Goal: Task Accomplishment & Management: Manage account settings

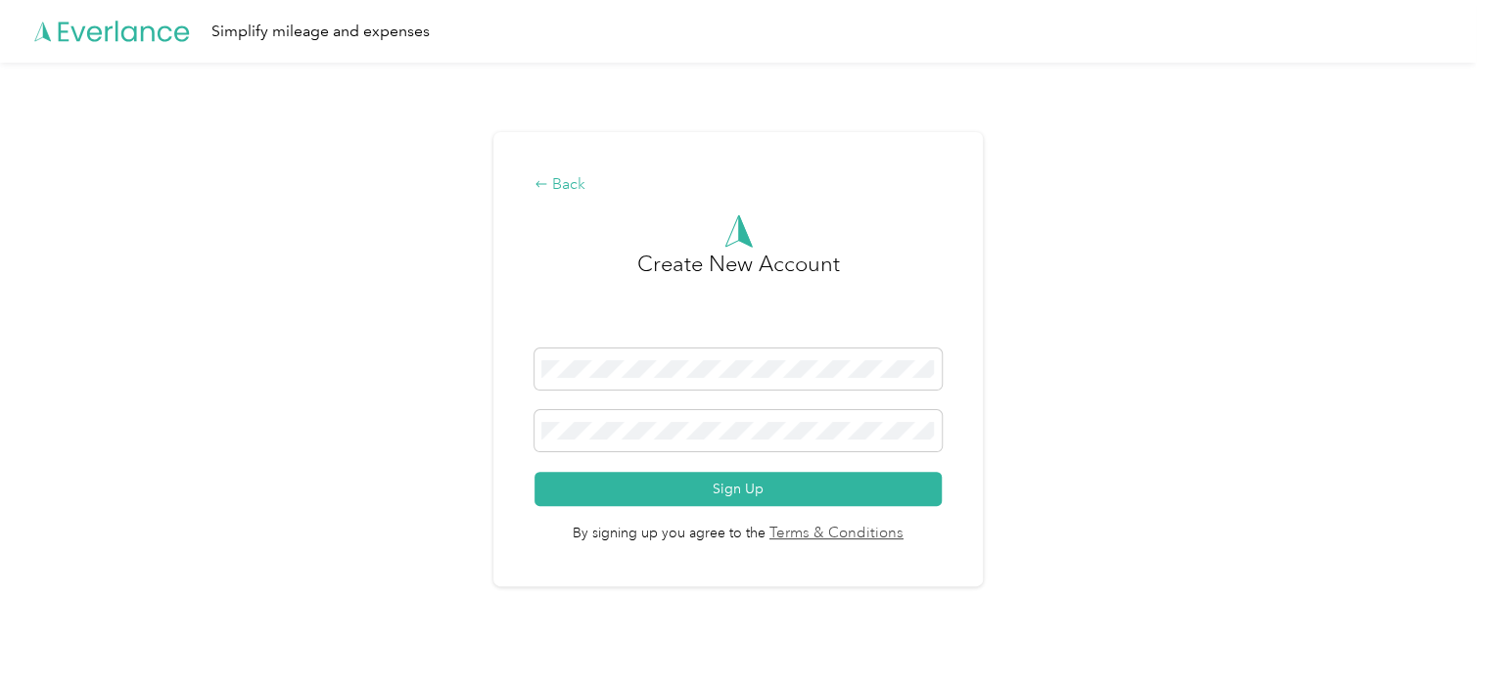
click at [564, 192] on div "Back" at bounding box center [738, 184] width 406 height 23
click at [132, 27] on icon at bounding box center [124, 31] width 131 height 21
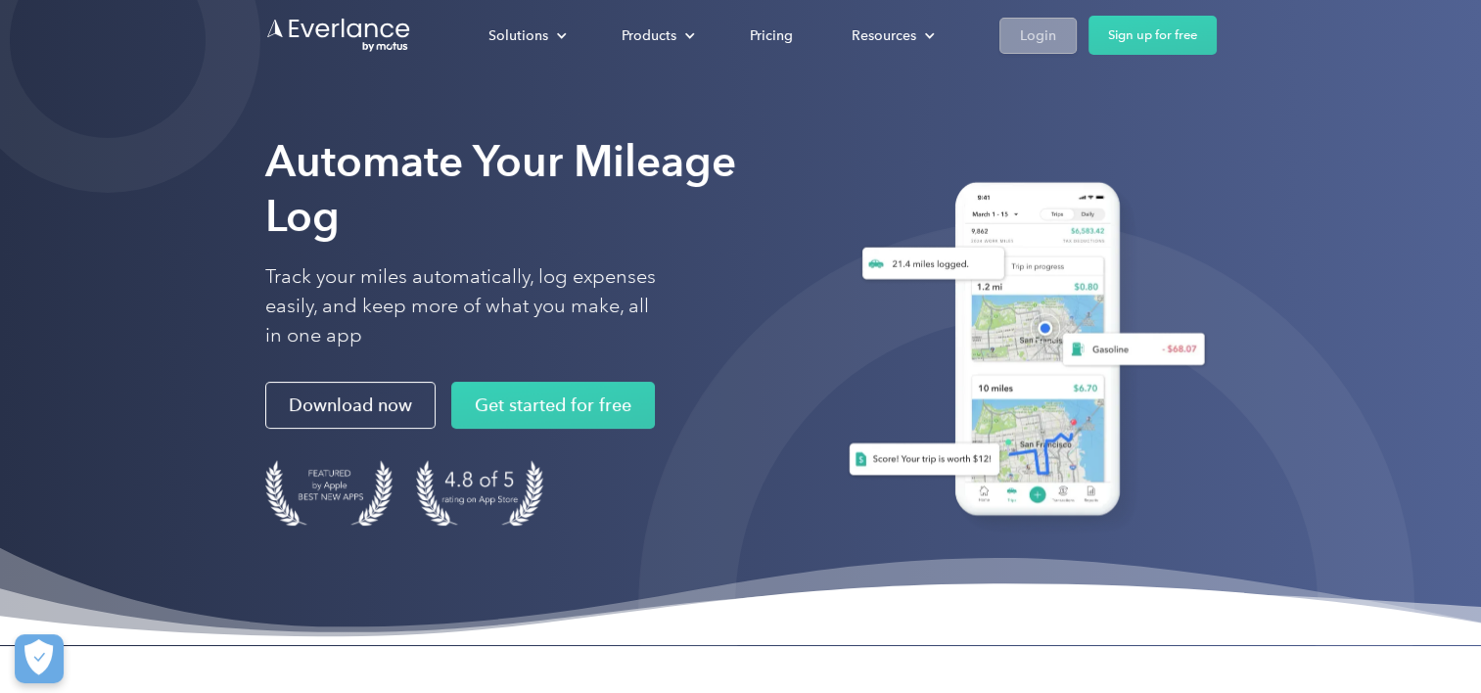
click at [1035, 43] on div "Login" at bounding box center [1038, 35] width 36 height 24
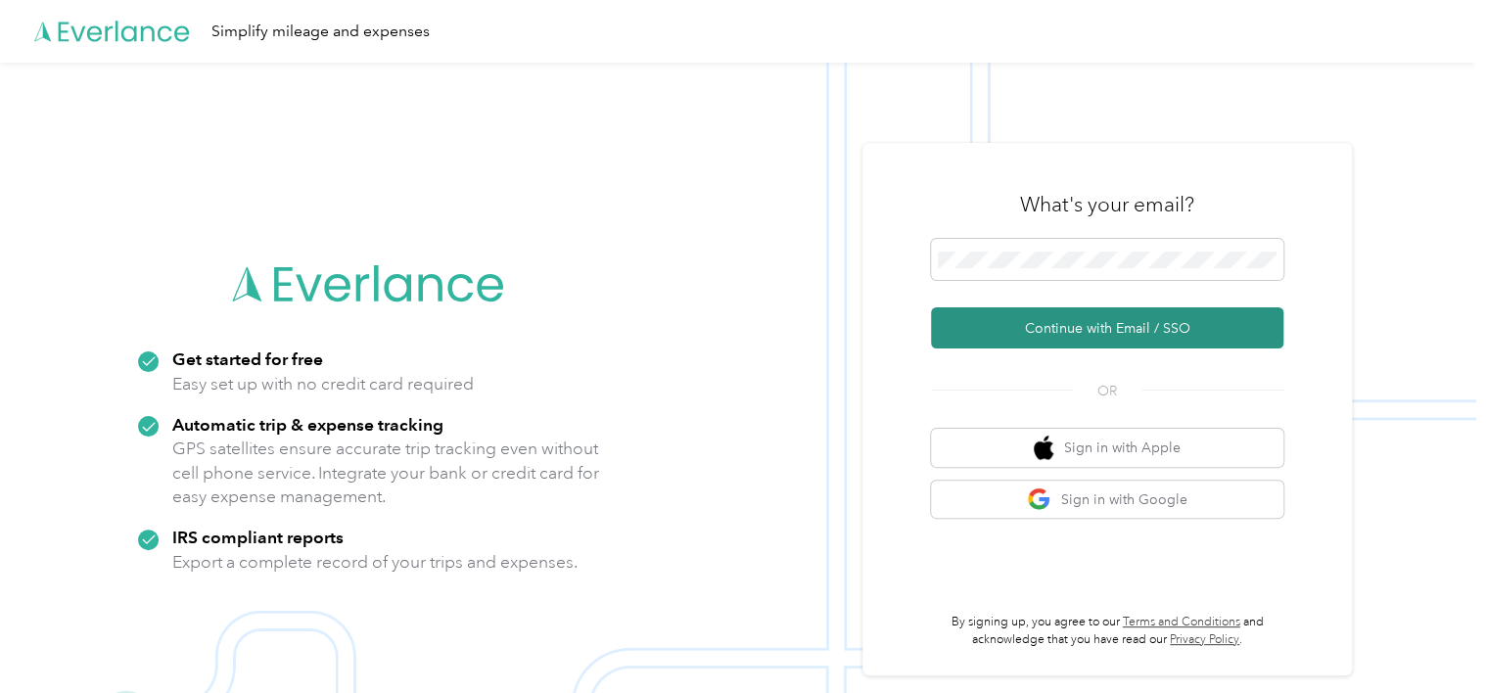
click at [1046, 324] on button "Continue with Email / SSO" at bounding box center [1107, 327] width 352 height 41
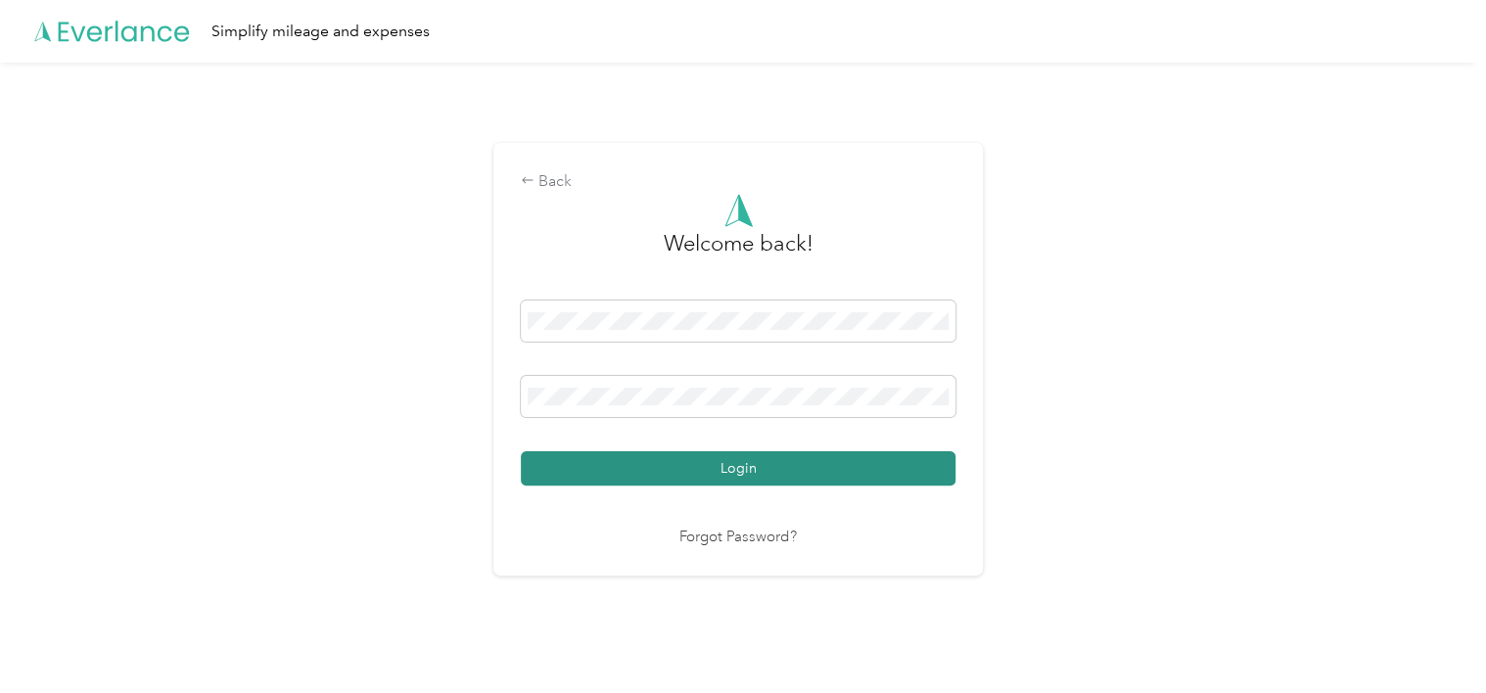
click at [615, 484] on button "Login" at bounding box center [738, 468] width 435 height 34
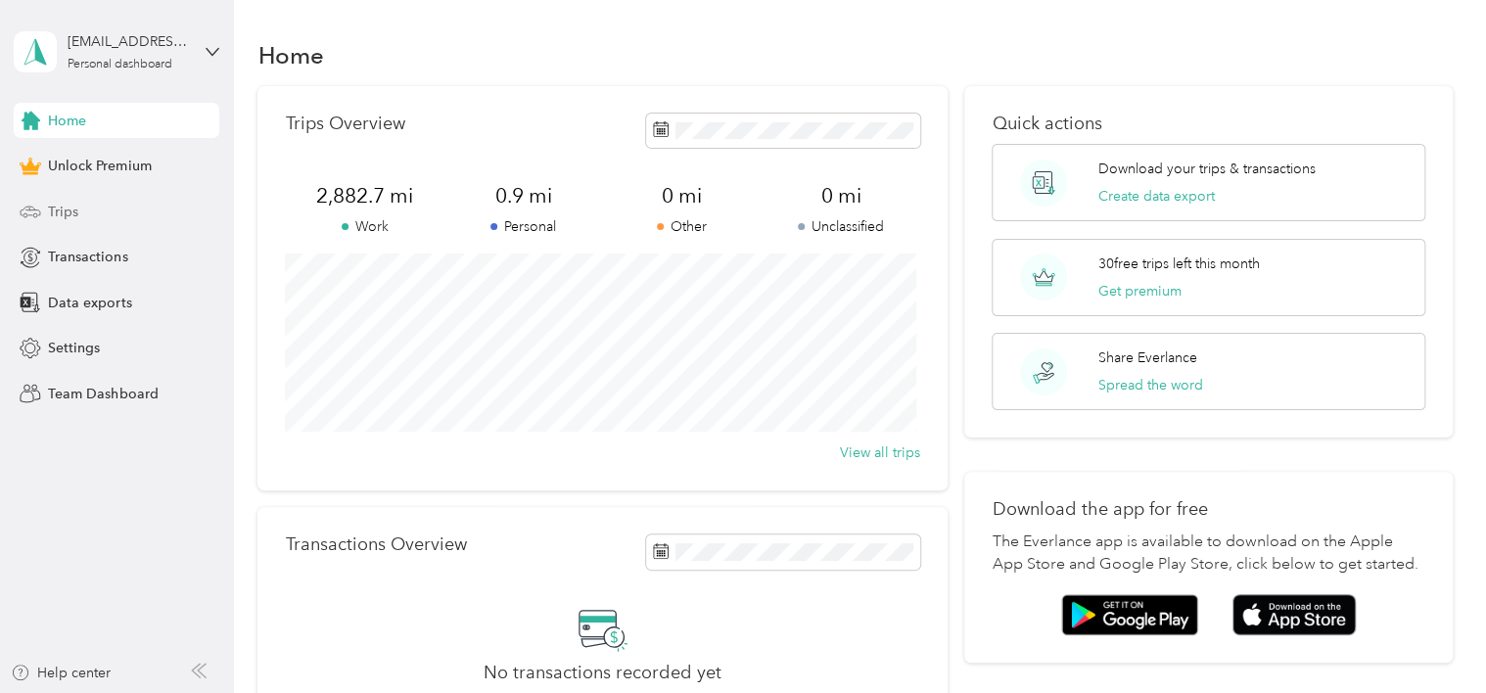
click at [31, 213] on icon at bounding box center [31, 212] width 22 height 22
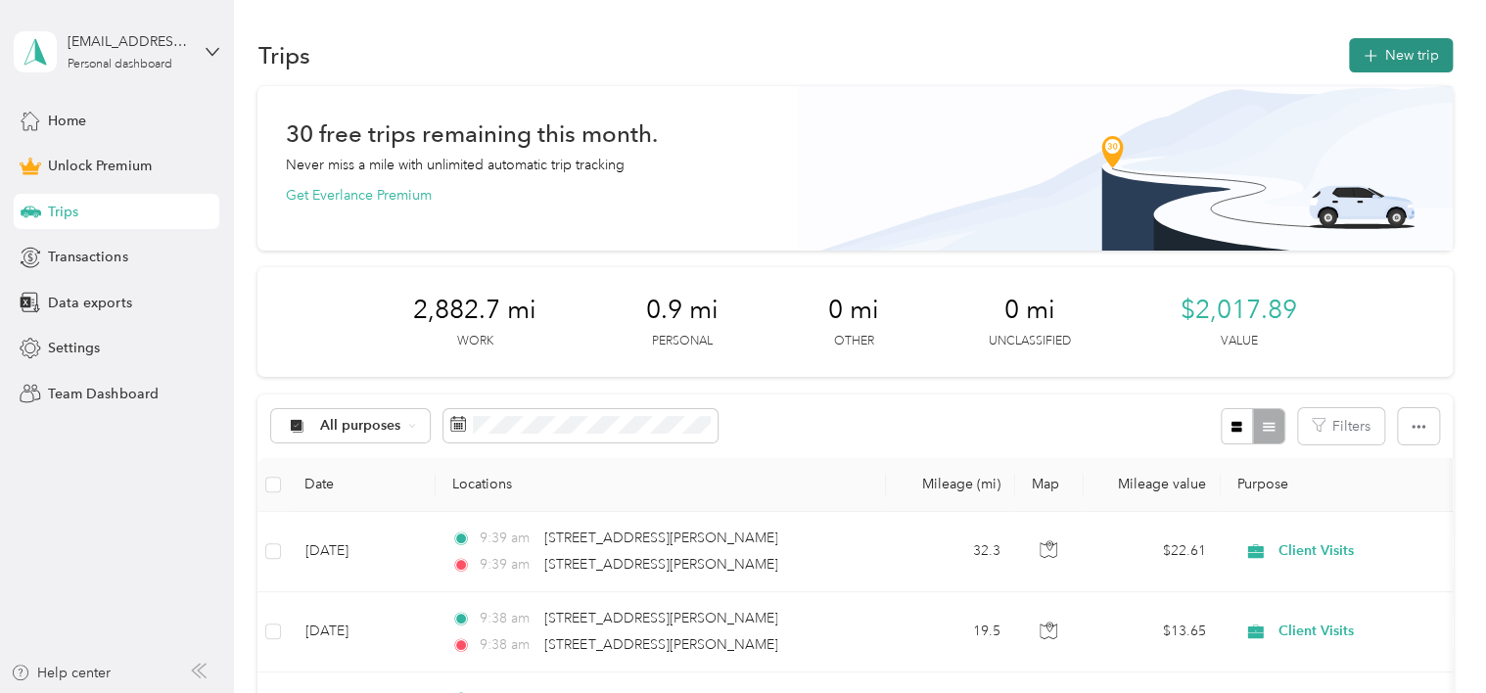
click at [1410, 44] on button "New trip" at bounding box center [1401, 55] width 104 height 34
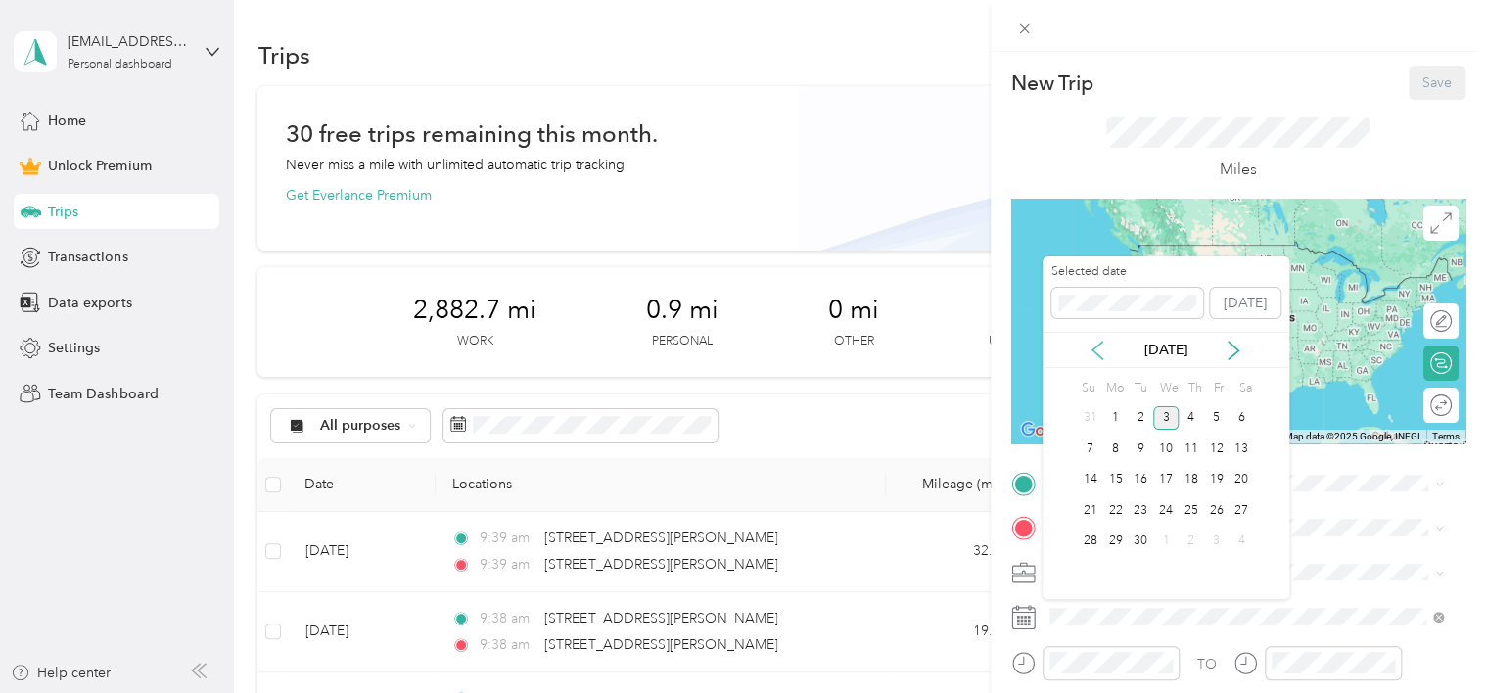
click at [1096, 345] on icon at bounding box center [1098, 351] width 20 height 20
click at [1164, 447] on div "6" at bounding box center [1165, 449] width 25 height 24
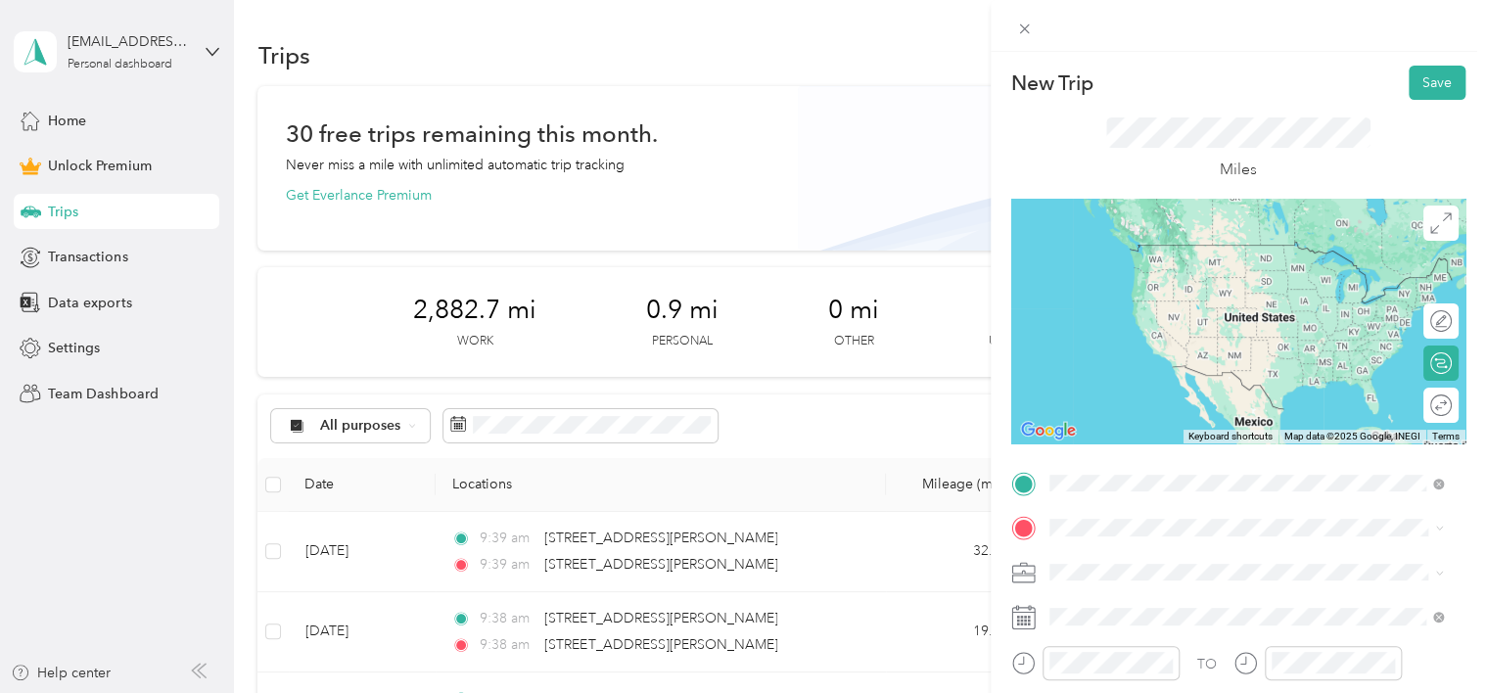
click at [1139, 267] on span "[STREET_ADDRESS][PERSON_NAME][US_STATE]" at bounding box center [1238, 265] width 304 height 18
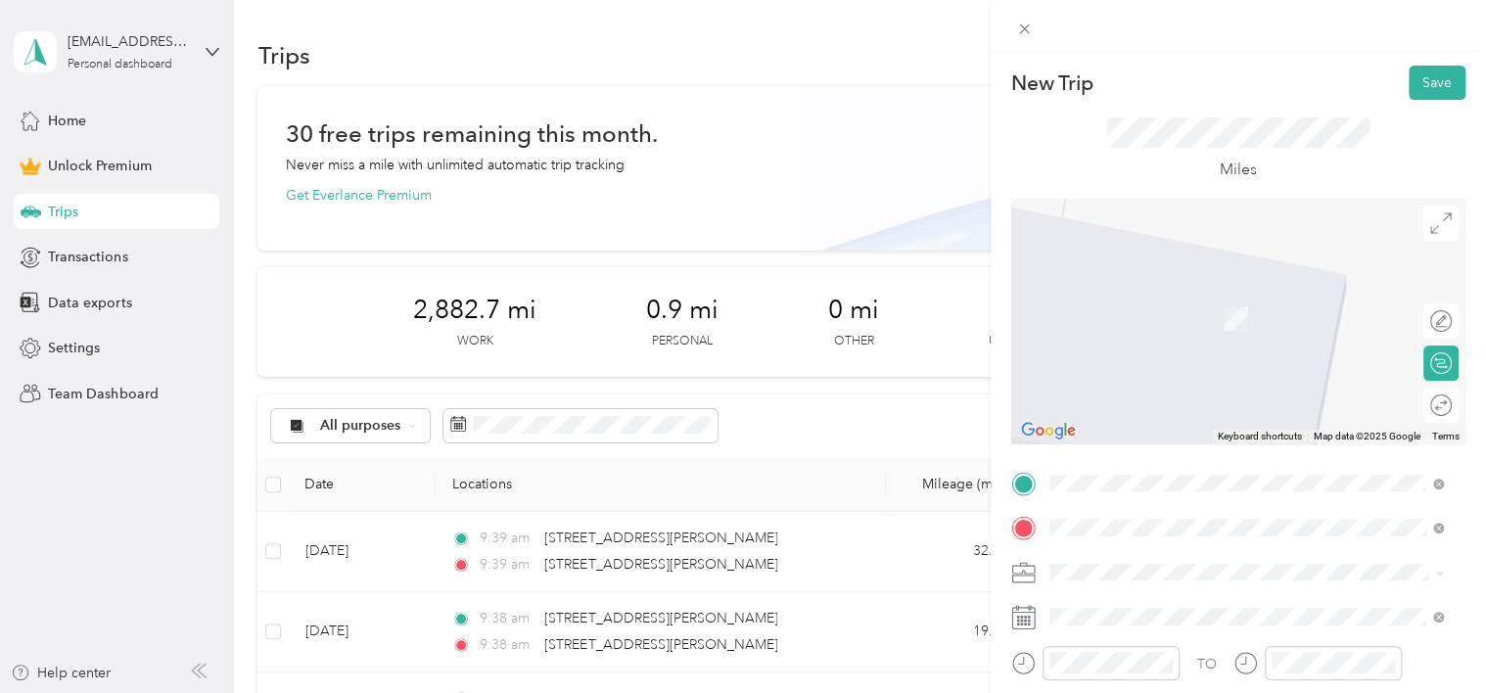
click at [1148, 350] on li "[STREET_ADDRESS][US_STATE]" at bounding box center [1247, 330] width 408 height 40
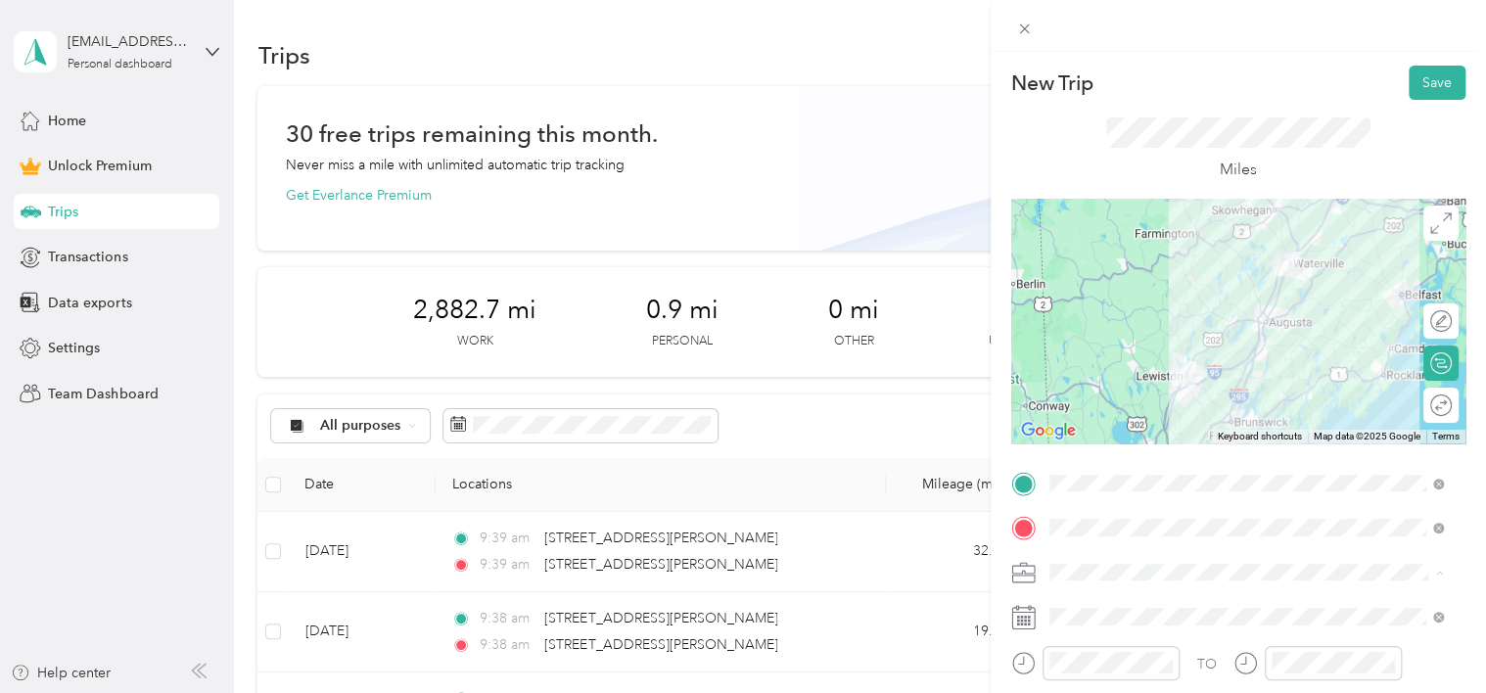
click at [1087, 364] on span "Client Visits" at bounding box center [1091, 366] width 70 height 17
click at [1418, 78] on button "Save" at bounding box center [1437, 83] width 57 height 34
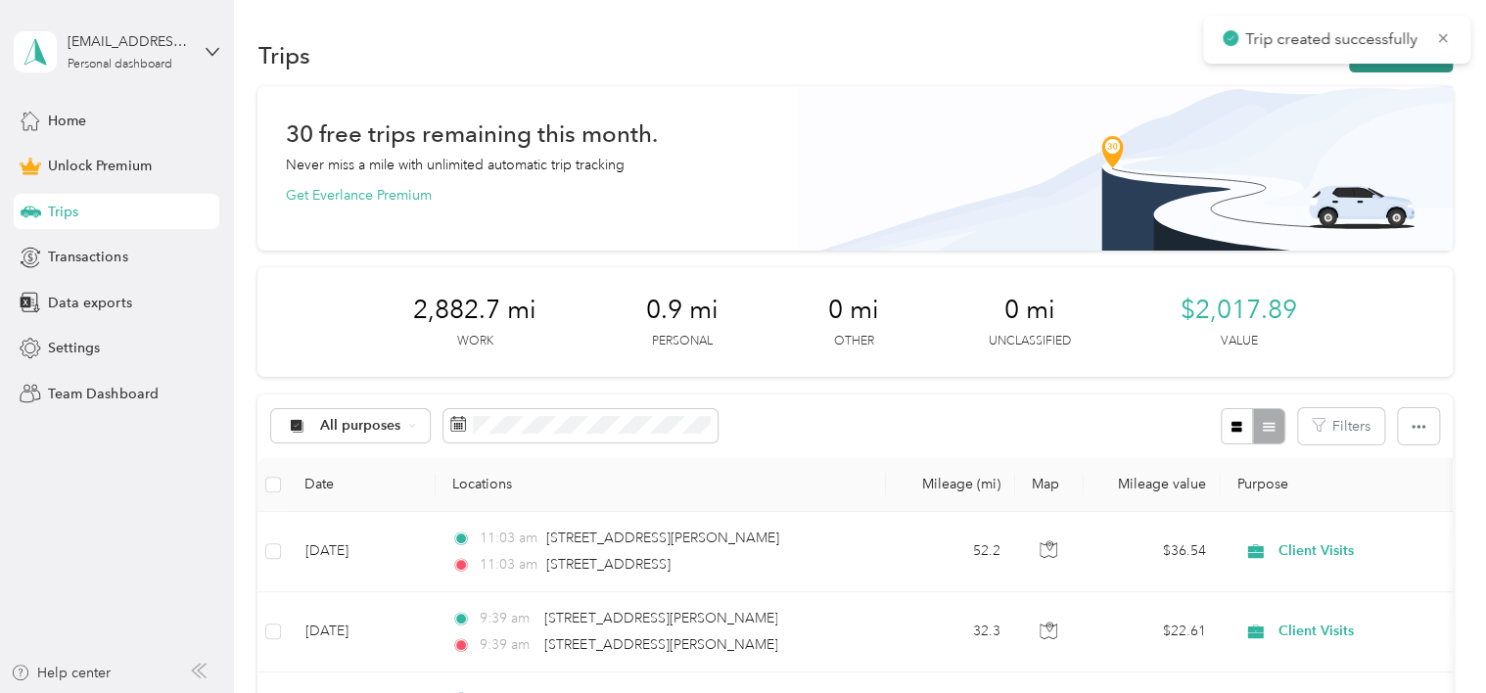
click at [1394, 67] on button "New trip" at bounding box center [1401, 55] width 104 height 34
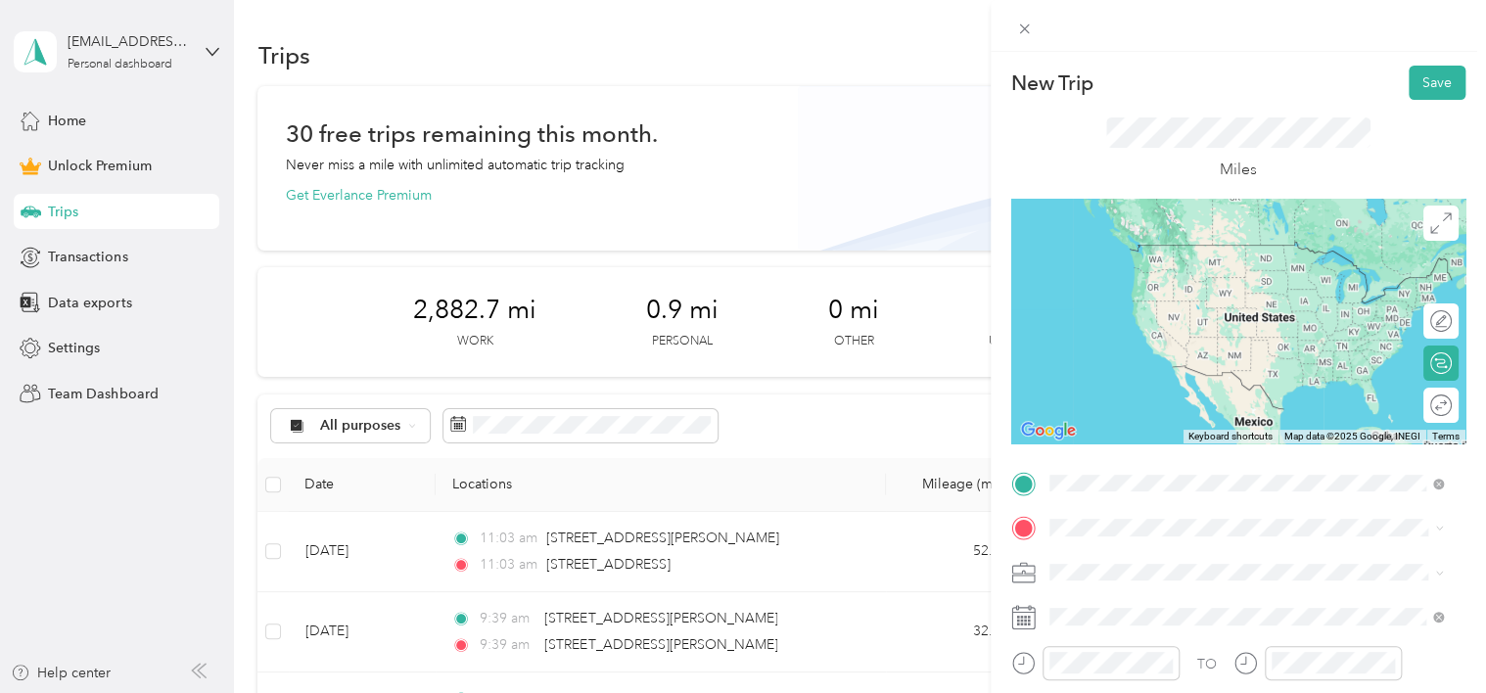
click at [1154, 306] on li "[STREET_ADDRESS][US_STATE]" at bounding box center [1247, 286] width 408 height 40
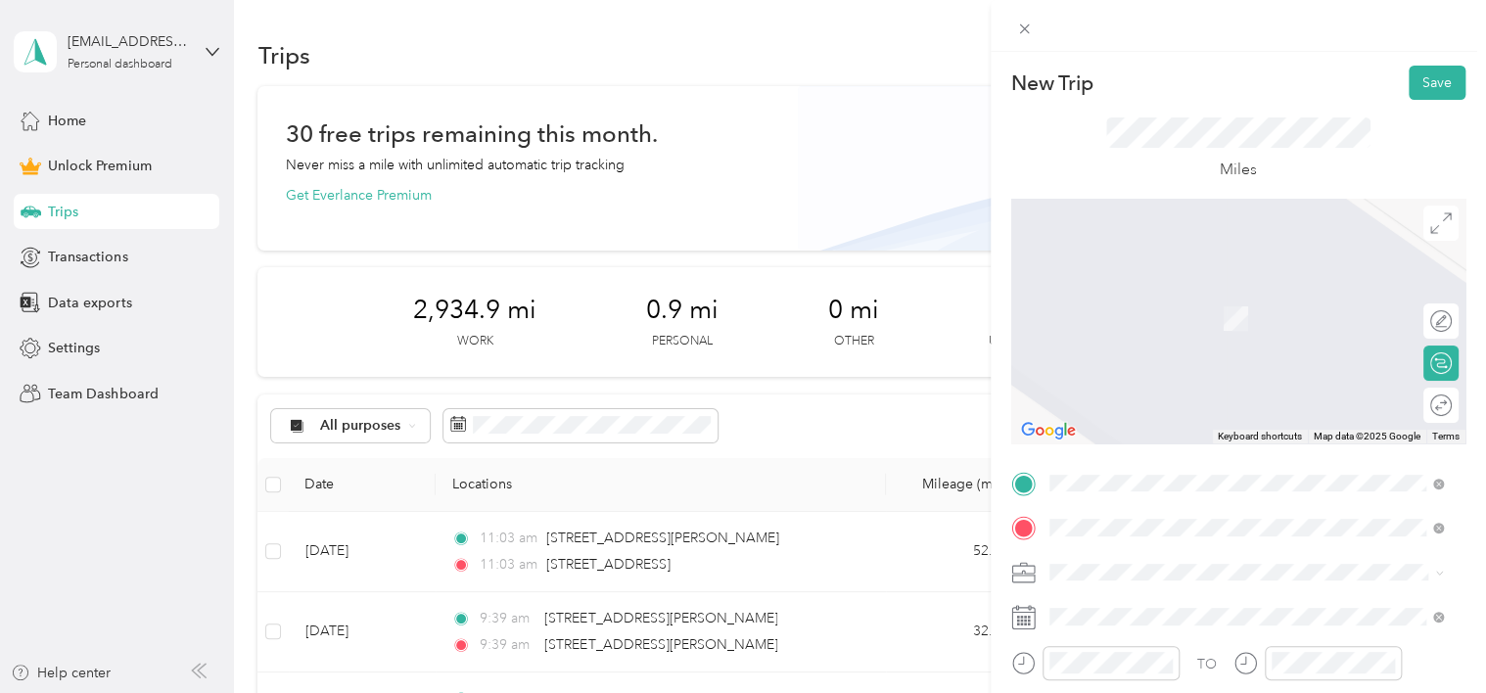
click at [1180, 299] on span "[STREET_ADDRESS][US_STATE]" at bounding box center [1184, 290] width 196 height 18
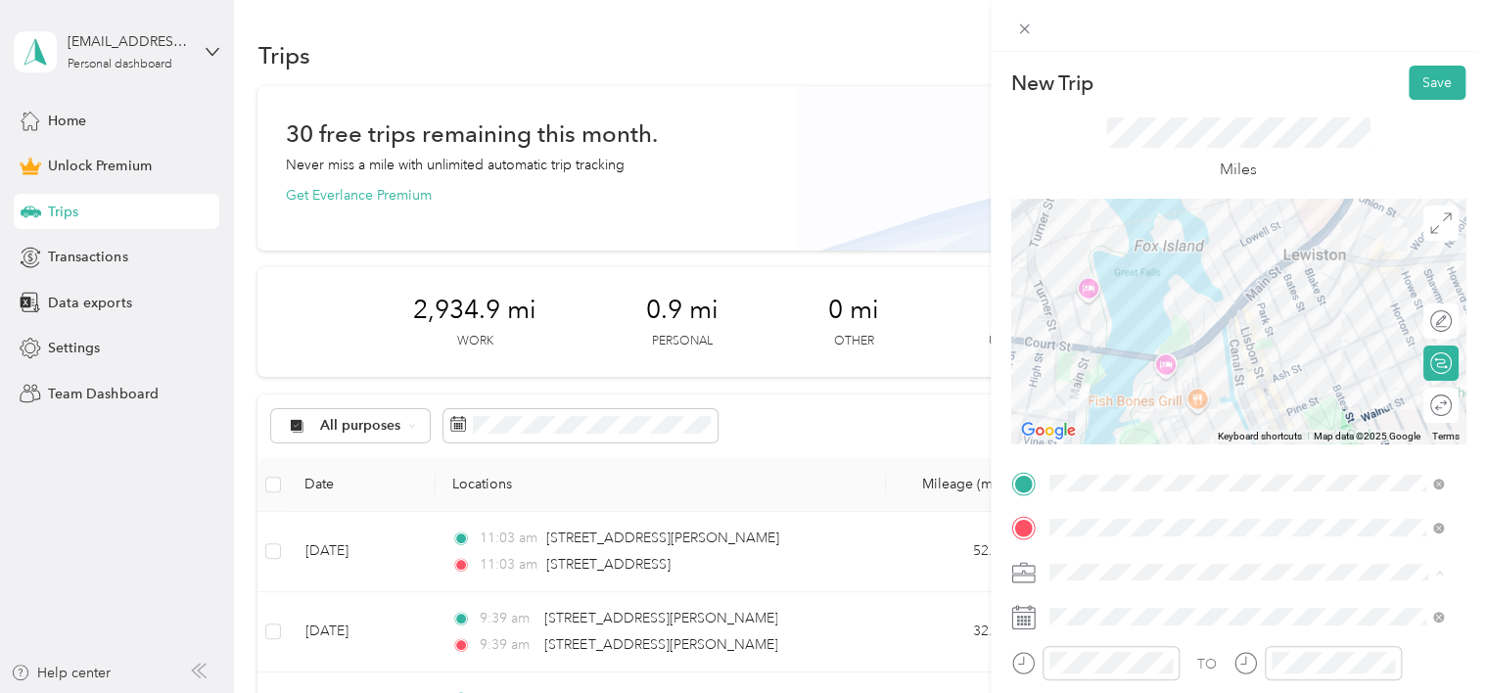
click at [1125, 364] on span "Client Visits" at bounding box center [1091, 366] width 70 height 17
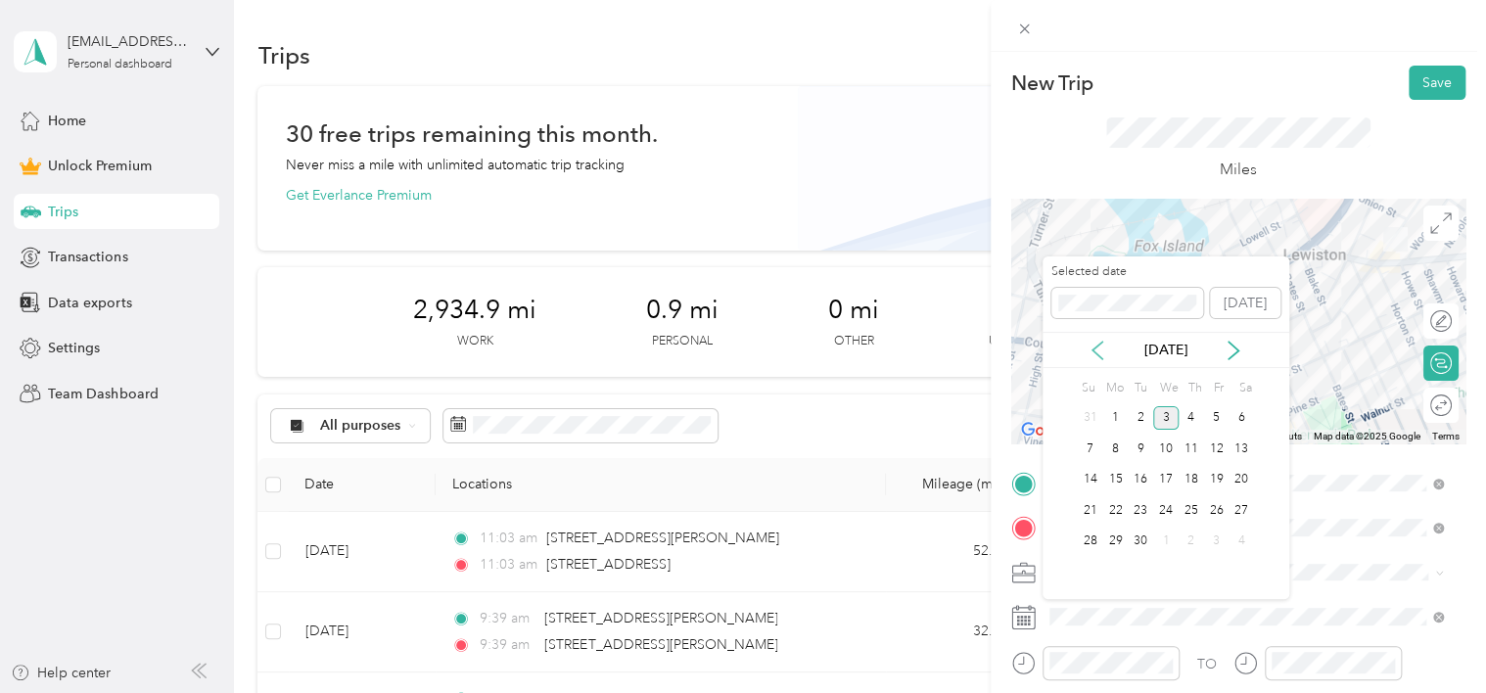
click at [1104, 349] on icon at bounding box center [1098, 351] width 20 height 20
click at [1163, 449] on div "6" at bounding box center [1165, 449] width 25 height 24
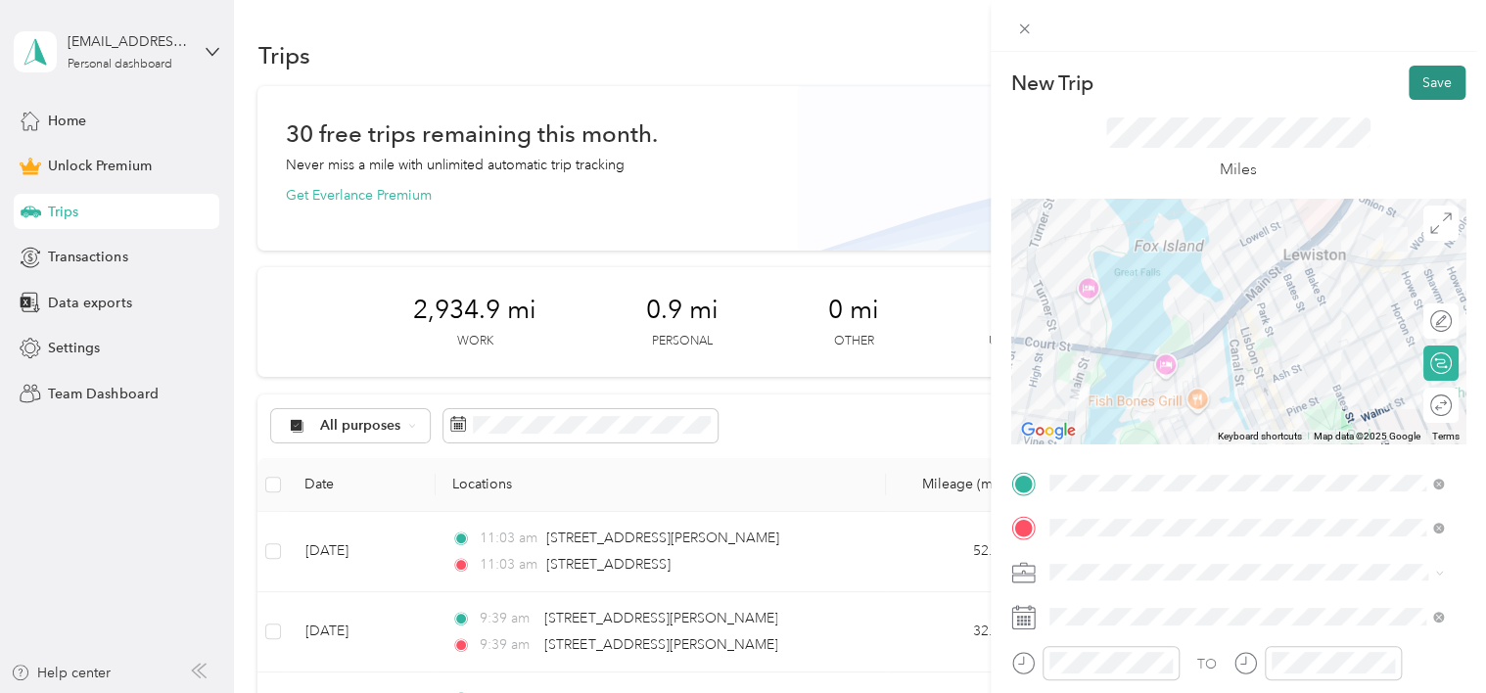
click at [1420, 74] on button "Save" at bounding box center [1437, 83] width 57 height 34
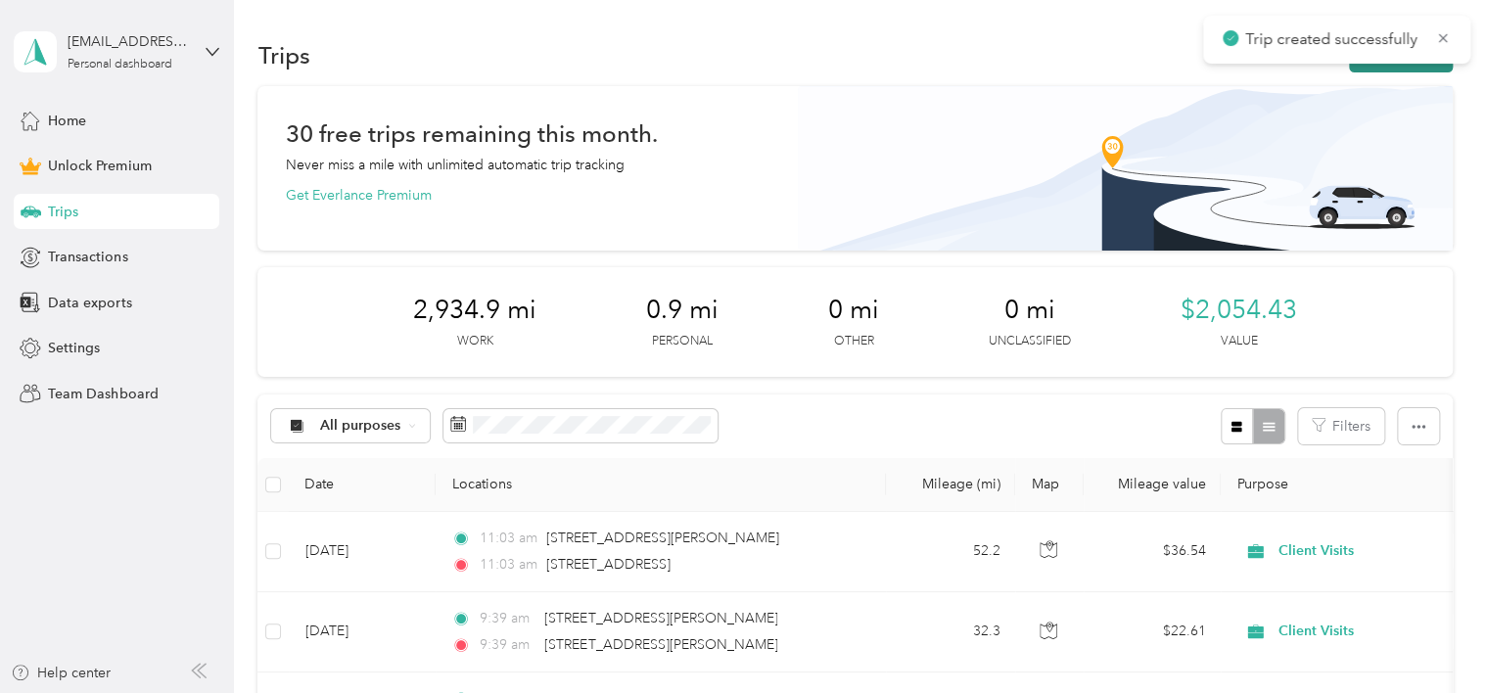
click at [1410, 67] on button "New trip" at bounding box center [1401, 55] width 104 height 34
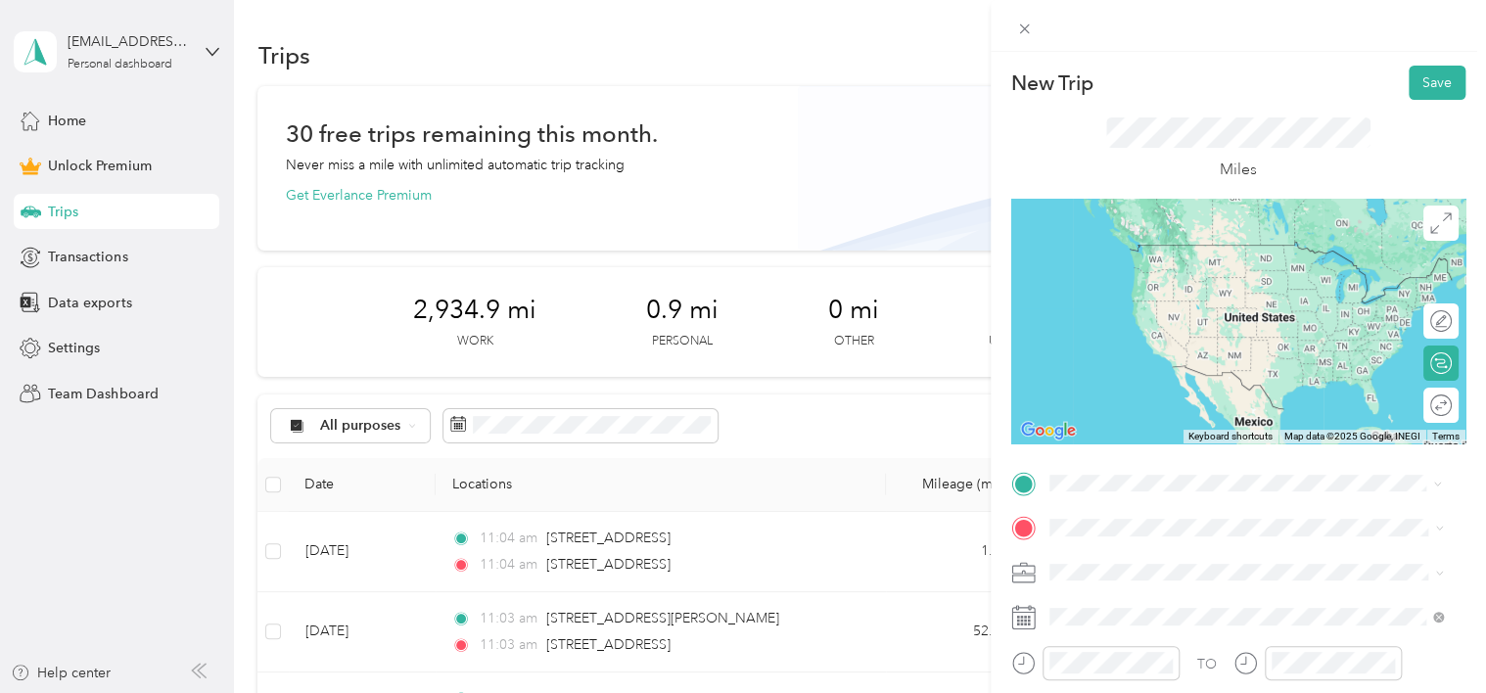
click at [1124, 254] on span "[STREET_ADDRESS][US_STATE]" at bounding box center [1184, 245] width 196 height 18
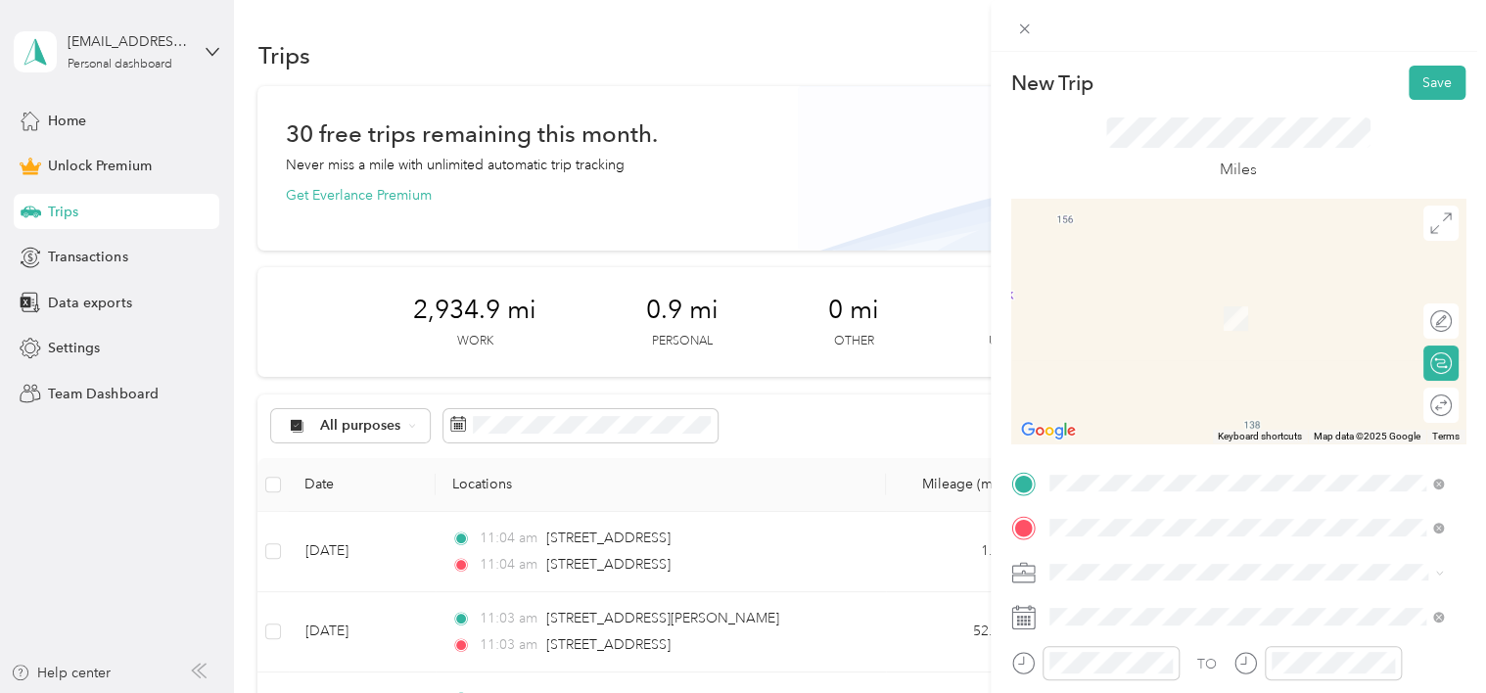
click at [1165, 310] on li "[STREET_ADDRESS][PERSON_NAME][US_STATE]" at bounding box center [1247, 290] width 408 height 40
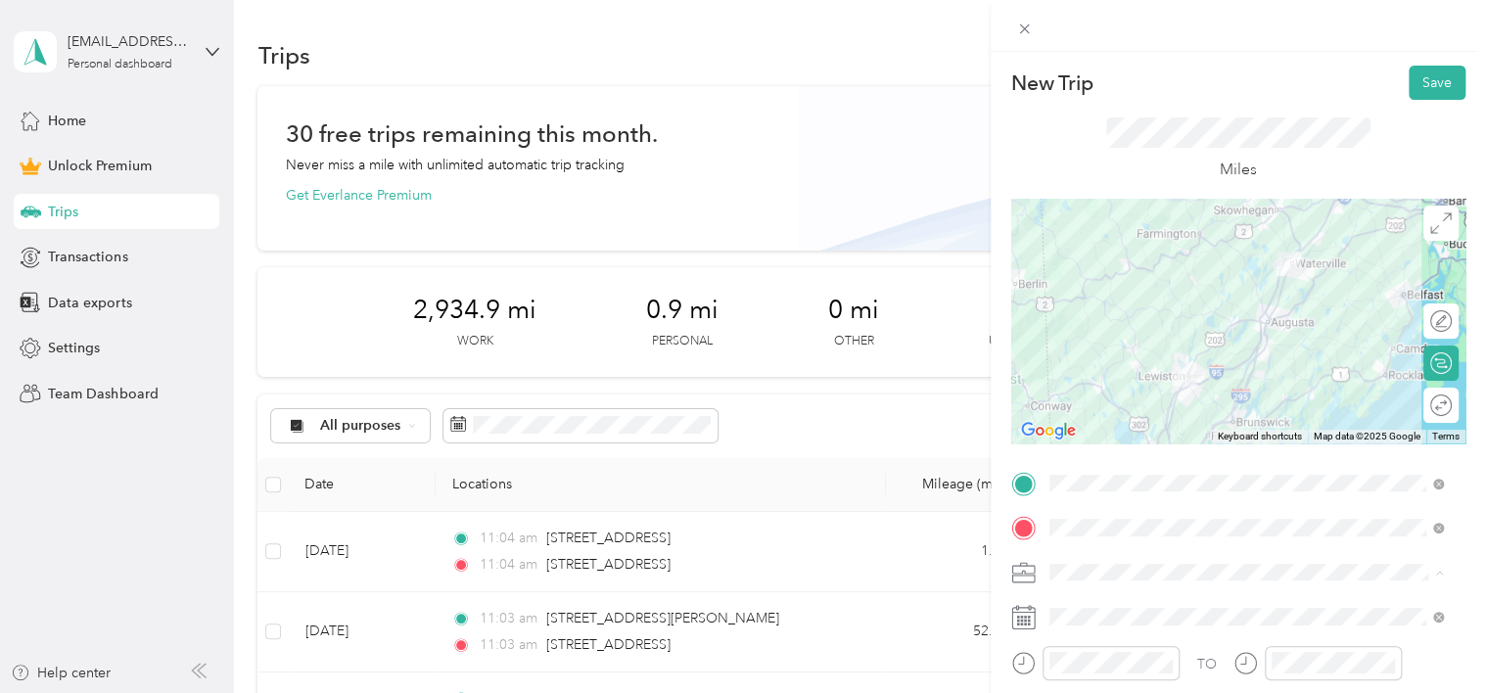
click at [1095, 373] on li "Client Visits" at bounding box center [1247, 366] width 408 height 34
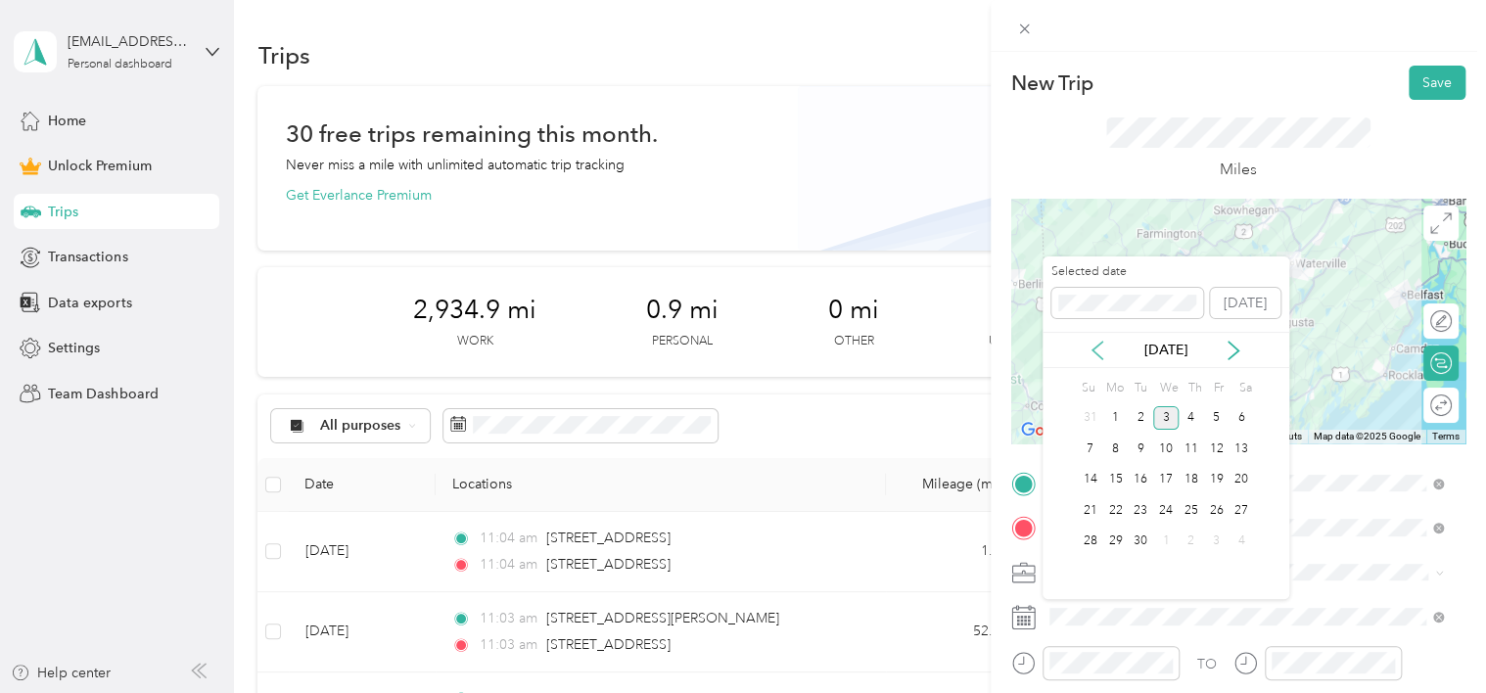
click at [1098, 356] on icon at bounding box center [1098, 351] width 10 height 18
click at [1163, 450] on div "6" at bounding box center [1165, 449] width 25 height 24
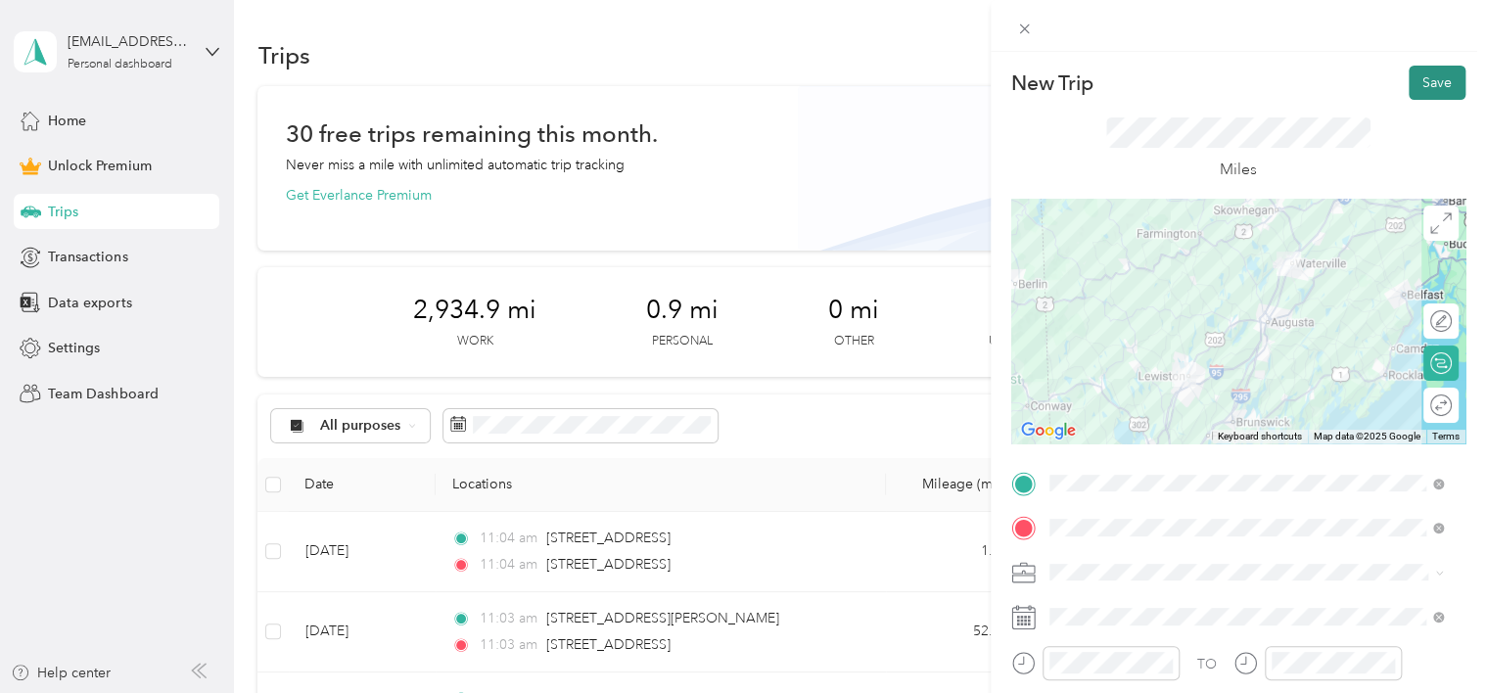
click at [1421, 84] on button "Save" at bounding box center [1437, 83] width 57 height 34
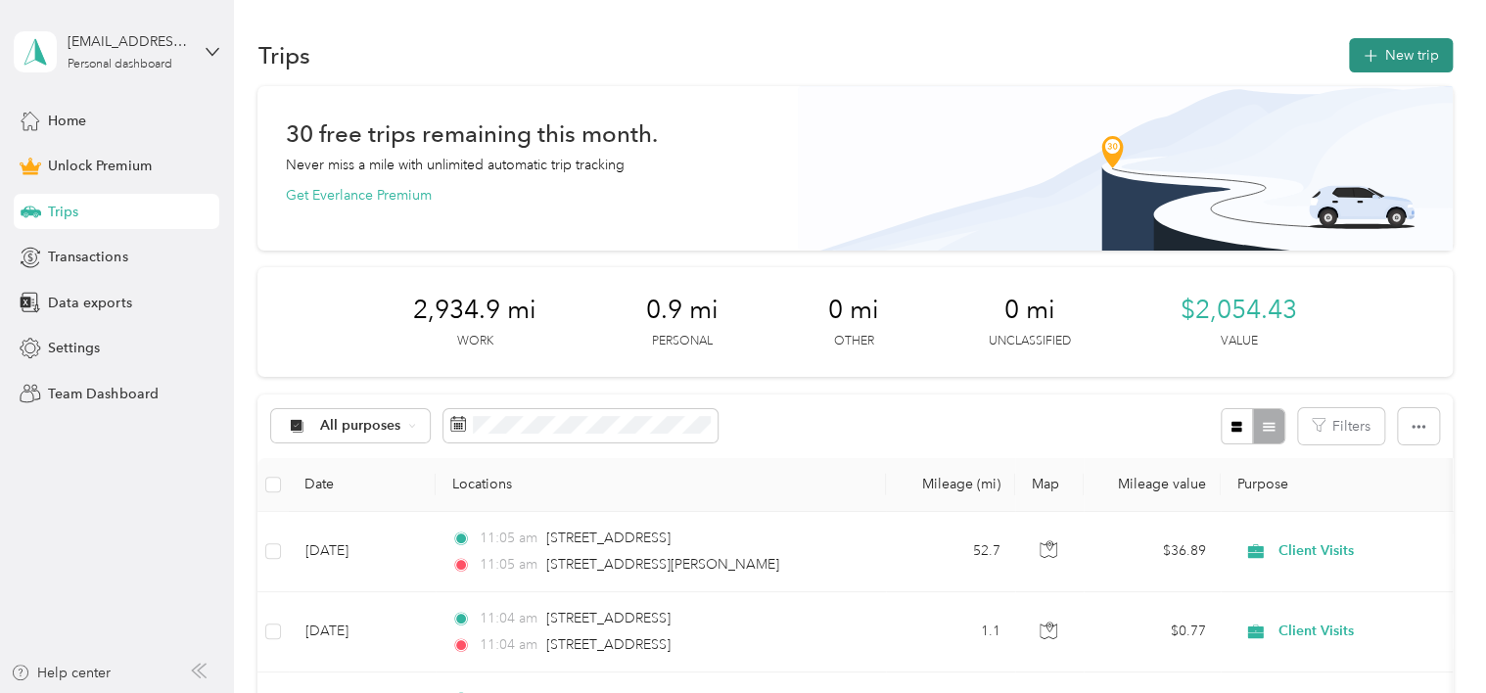
click at [1425, 55] on button "New trip" at bounding box center [1401, 55] width 104 height 34
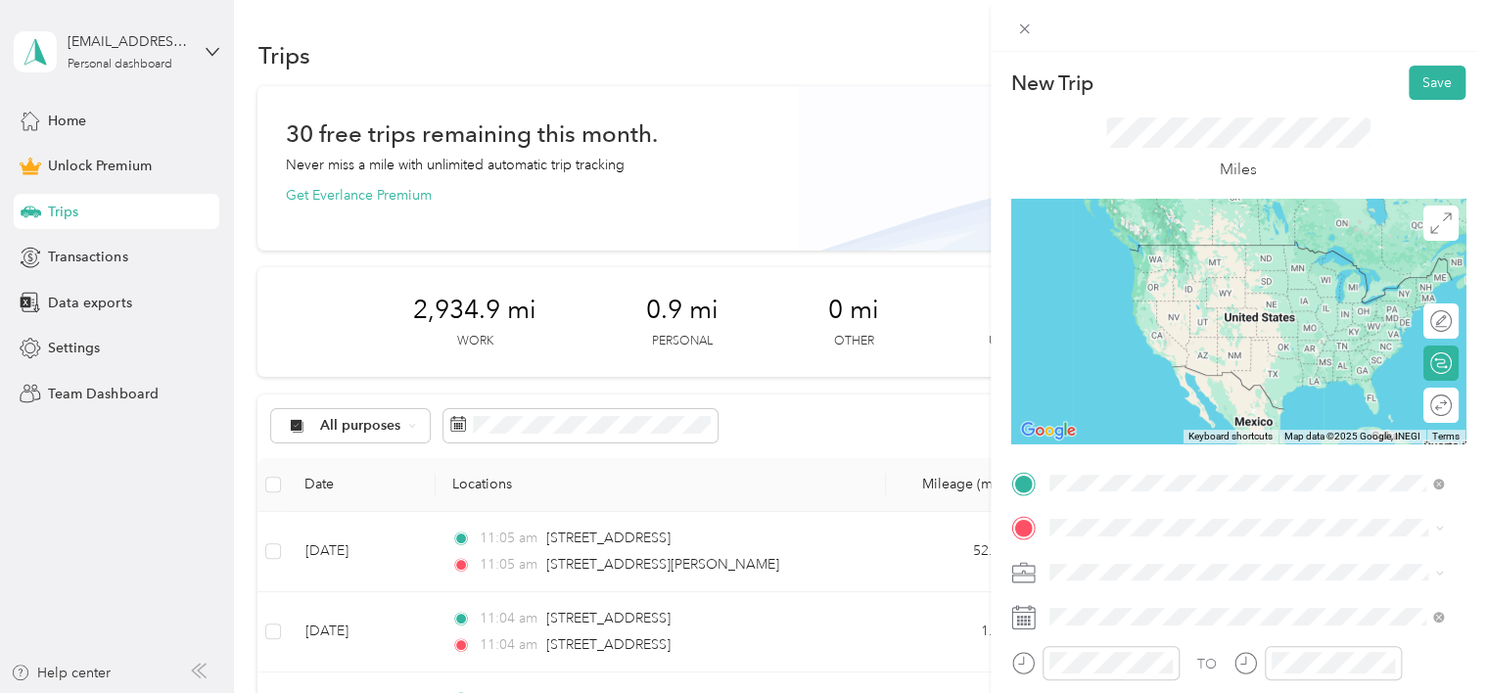
click at [1202, 254] on span "[STREET_ADDRESS][PERSON_NAME][US_STATE]" at bounding box center [1238, 245] width 304 height 18
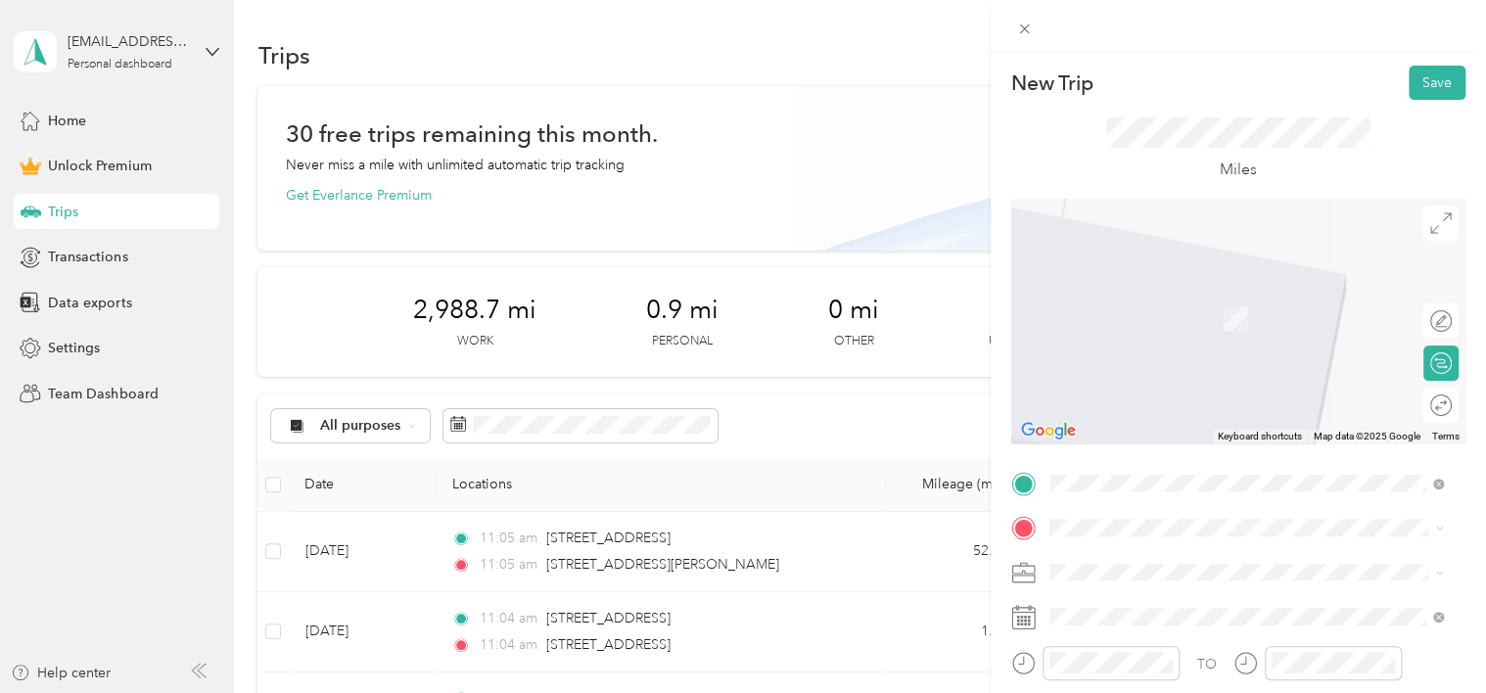
click at [1194, 375] on span "[STREET_ADDRESS][PERSON_NAME][US_STATE]" at bounding box center [1238, 366] width 304 height 18
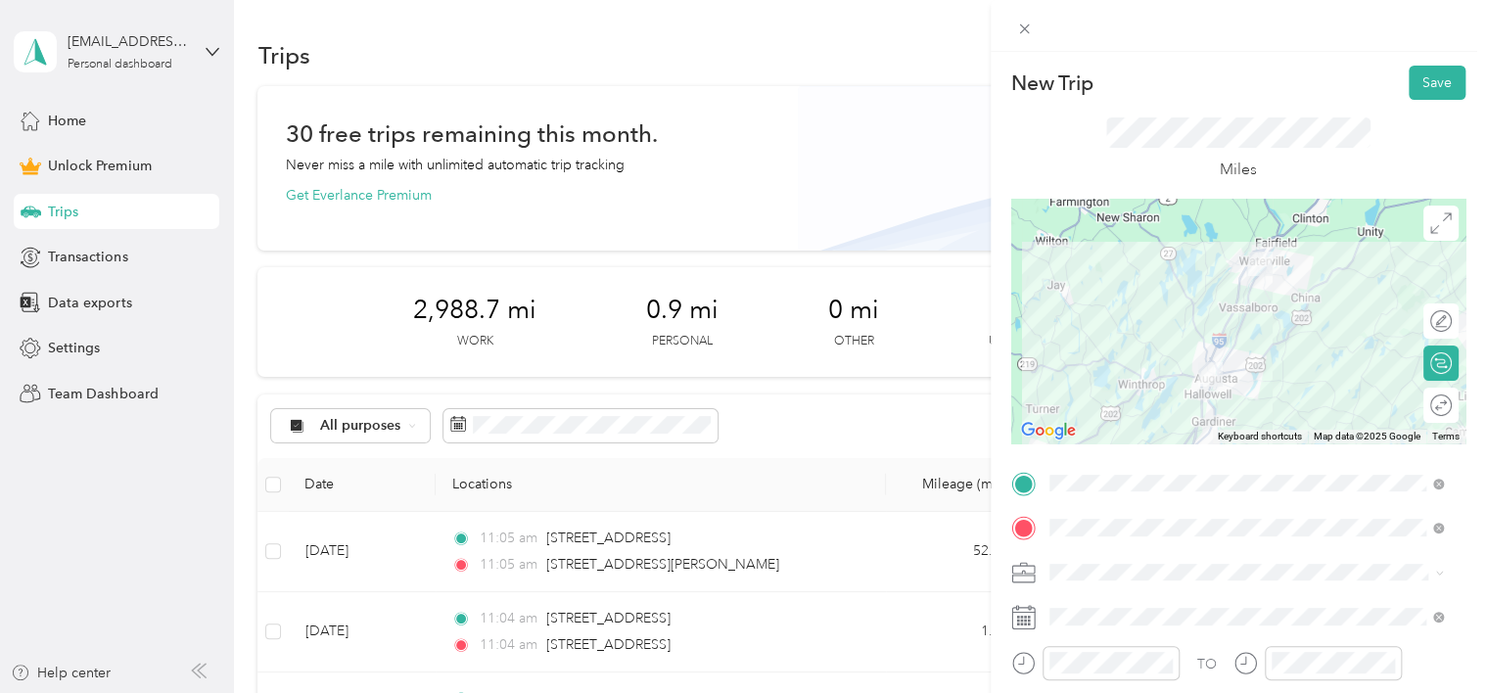
click at [1106, 375] on li "Client Visits" at bounding box center [1247, 363] width 408 height 34
click at [1136, 627] on span at bounding box center [1254, 616] width 423 height 31
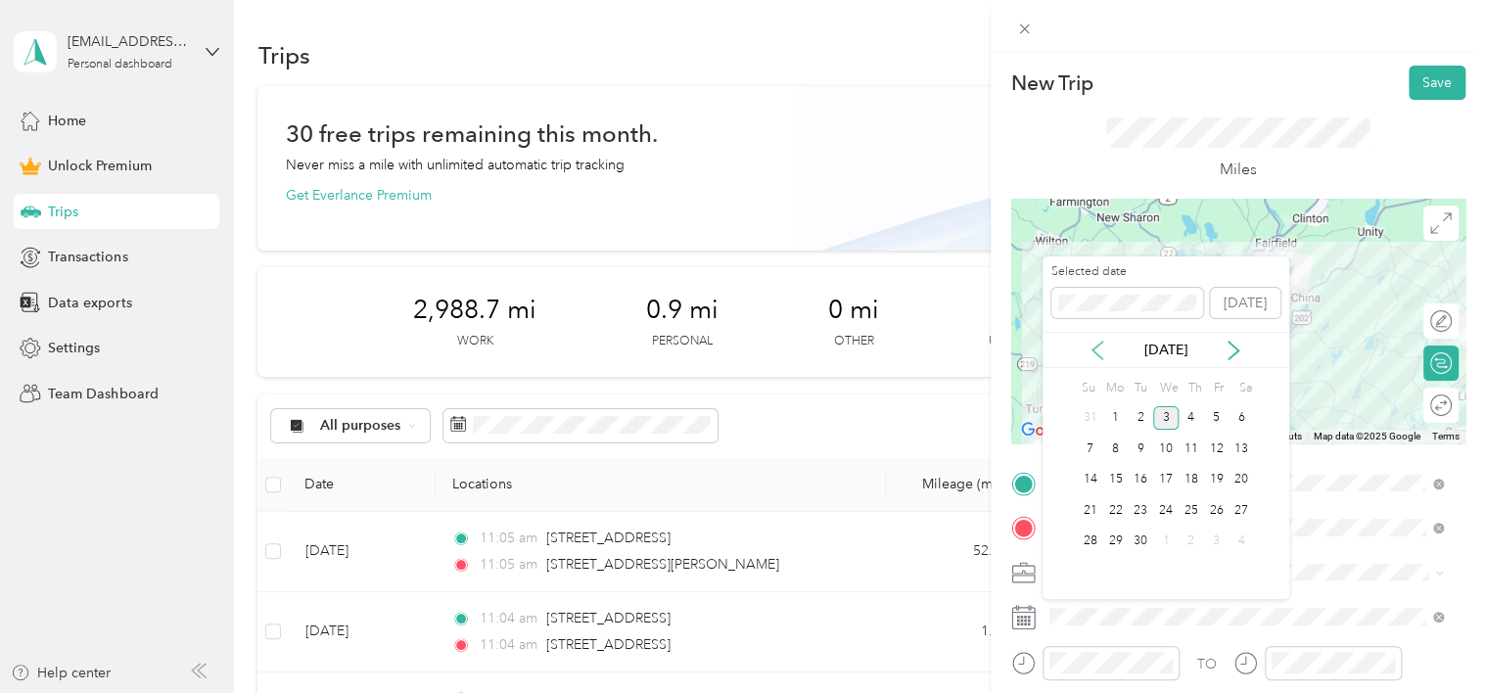
click at [1099, 341] on icon at bounding box center [1098, 351] width 20 height 20
click at [1134, 481] on div "12" at bounding box center [1140, 480] width 25 height 24
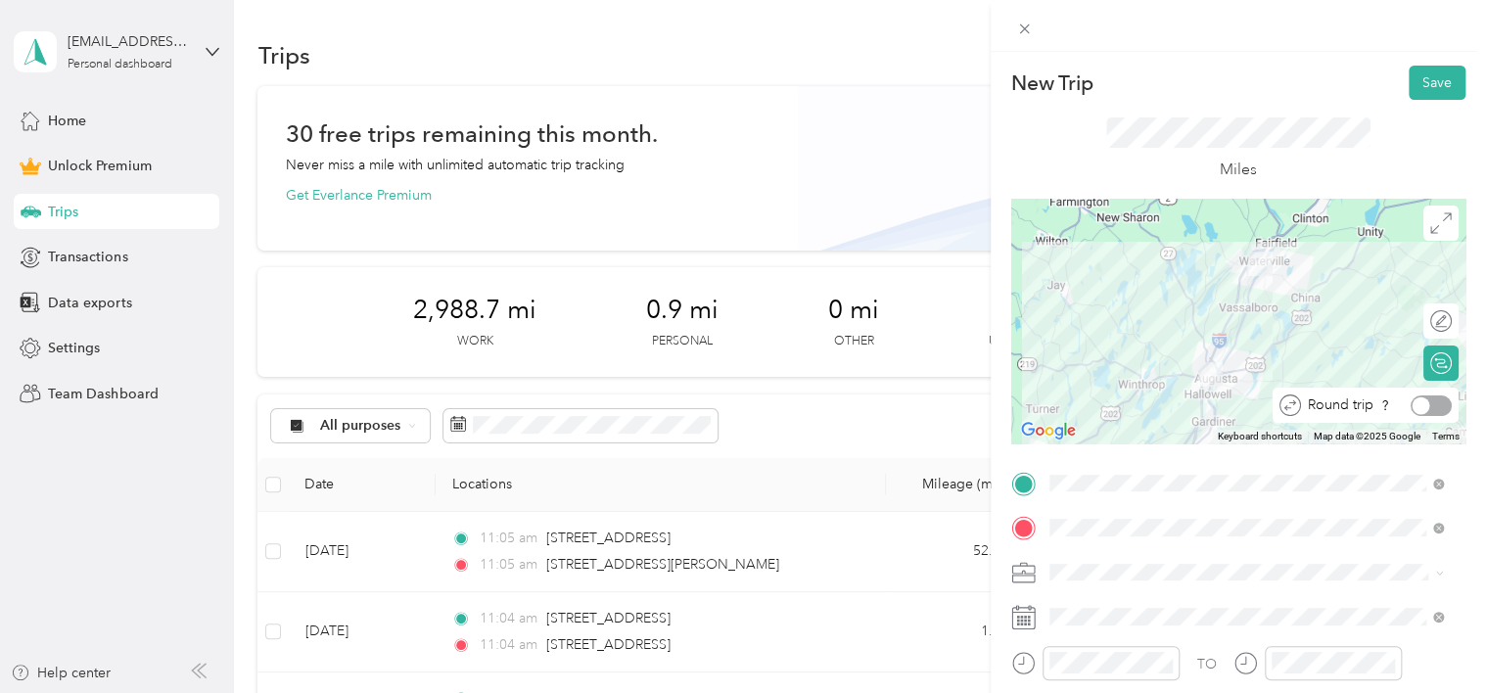
click at [1421, 409] on div at bounding box center [1431, 406] width 41 height 21
click at [1409, 91] on button "Save" at bounding box center [1437, 83] width 57 height 34
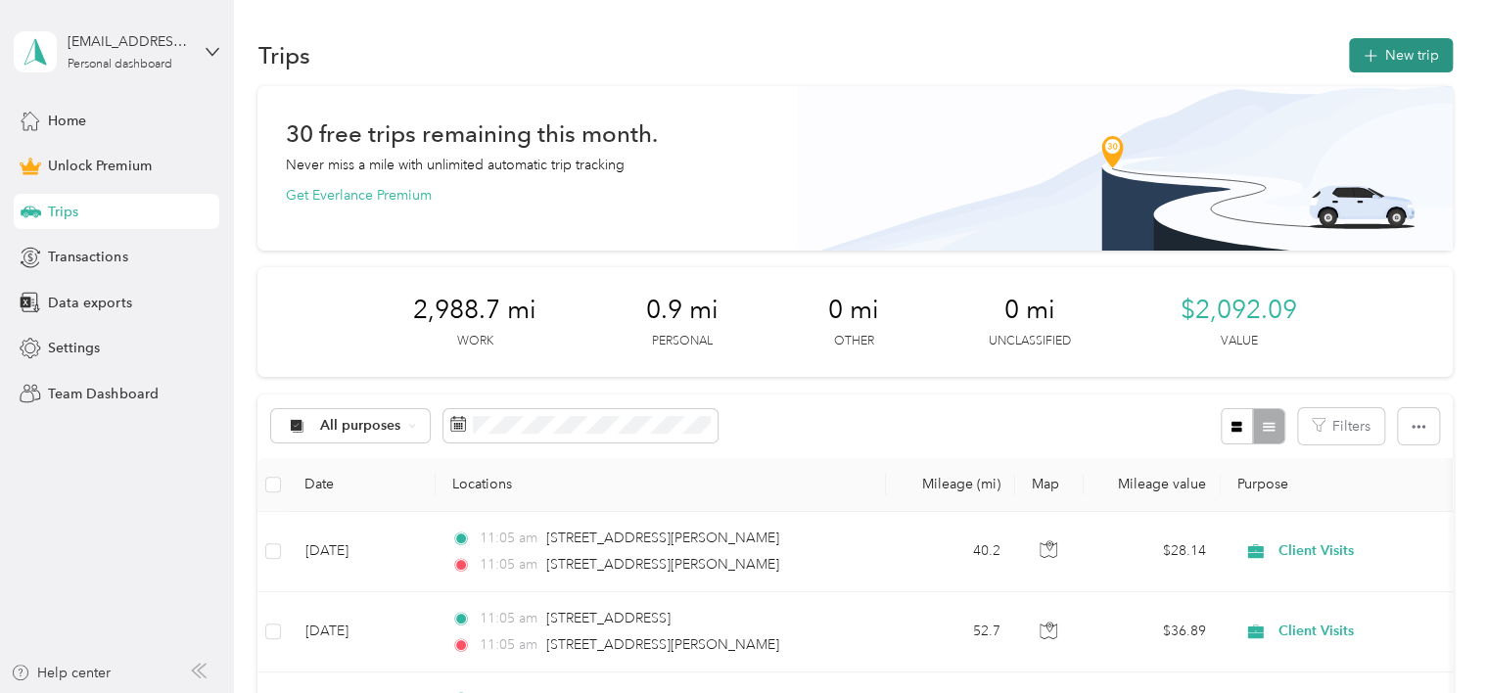
click at [1386, 42] on button "New trip" at bounding box center [1401, 55] width 104 height 34
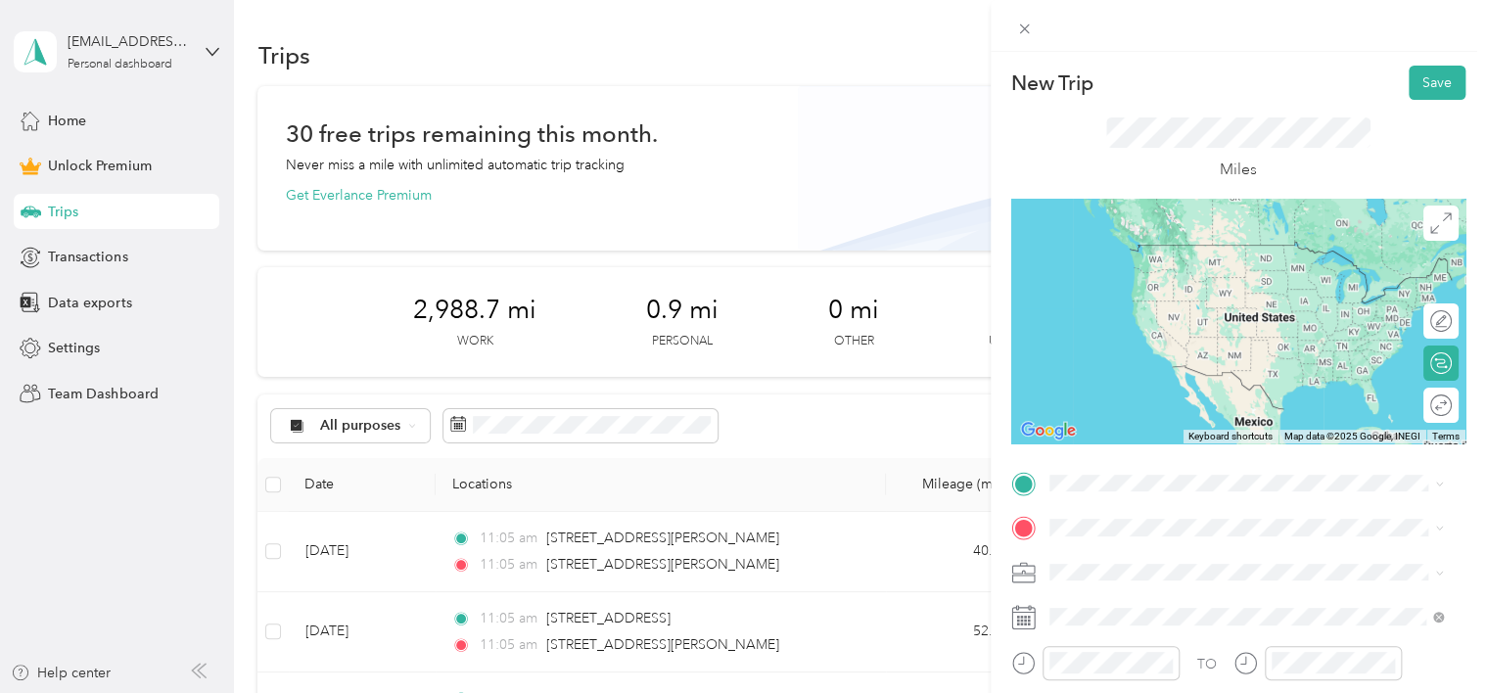
click at [1128, 266] on span "[STREET_ADDRESS][PERSON_NAME][US_STATE]" at bounding box center [1238, 264] width 304 height 18
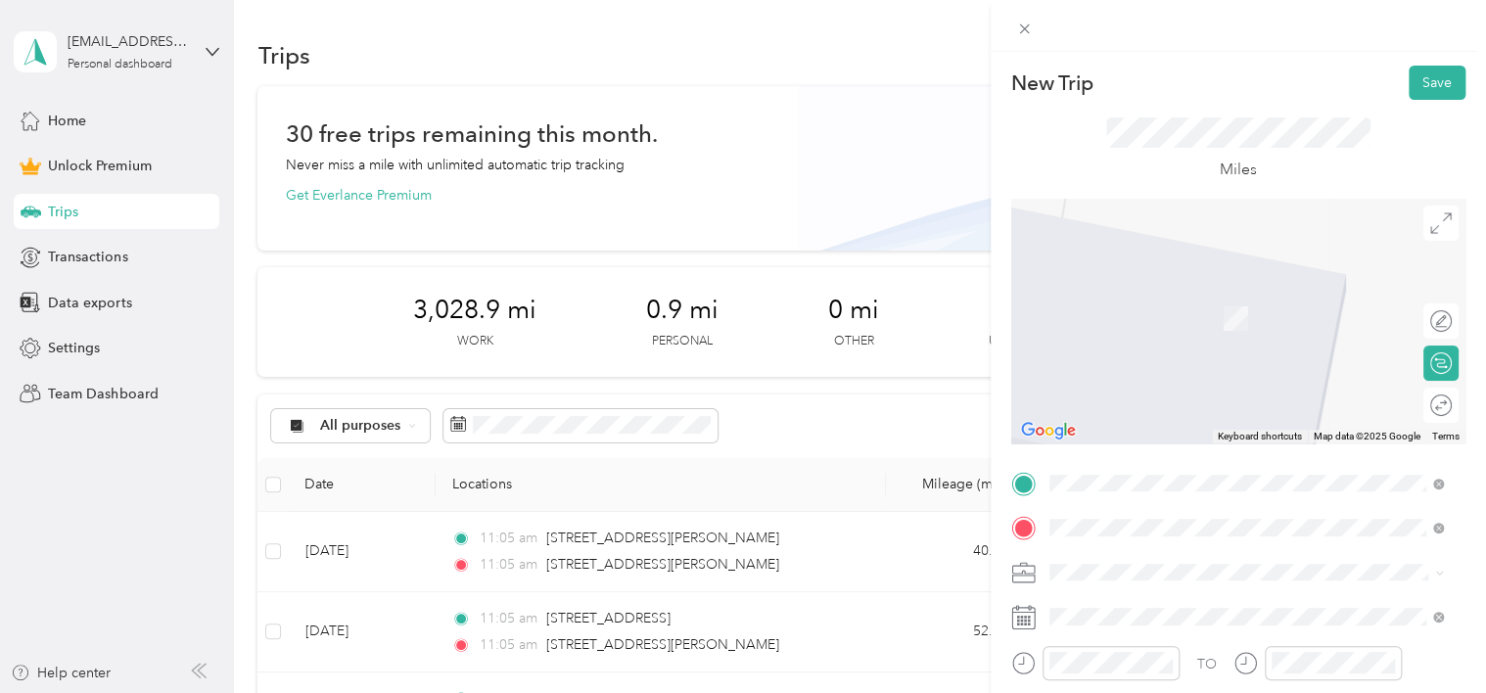
click at [1107, 299] on span "[STREET_ADDRESS][US_STATE]" at bounding box center [1184, 290] width 196 height 18
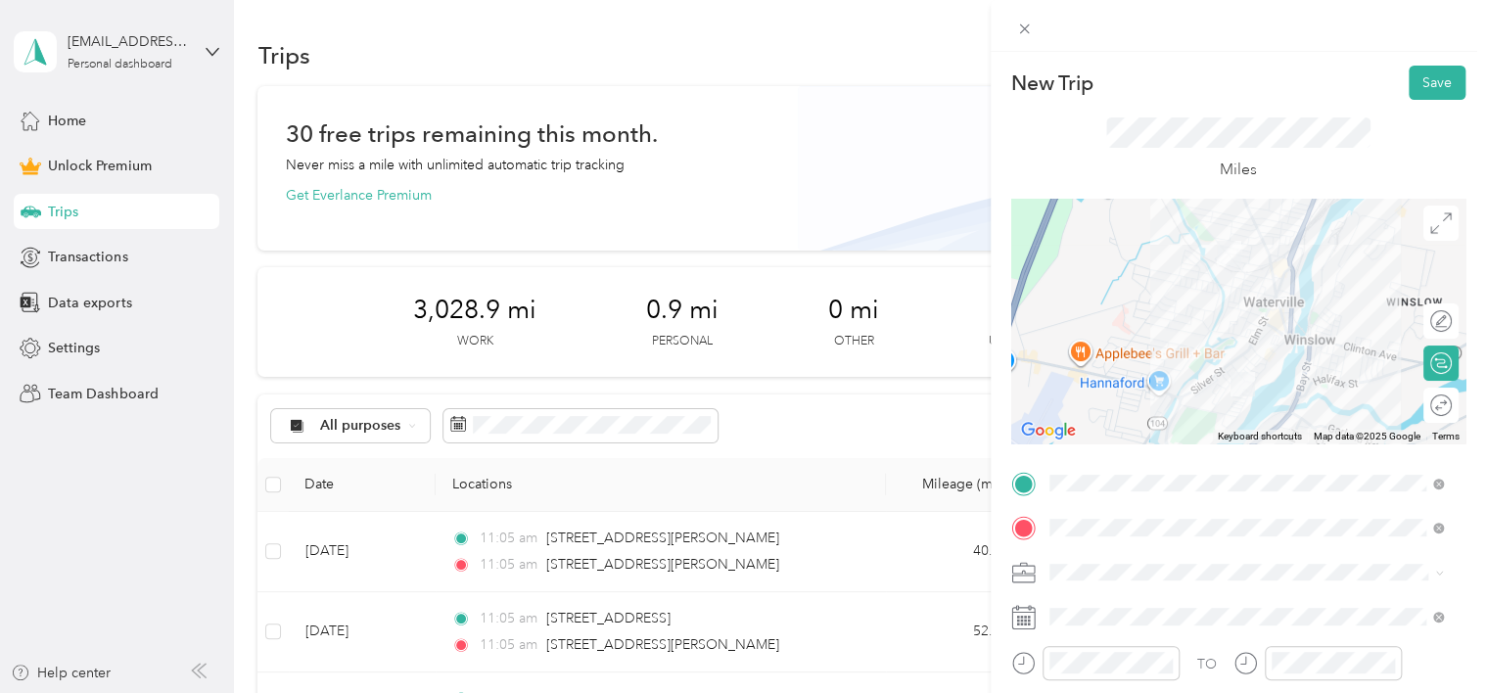
click at [1077, 373] on li "Client Visits" at bounding box center [1247, 363] width 408 height 34
click at [1430, 404] on div "Round trip" at bounding box center [1441, 406] width 22 height 21
click at [1420, 404] on div at bounding box center [1431, 406] width 41 height 21
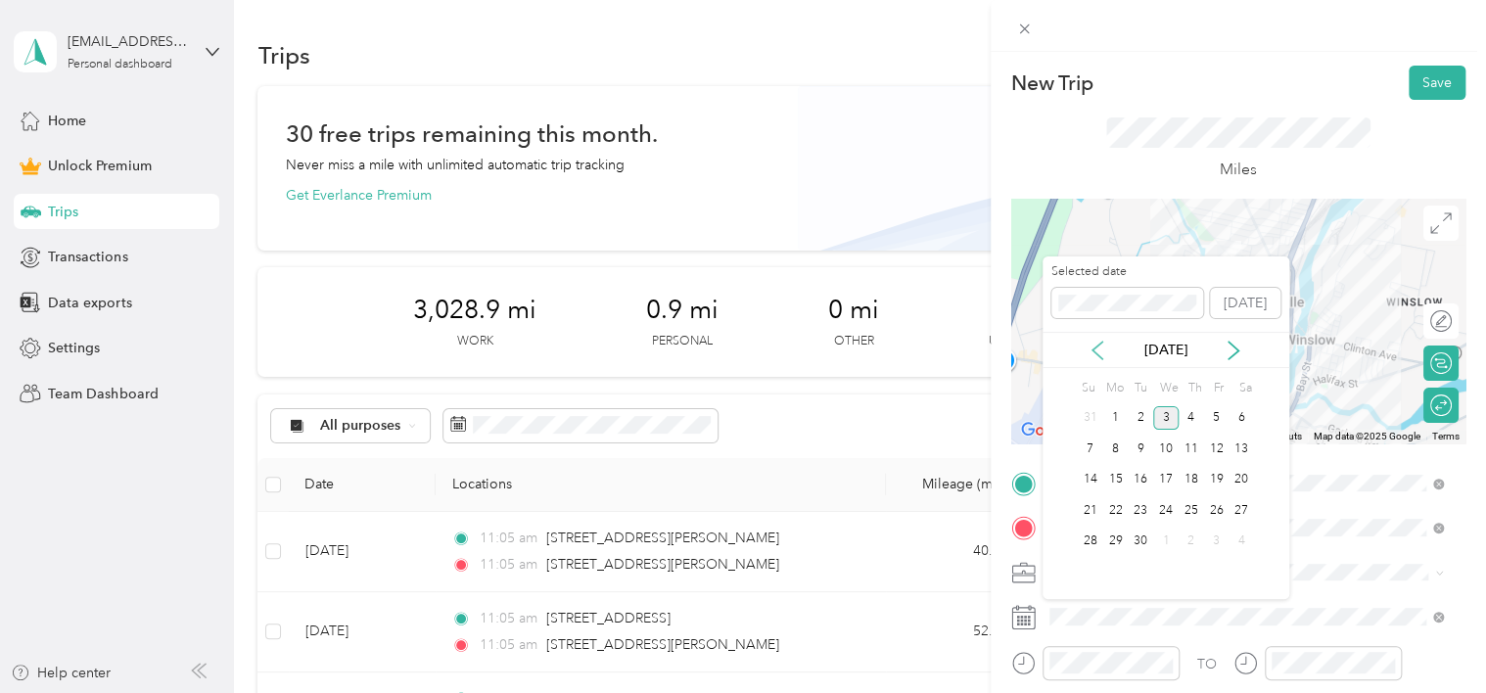
click at [1099, 341] on icon at bounding box center [1098, 351] width 20 height 20
click at [1194, 477] on div "14" at bounding box center [1191, 480] width 25 height 24
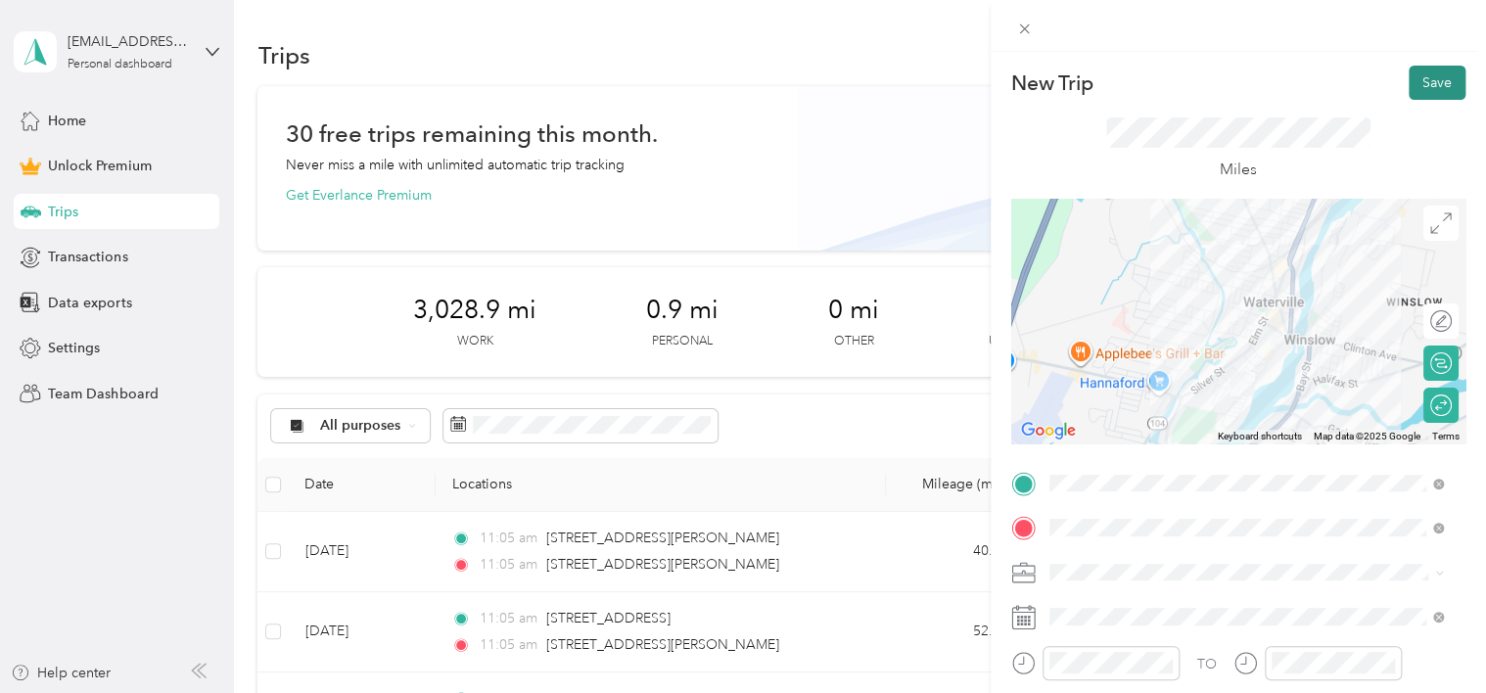
click at [1420, 94] on button "Save" at bounding box center [1437, 83] width 57 height 34
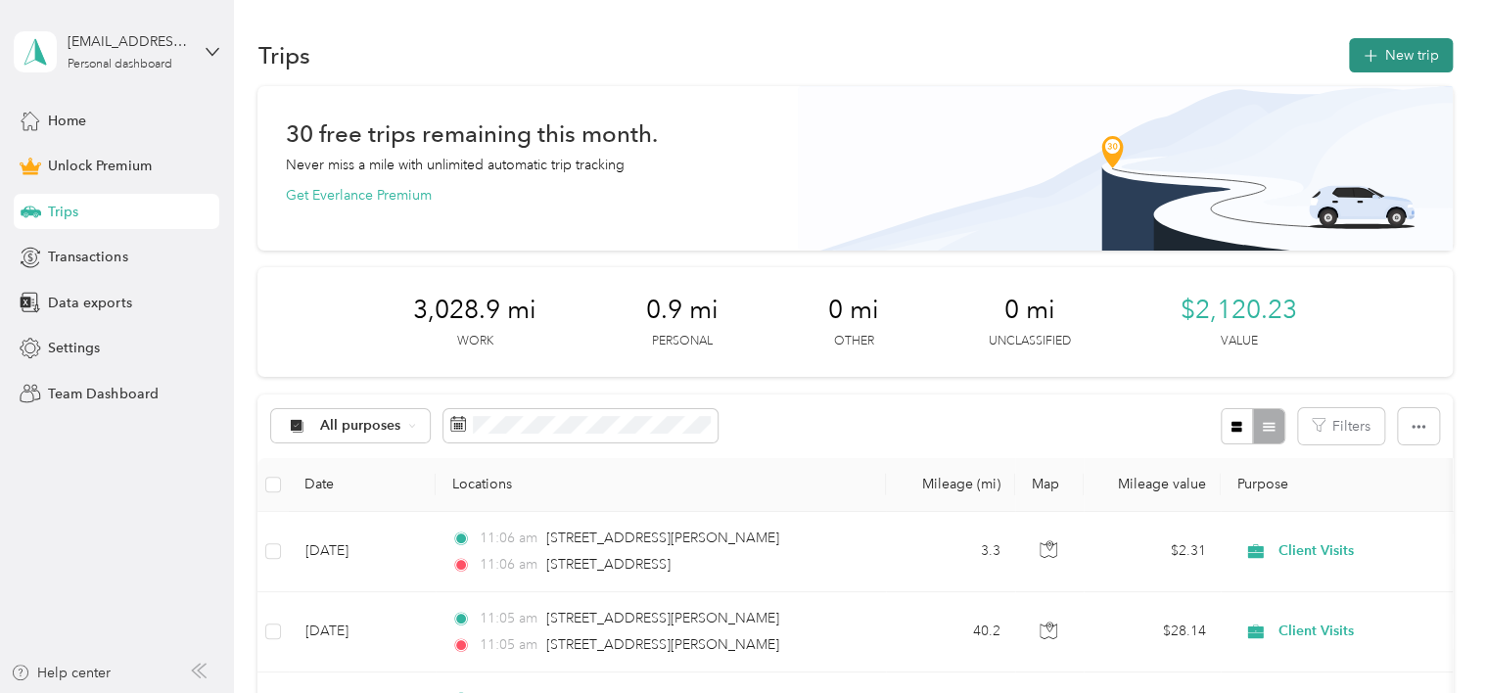
click at [1364, 56] on icon "button" at bounding box center [1370, 56] width 13 height 13
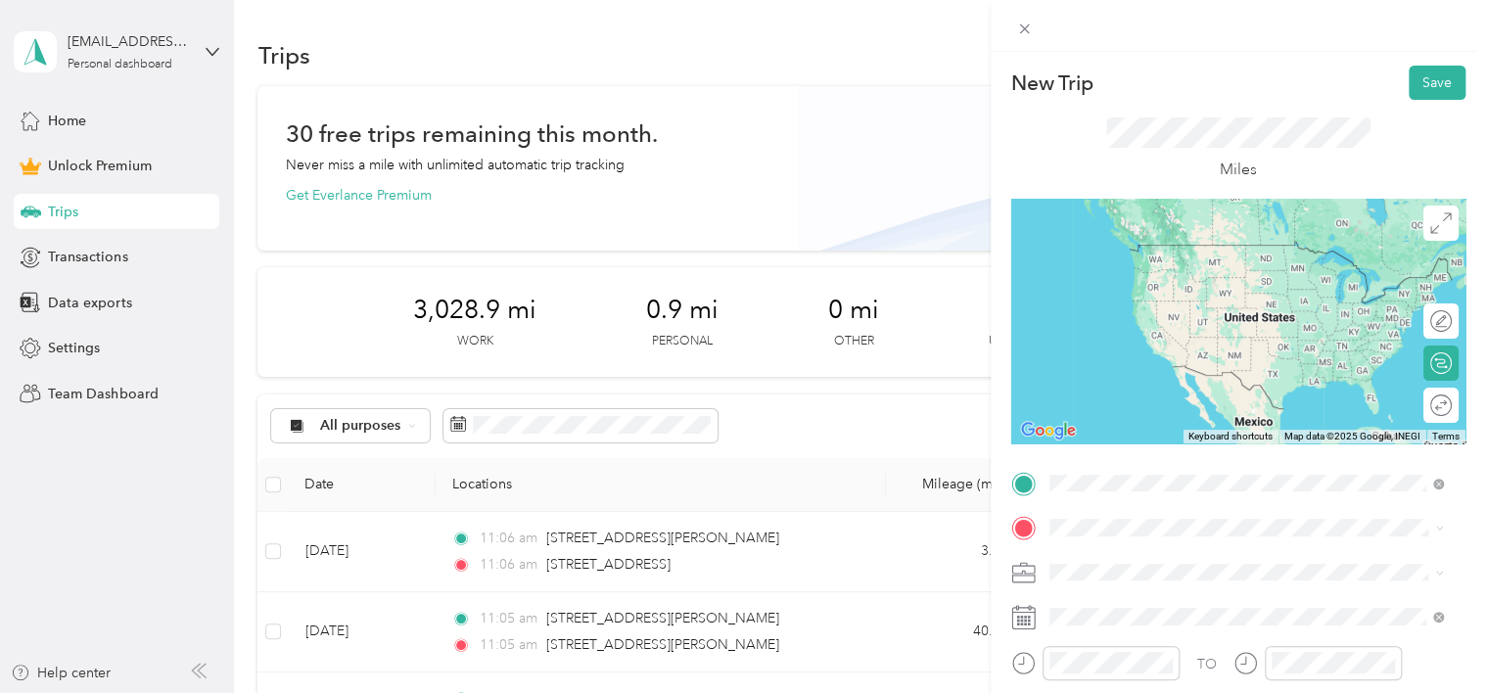
click at [1218, 287] on li "[STREET_ADDRESS][PERSON_NAME][US_STATE]" at bounding box center [1247, 267] width 408 height 40
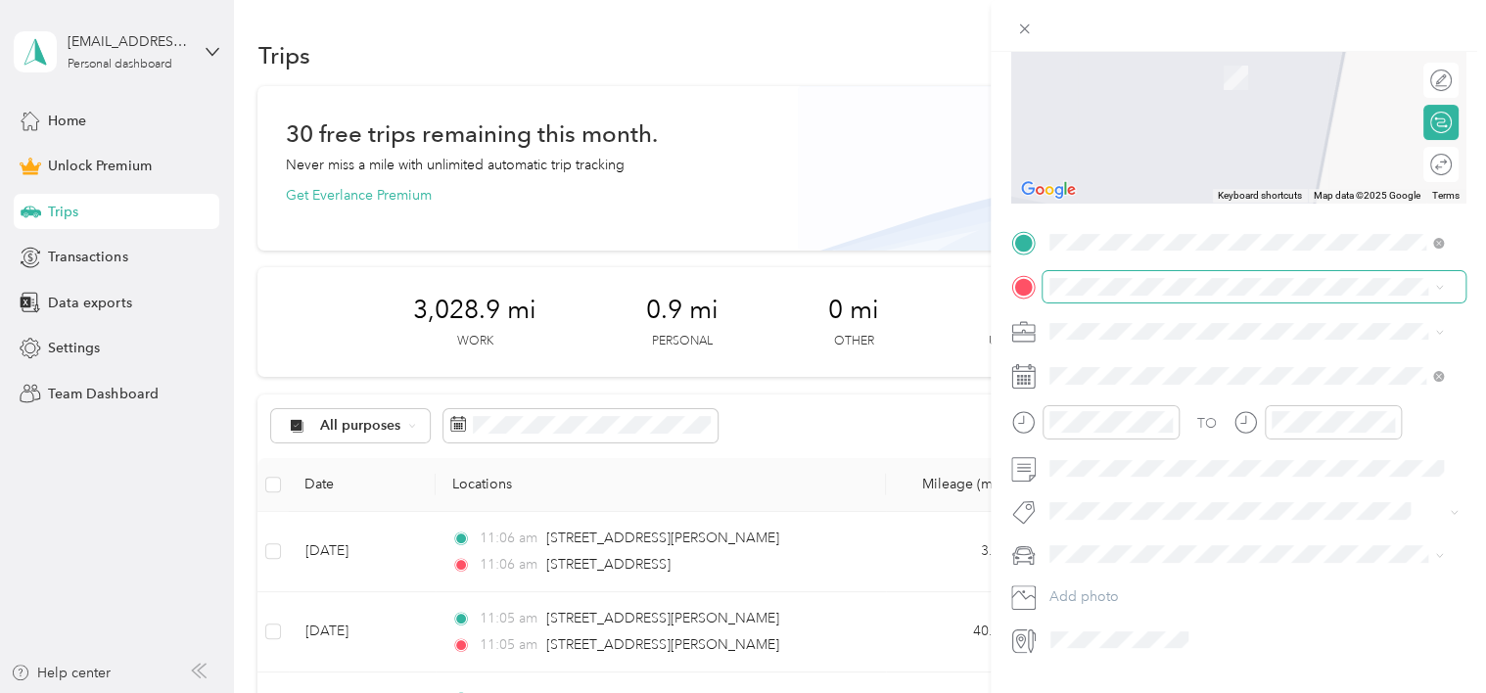
scroll to position [243, 0]
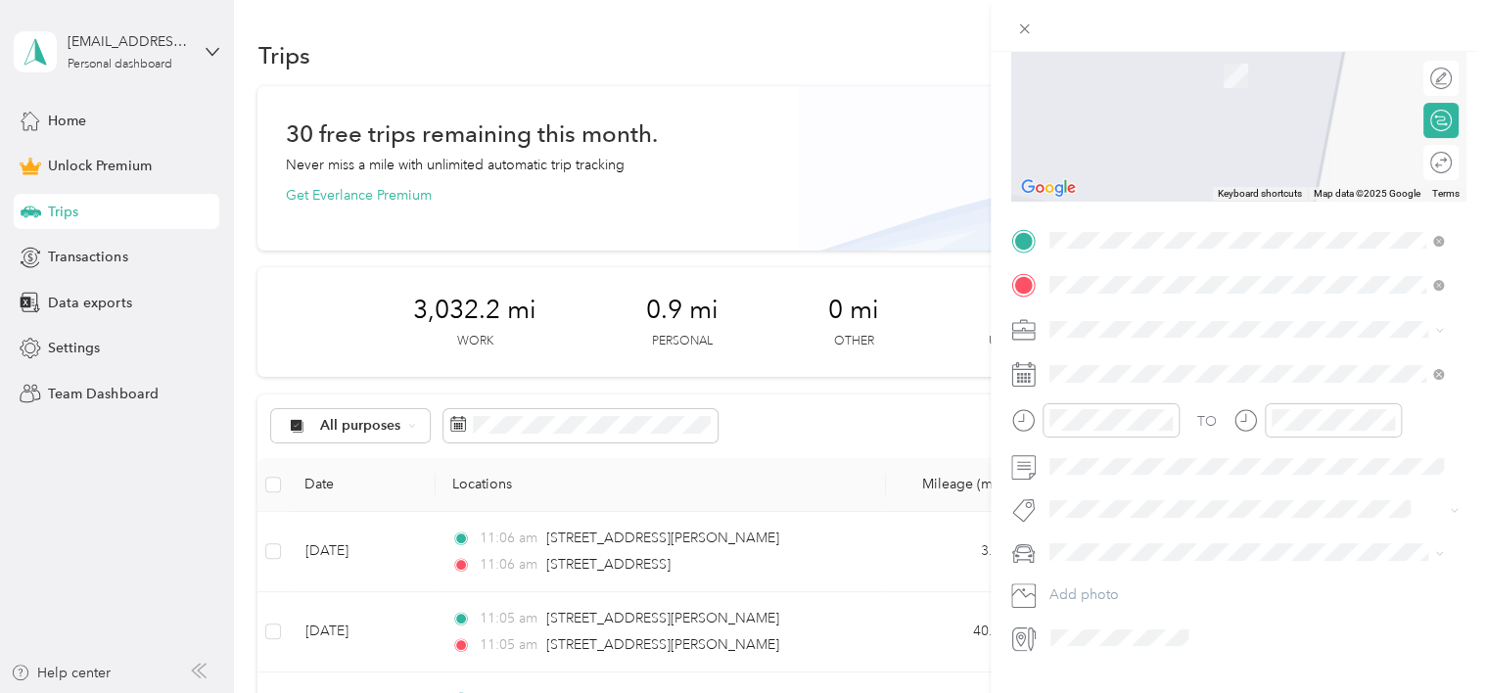
click at [1150, 364] on span "[STREET_ADDRESS][US_STATE]" at bounding box center [1184, 356] width 196 height 18
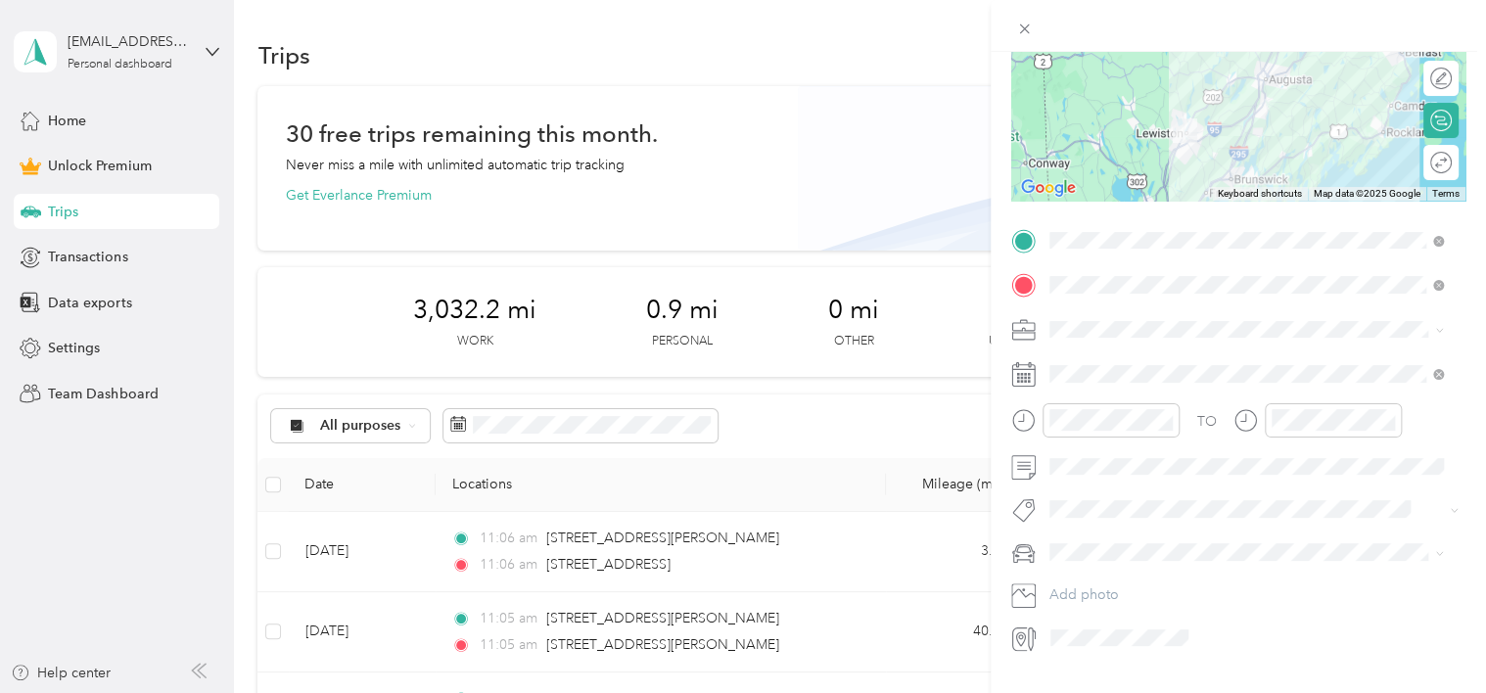
click at [1077, 317] on span at bounding box center [1254, 329] width 423 height 31
click at [1103, 442] on li "Client Visits" at bounding box center [1247, 432] width 408 height 34
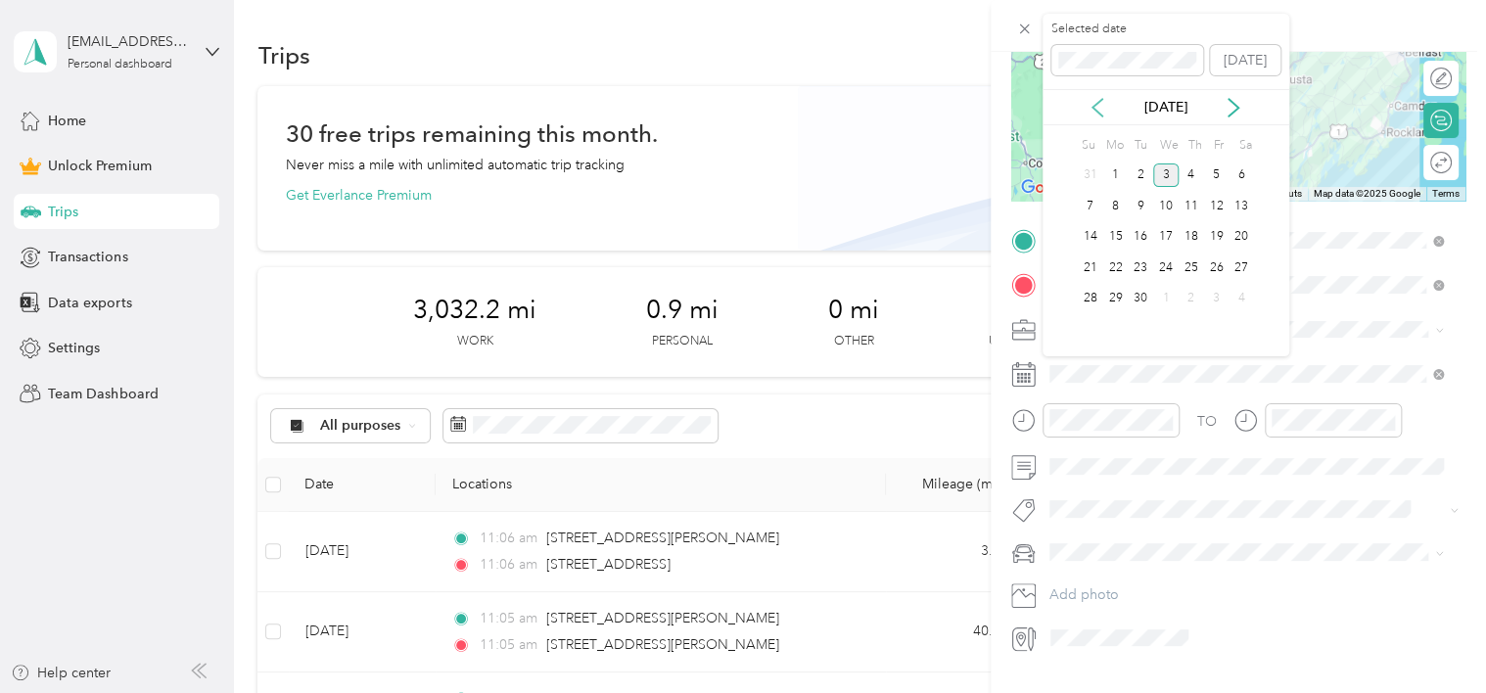
click at [1102, 105] on icon at bounding box center [1098, 108] width 20 height 20
click at [1185, 270] on div "21" at bounding box center [1191, 268] width 25 height 24
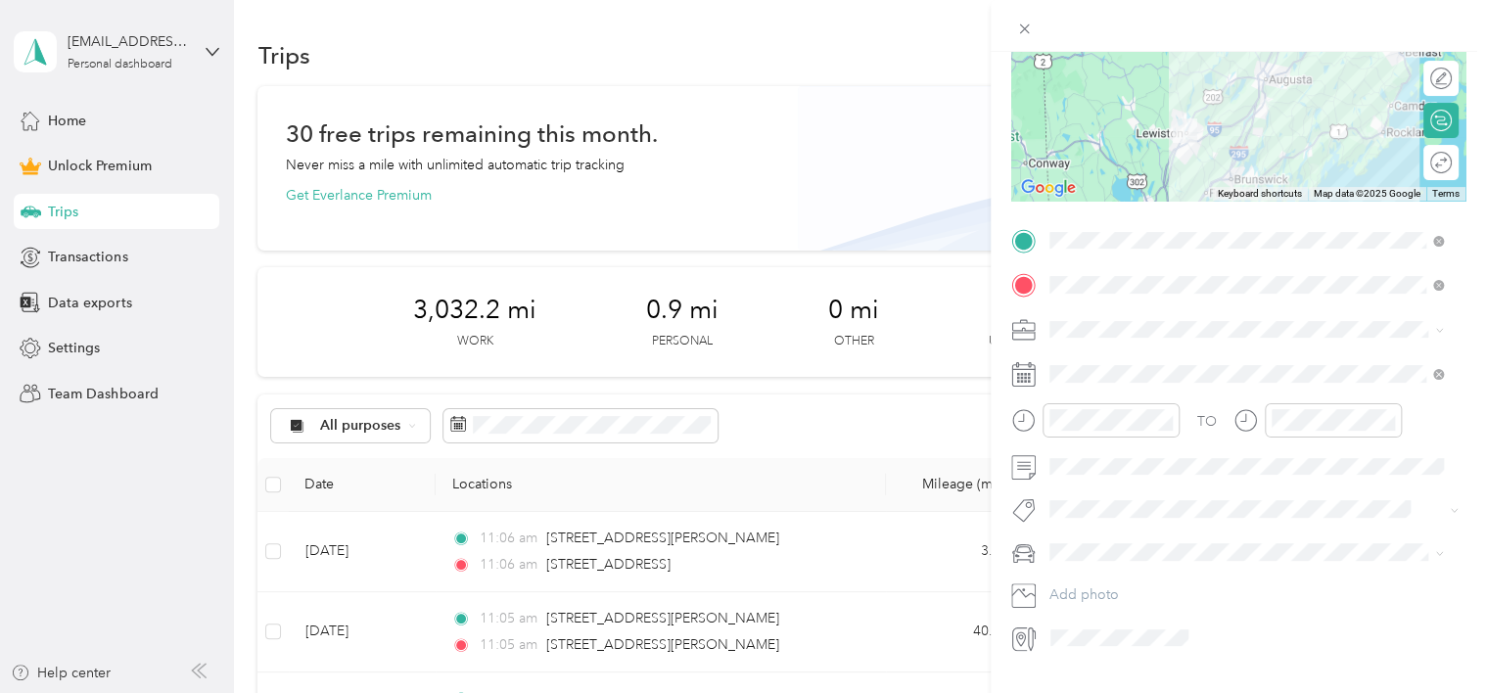
click at [1452, 169] on div "Round trip" at bounding box center [1452, 163] width 0 height 21
click at [1420, 157] on div at bounding box center [1431, 163] width 41 height 21
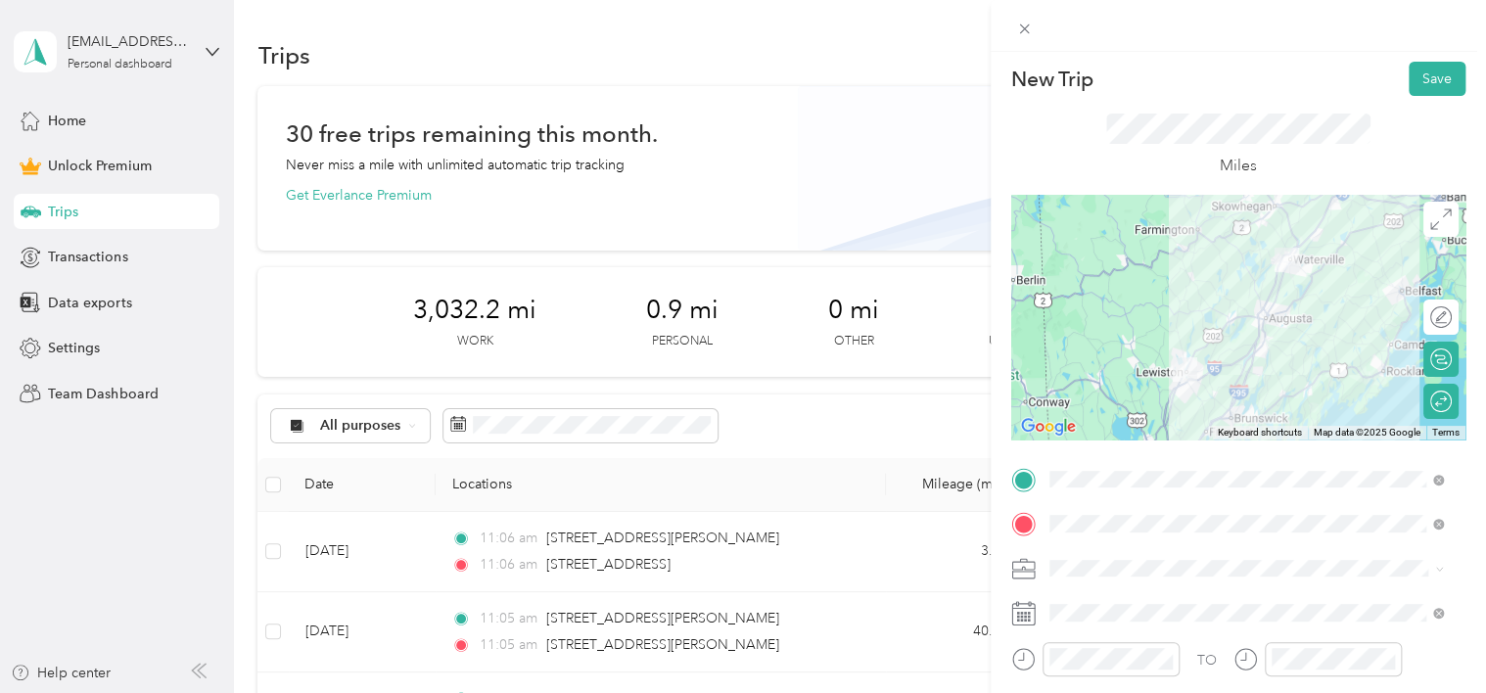
scroll to position [4, 0]
click at [1414, 82] on button "Save" at bounding box center [1437, 79] width 57 height 34
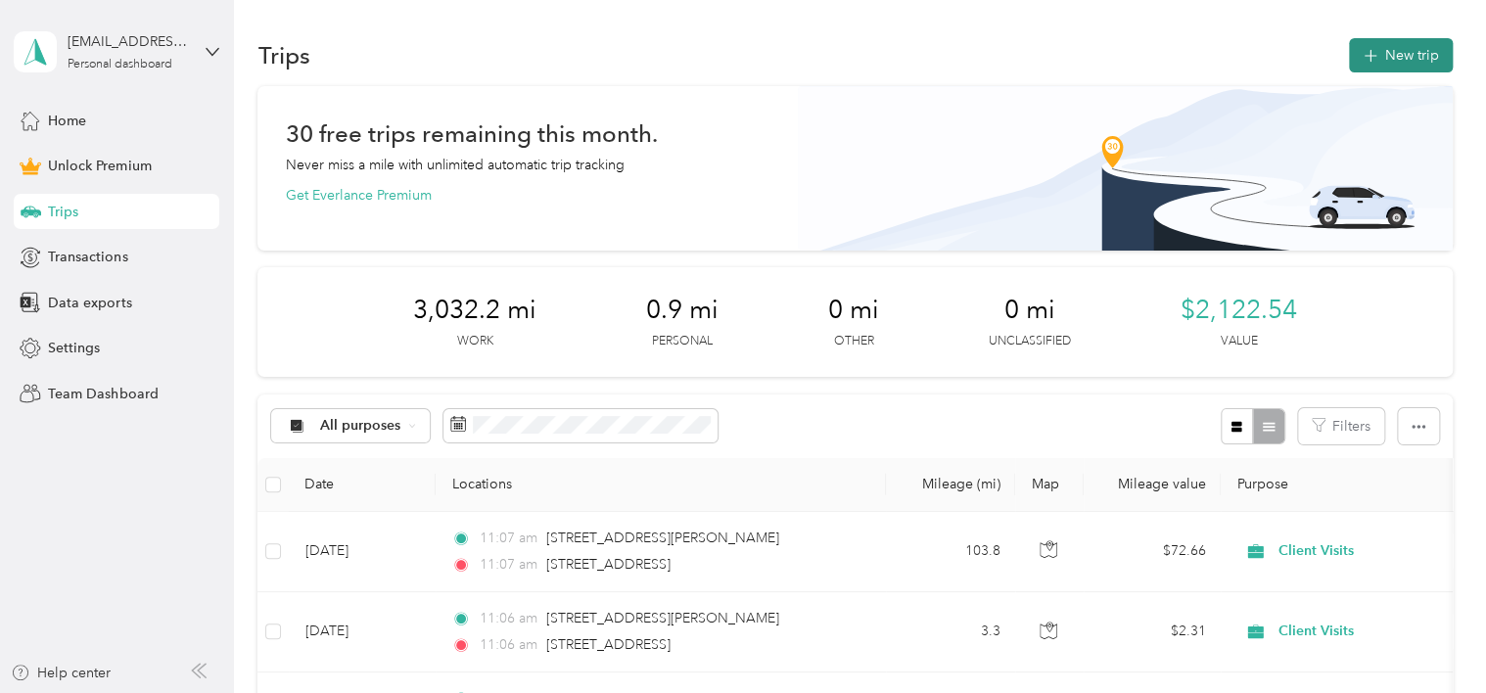
click at [1399, 55] on button "New trip" at bounding box center [1401, 55] width 104 height 34
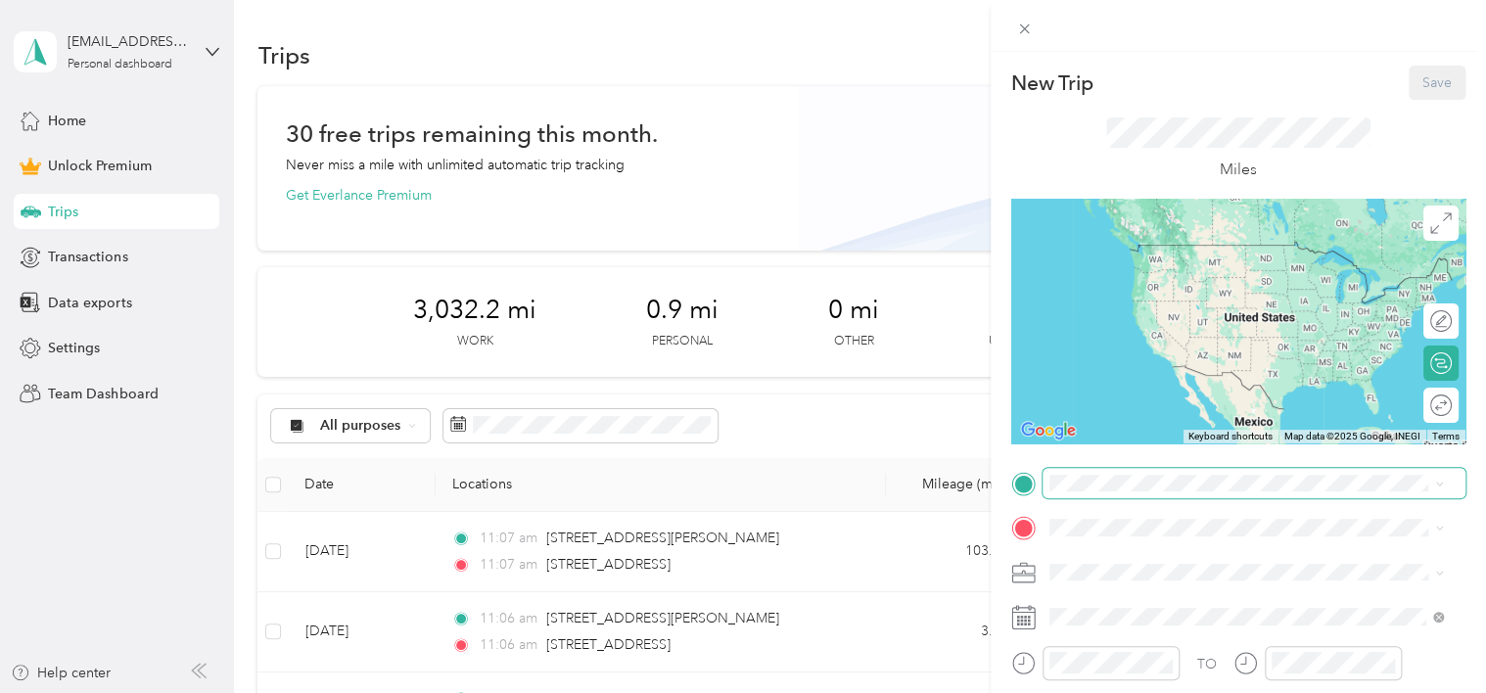
click at [1159, 470] on span at bounding box center [1254, 483] width 423 height 31
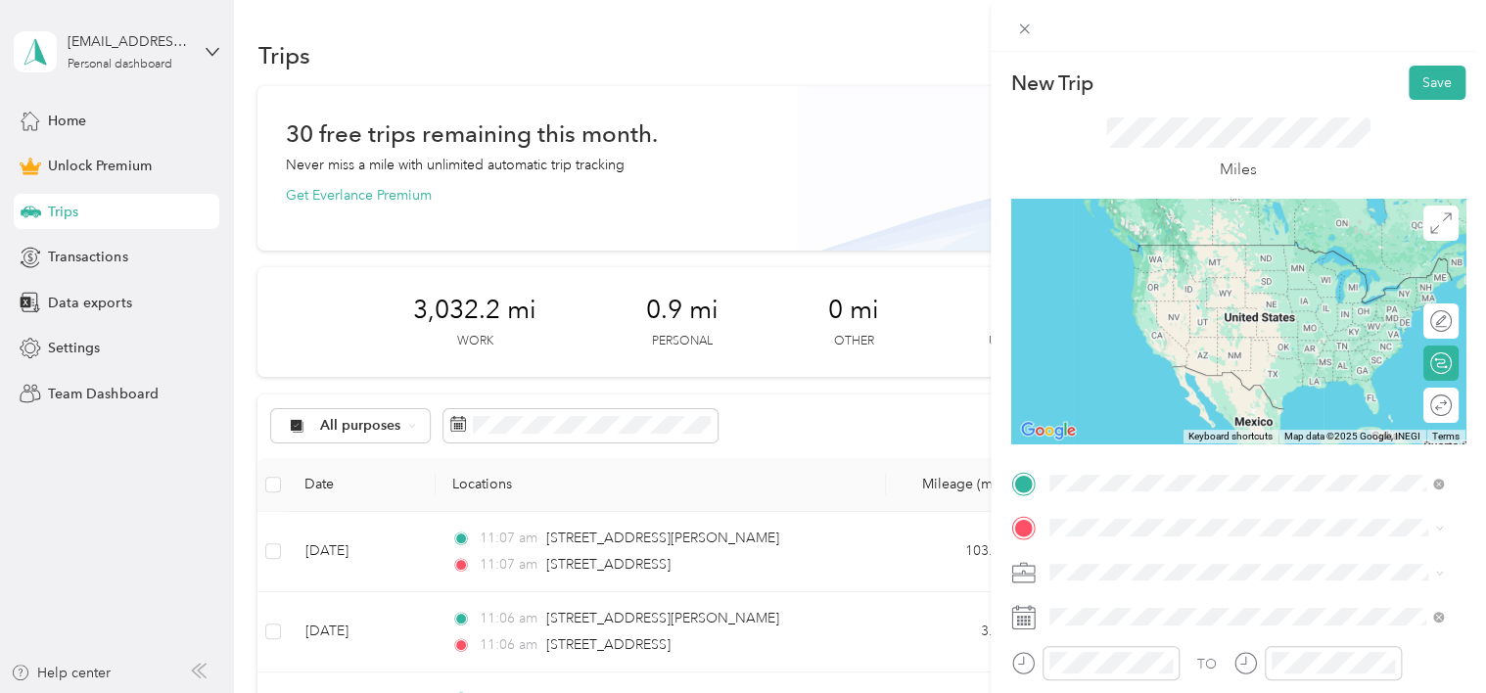
click at [1130, 274] on span "[STREET_ADDRESS][PERSON_NAME][US_STATE]" at bounding box center [1238, 265] width 304 height 18
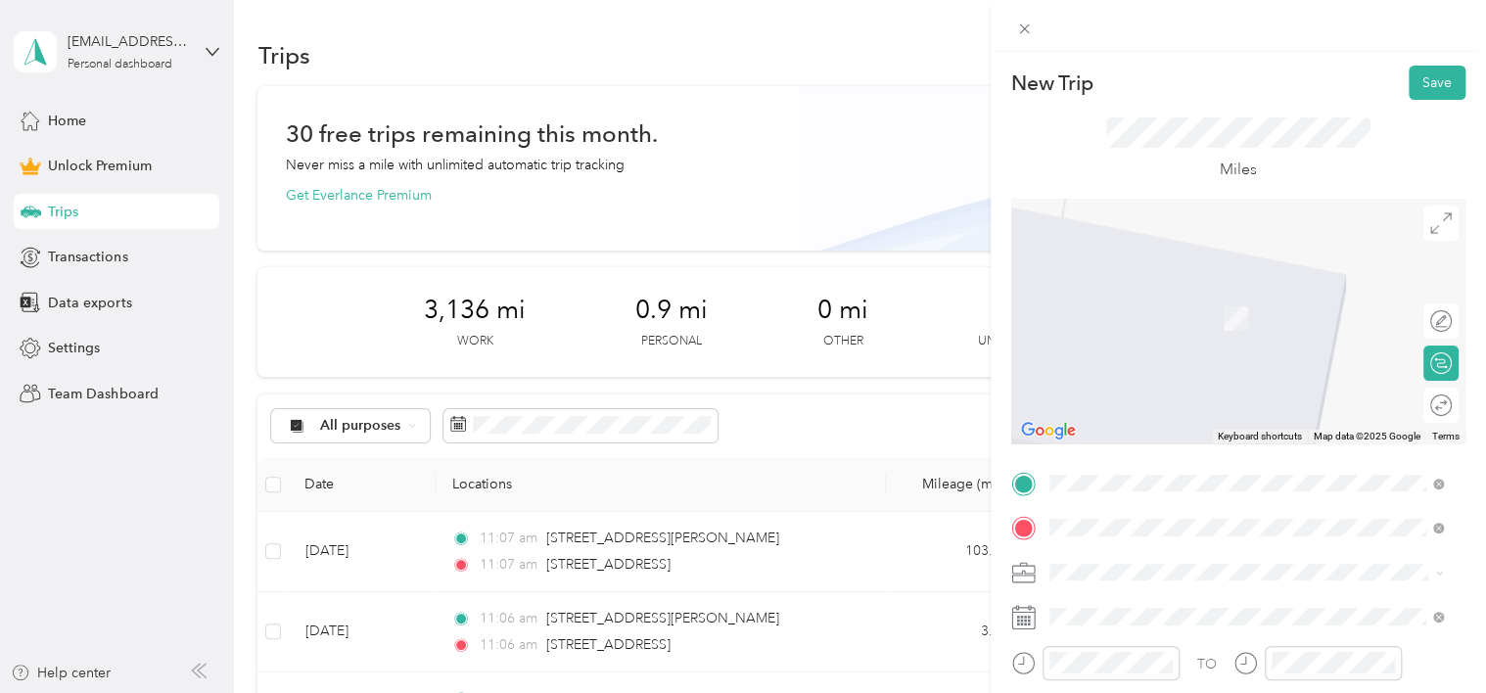
click at [1166, 299] on span "[STREET_ADDRESS][US_STATE]" at bounding box center [1184, 290] width 196 height 18
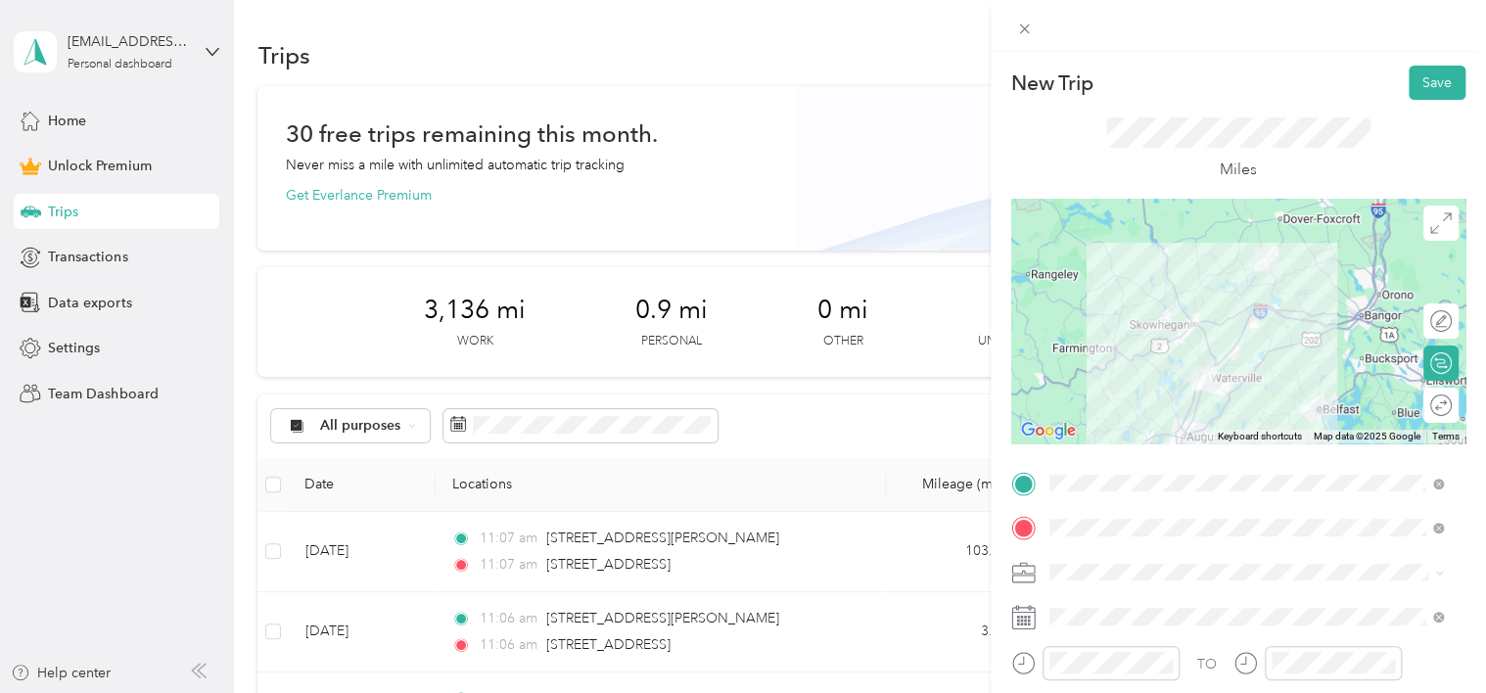
click at [1126, 356] on div "Client Visits" at bounding box center [1246, 365] width 381 height 21
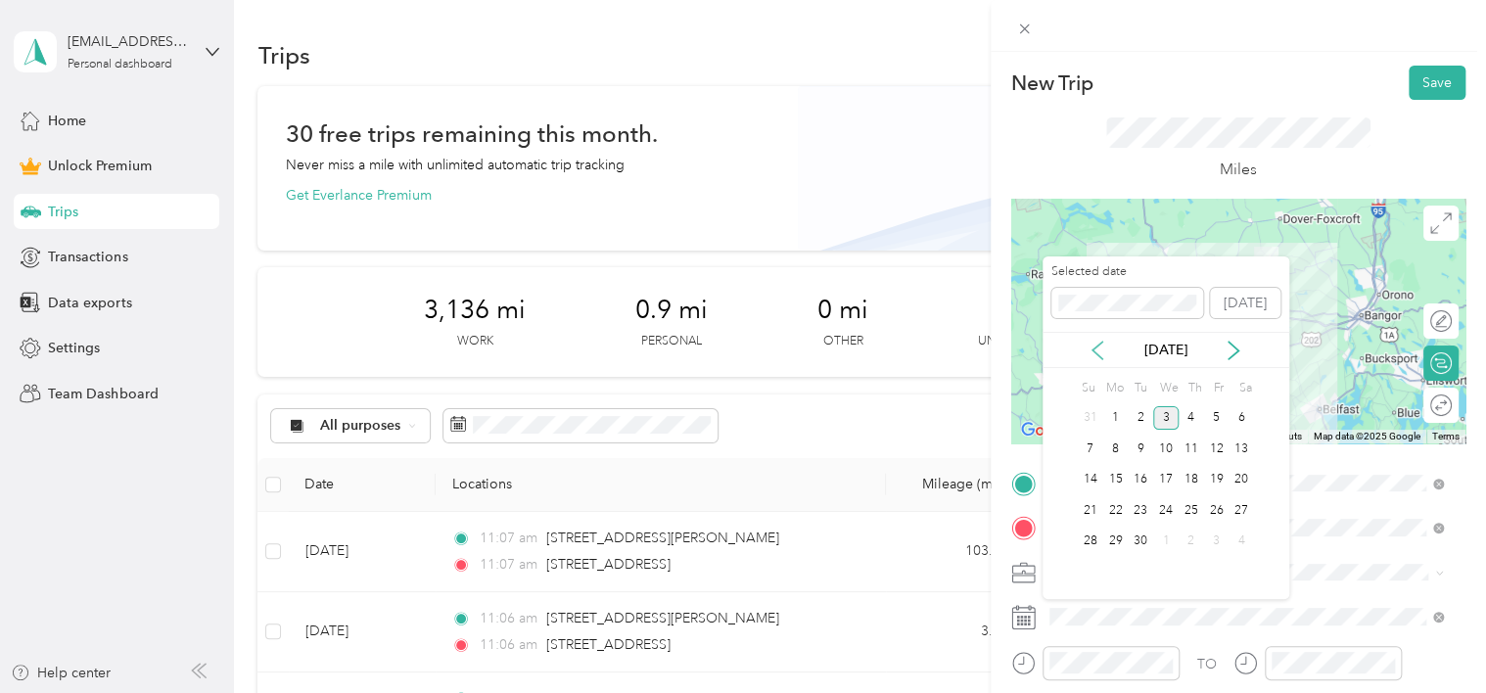
click at [1093, 348] on icon at bounding box center [1098, 351] width 20 height 20
click at [1164, 542] on div "27" at bounding box center [1165, 542] width 25 height 24
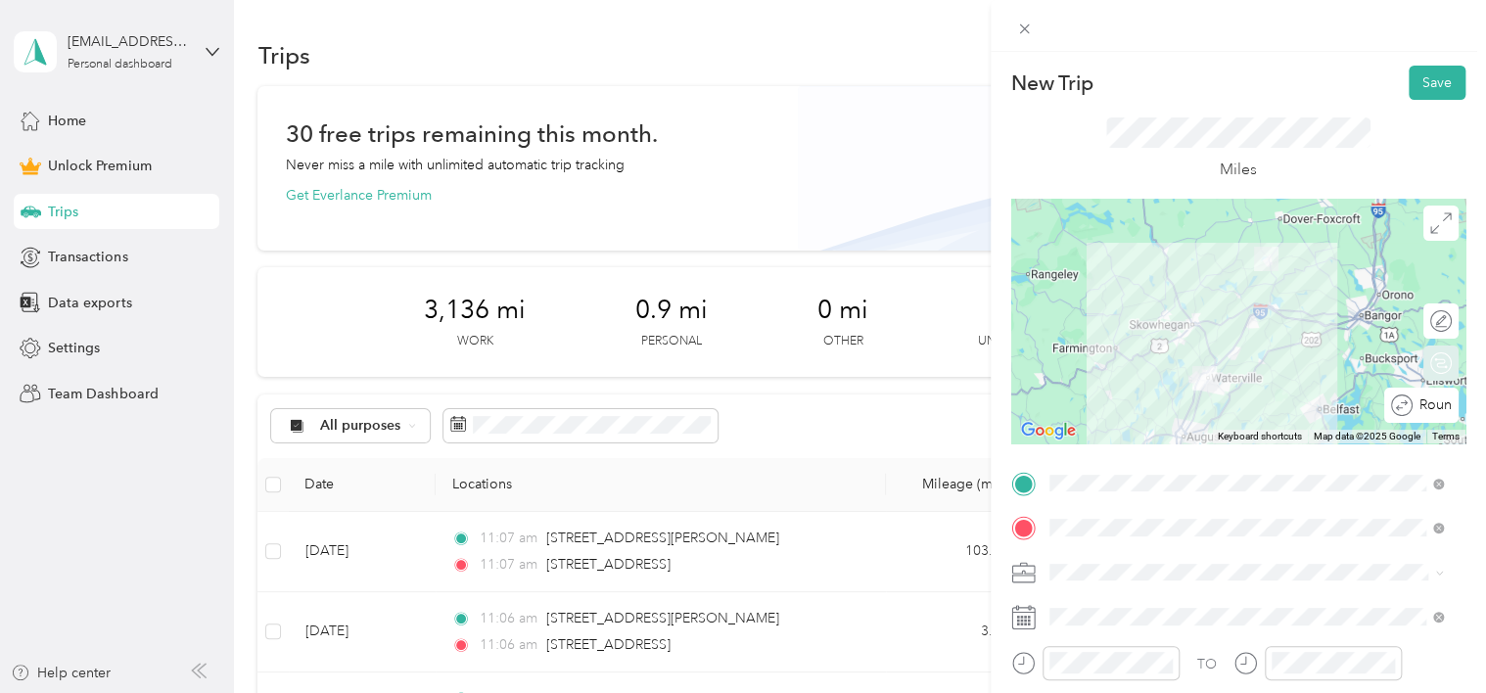
click at [1422, 407] on div "Round trip" at bounding box center [1421, 405] width 74 height 35
drag, startPoint x: 1421, startPoint y: 407, endPoint x: 1059, endPoint y: 403, distance: 362.2
click at [1059, 403] on div at bounding box center [1238, 321] width 454 height 245
click at [1446, 398] on div "Round trip" at bounding box center [1449, 406] width 6 height 21
click at [1413, 405] on div at bounding box center [1422, 405] width 18 height 18
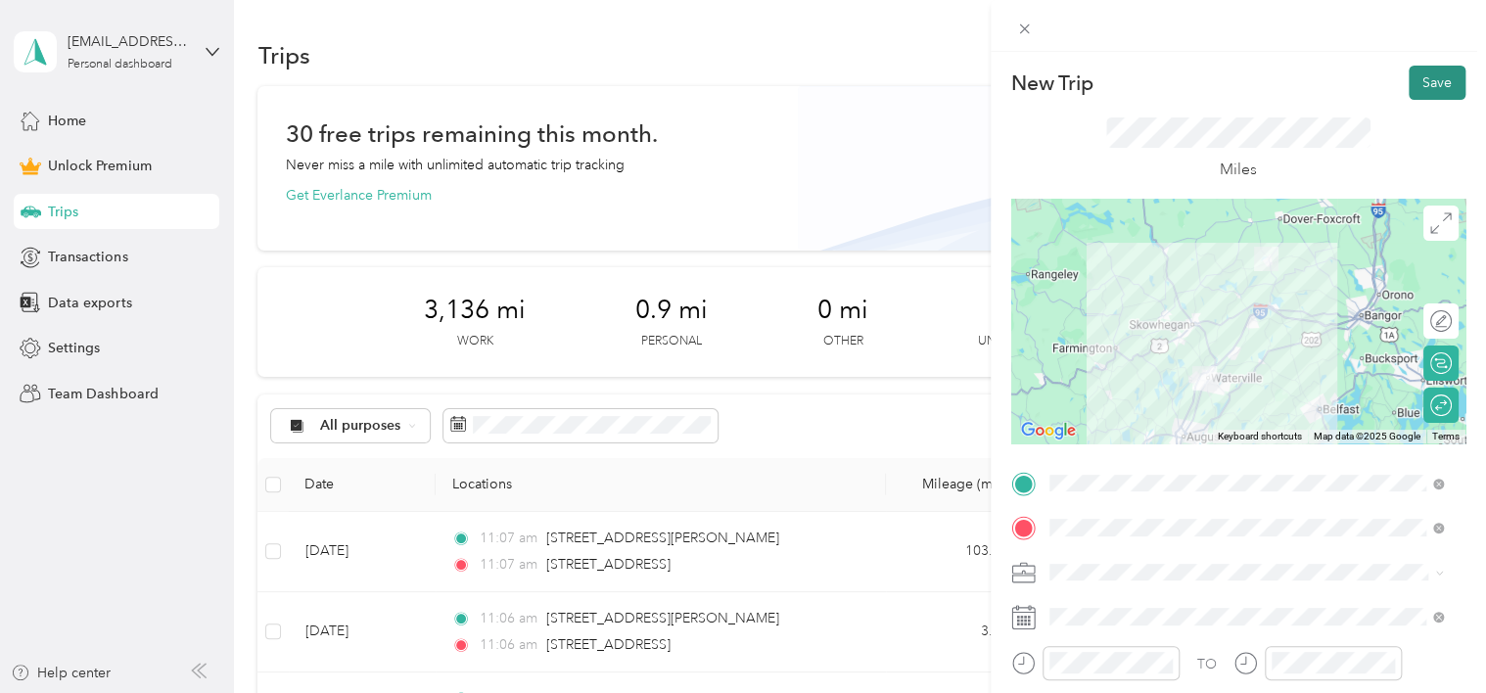
click at [1418, 77] on button "Save" at bounding box center [1437, 83] width 57 height 34
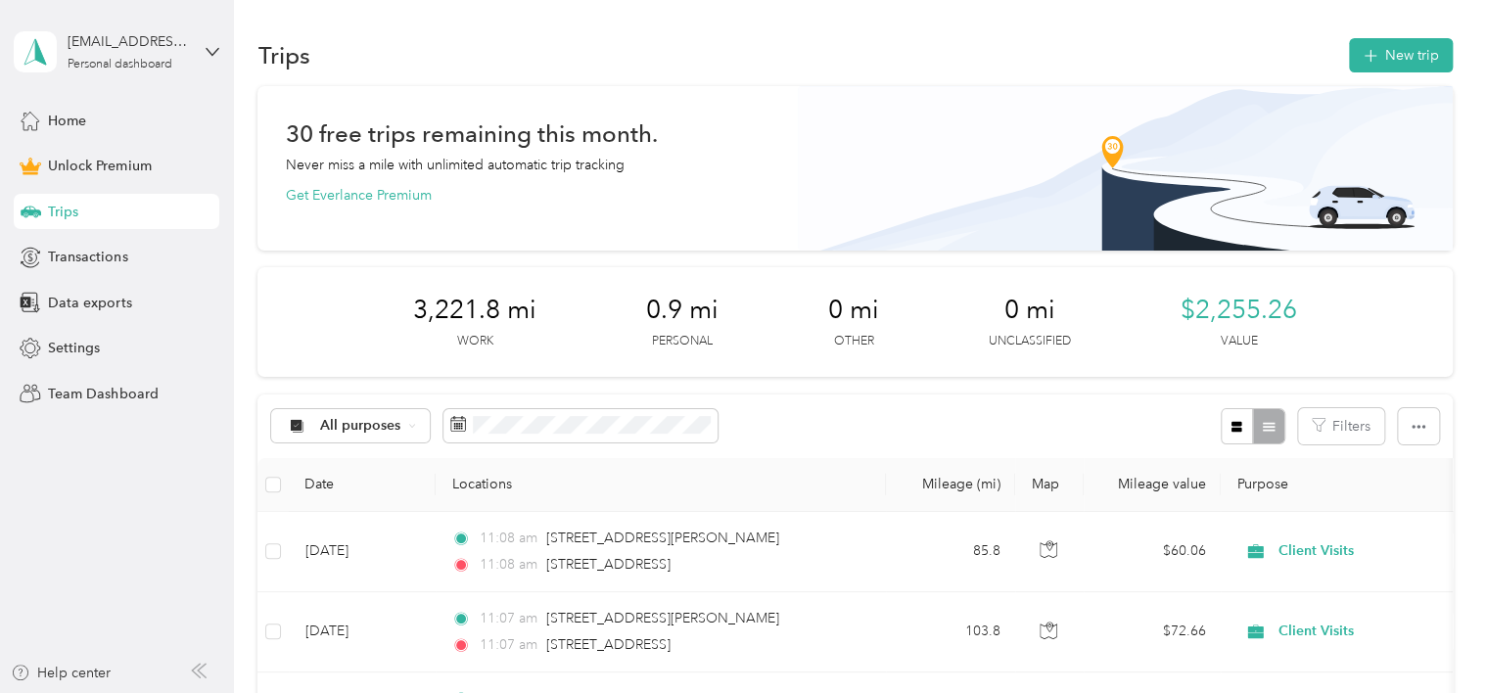
click at [1388, 72] on div "Trips New trip" at bounding box center [854, 54] width 1194 height 41
click at [1396, 56] on button "New trip" at bounding box center [1401, 55] width 104 height 34
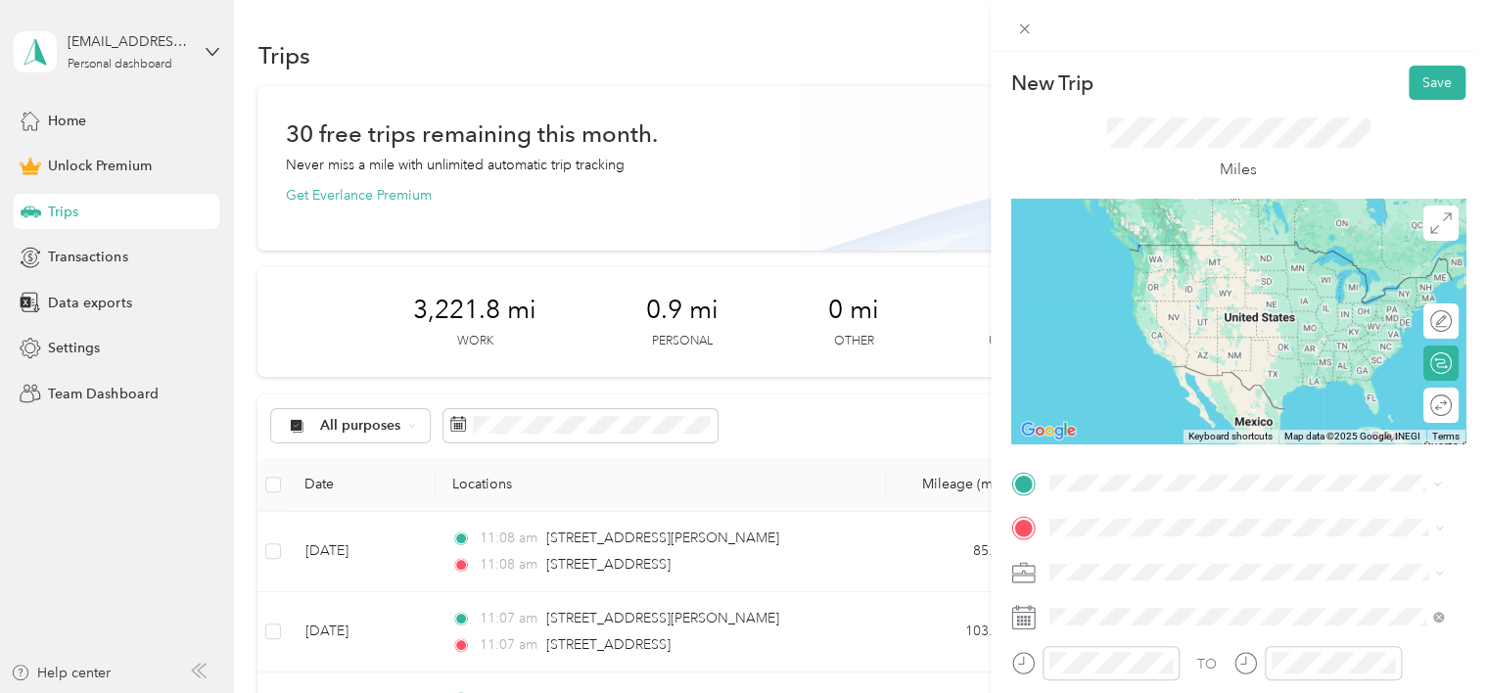
click at [1118, 268] on span "[STREET_ADDRESS][PERSON_NAME][US_STATE]" at bounding box center [1238, 265] width 304 height 18
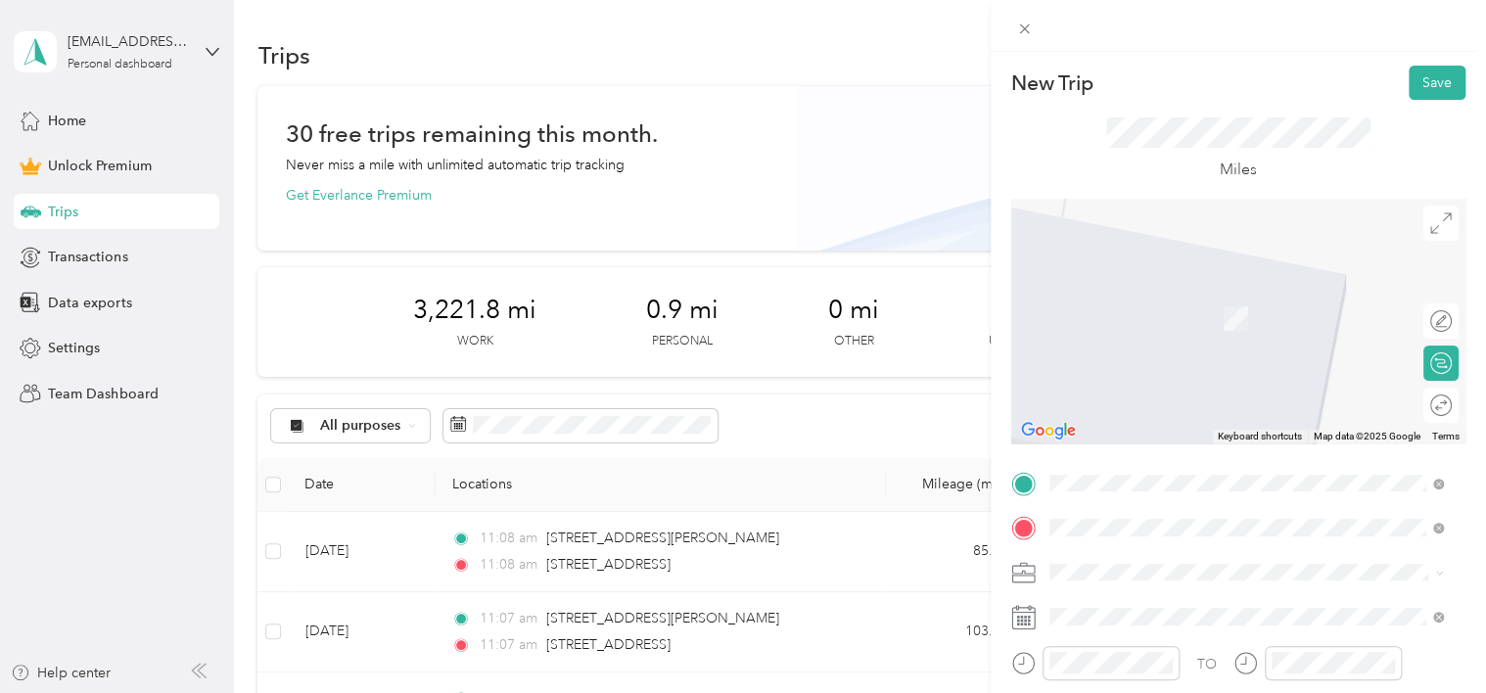
click at [1147, 303] on div "[STREET_ADDRESS][US_STATE]" at bounding box center [1246, 290] width 381 height 26
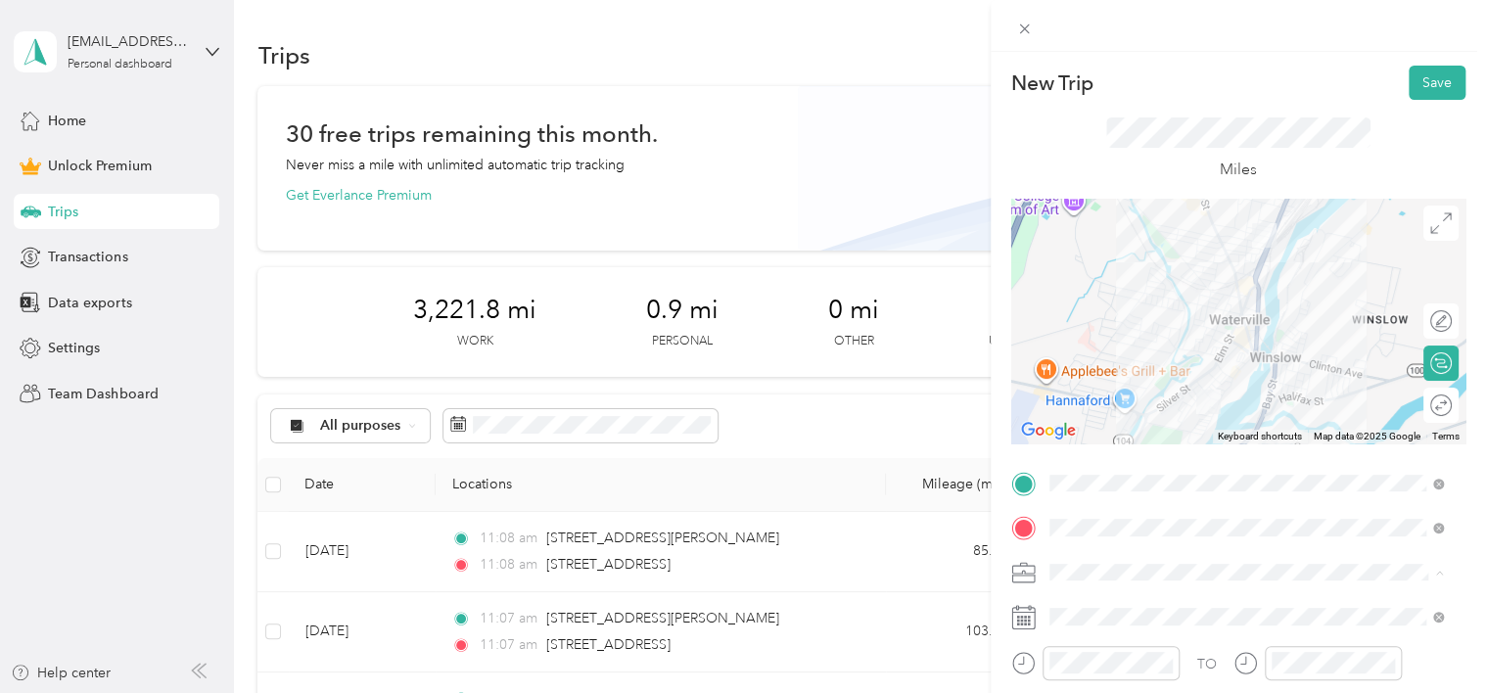
click at [1091, 377] on li "Client Visits" at bounding box center [1247, 366] width 408 height 34
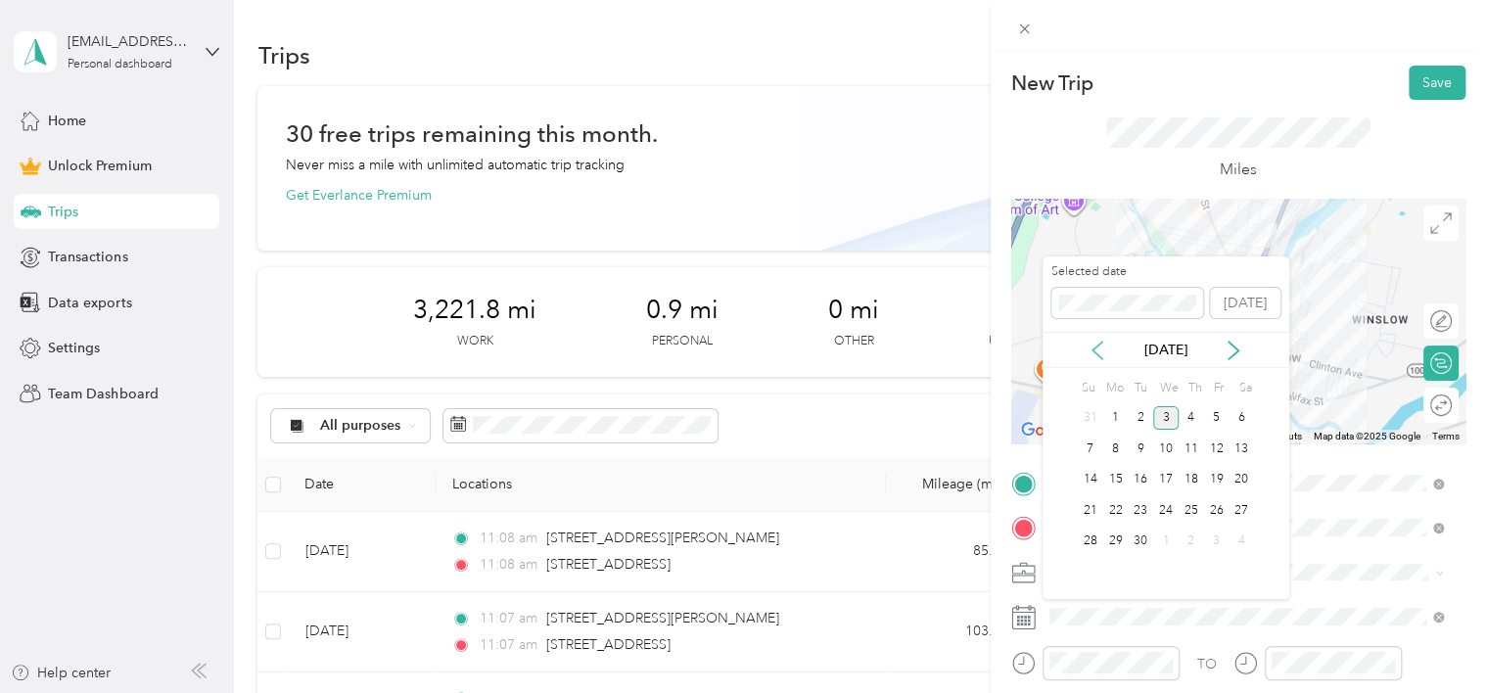
click at [1097, 349] on icon at bounding box center [1098, 351] width 20 height 20
click at [1191, 536] on div "28" at bounding box center [1191, 542] width 25 height 24
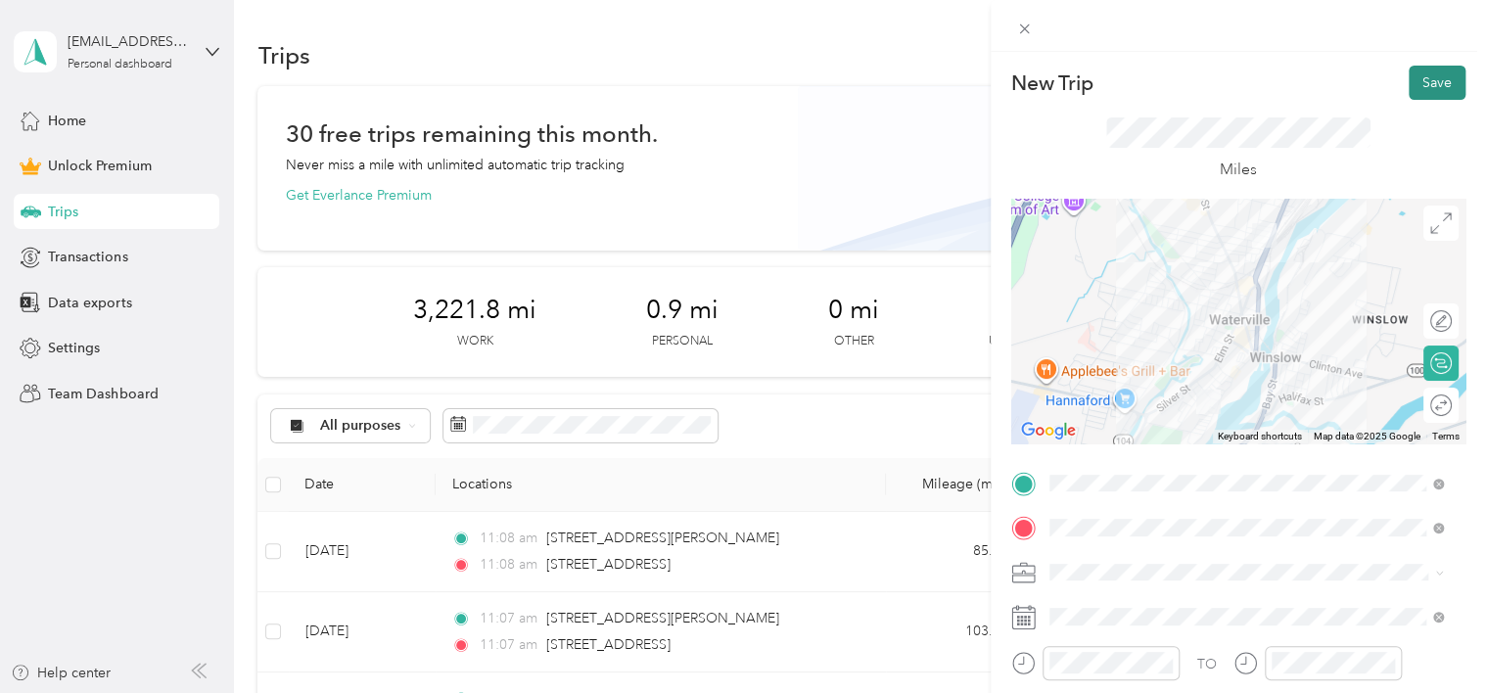
click at [1418, 90] on button "Save" at bounding box center [1437, 83] width 57 height 34
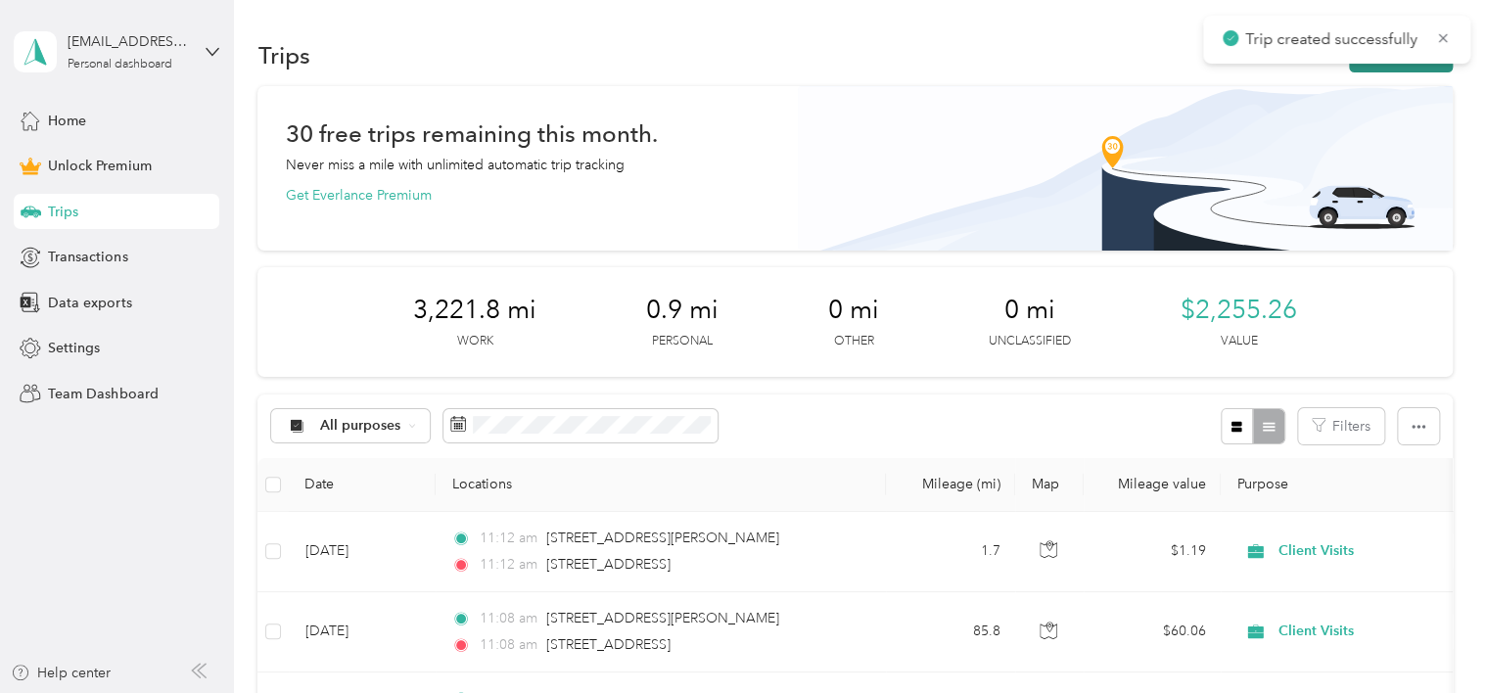
click at [1395, 65] on button "New trip" at bounding box center [1401, 55] width 104 height 34
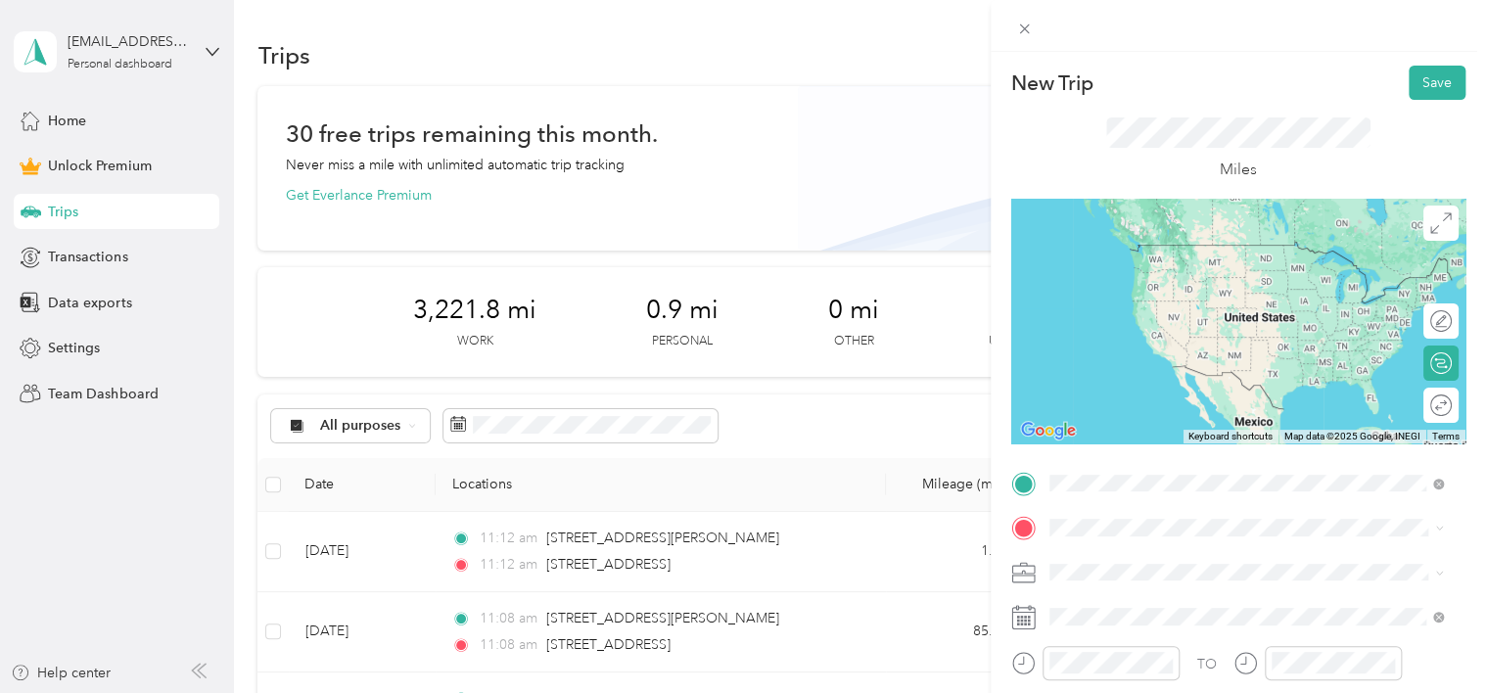
click at [1138, 294] on span "[STREET_ADDRESS][US_STATE]" at bounding box center [1184, 285] width 196 height 18
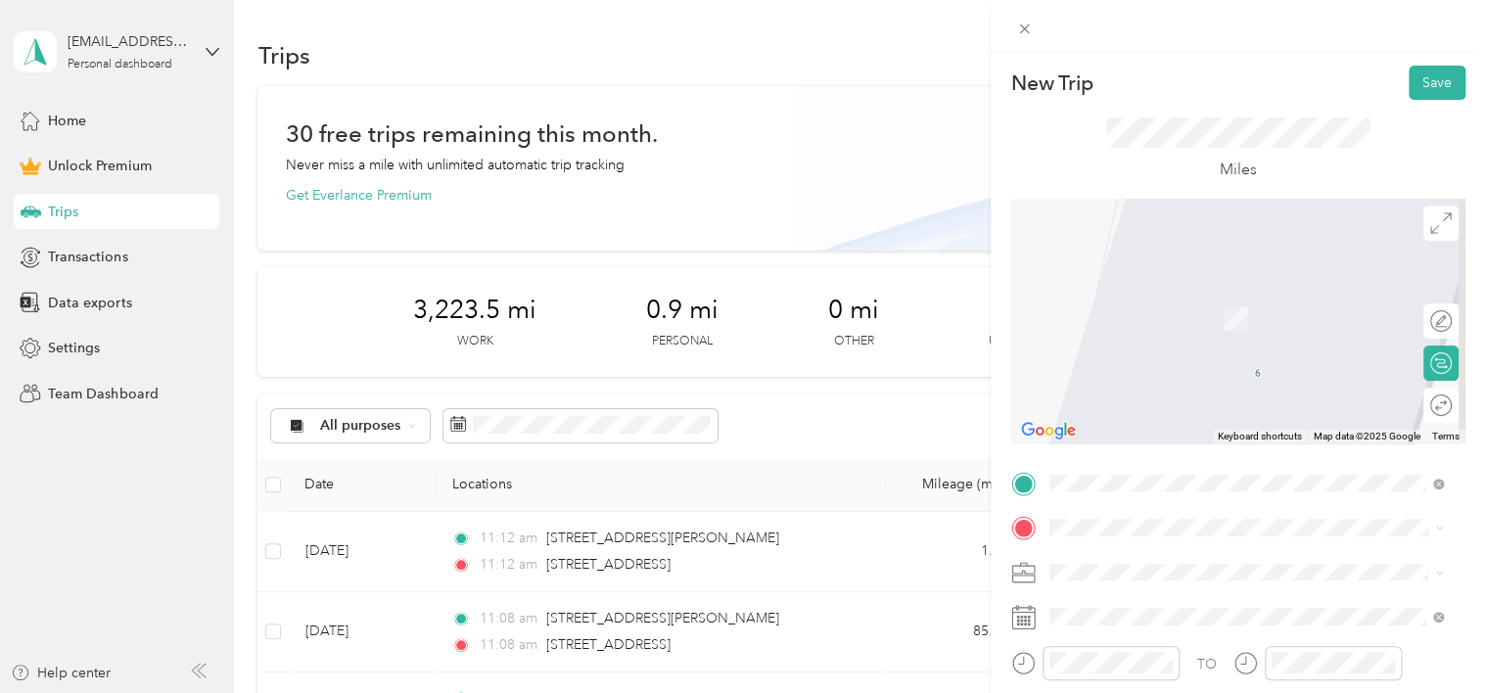
click at [1140, 417] on span "[STREET_ADDRESS][US_STATE]" at bounding box center [1184, 408] width 196 height 18
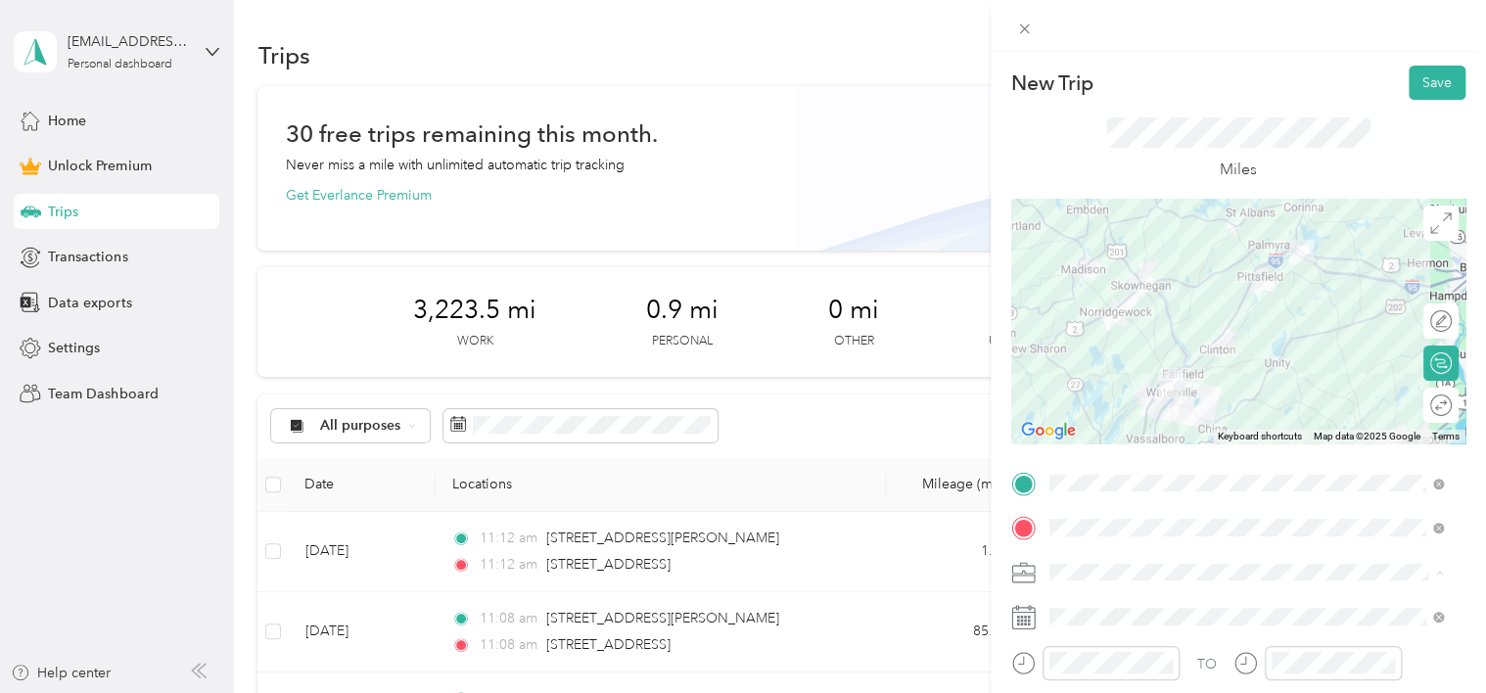
click at [1093, 368] on div "Client Visits" at bounding box center [1246, 366] width 381 height 21
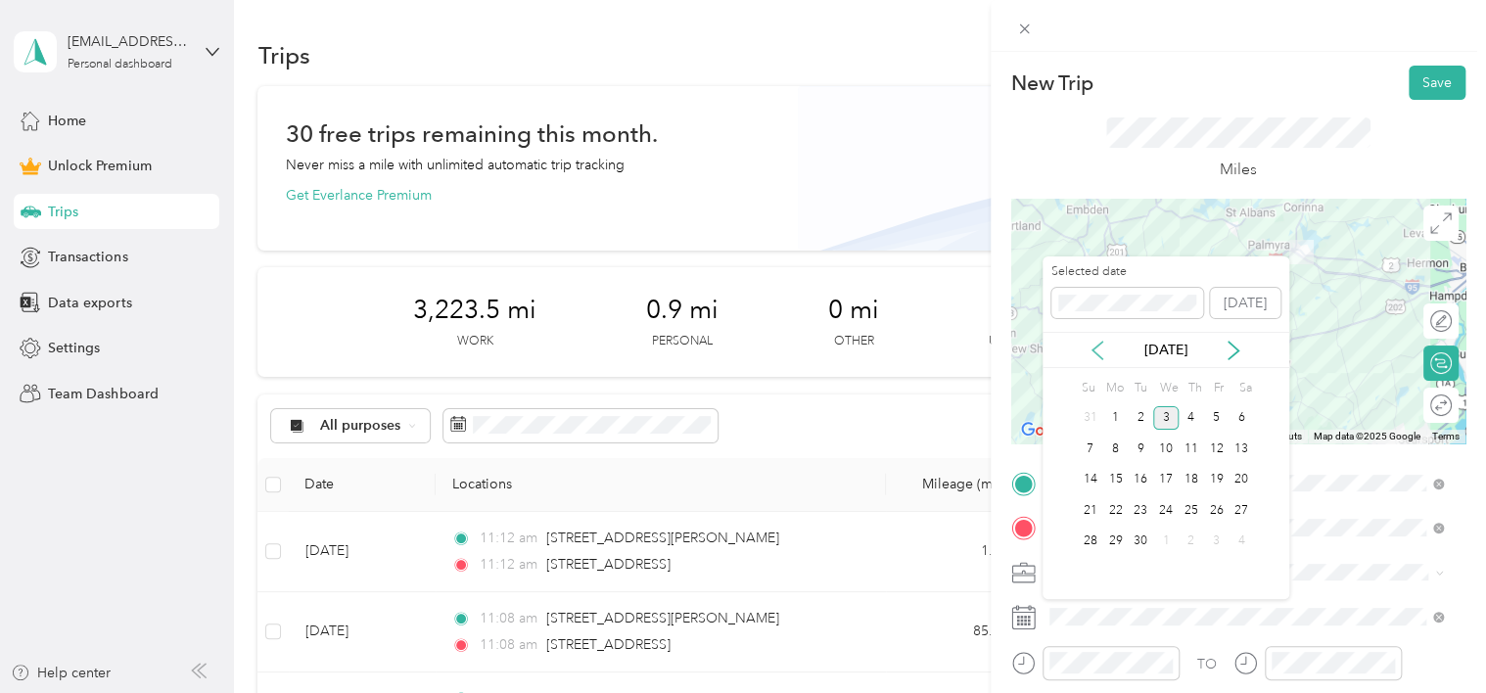
click at [1100, 352] on icon at bounding box center [1098, 351] width 20 height 20
click at [1187, 540] on div "28" at bounding box center [1191, 542] width 25 height 24
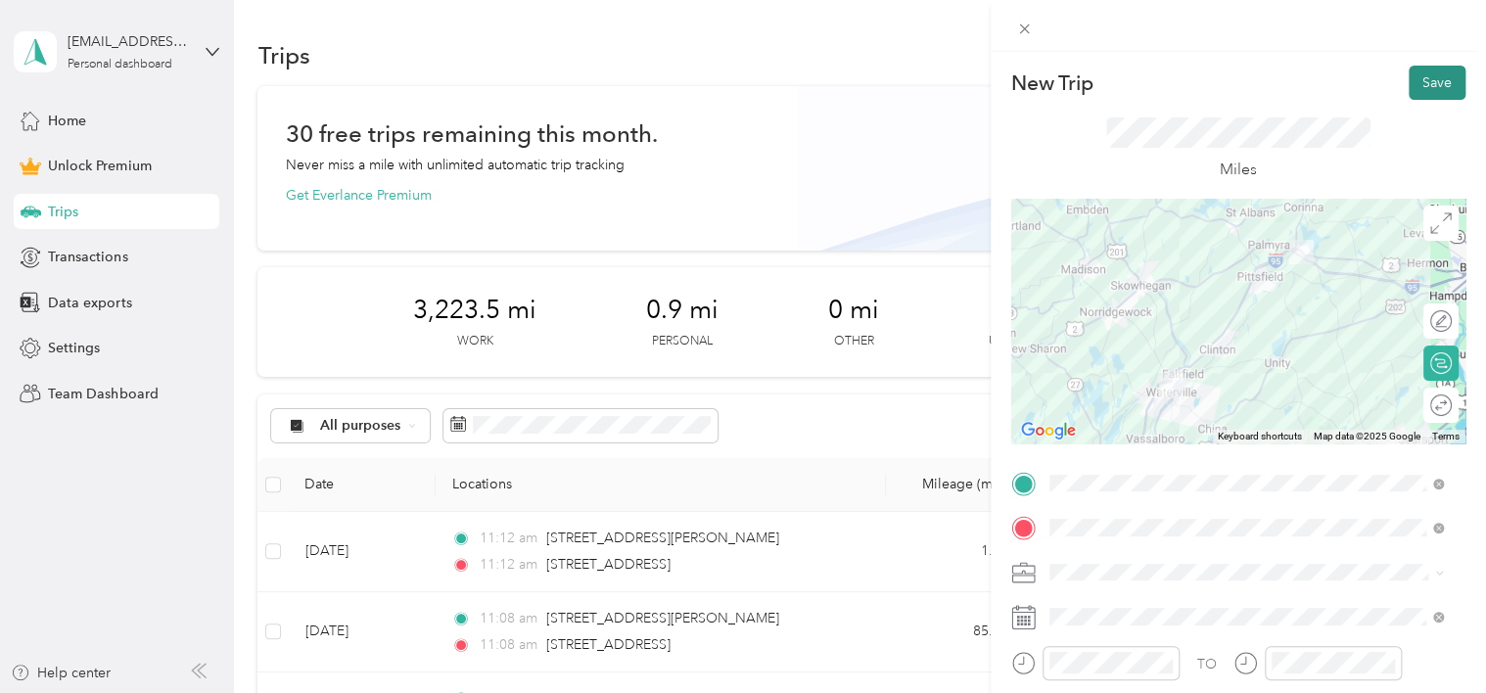
click at [1418, 85] on button "Save" at bounding box center [1437, 83] width 57 height 34
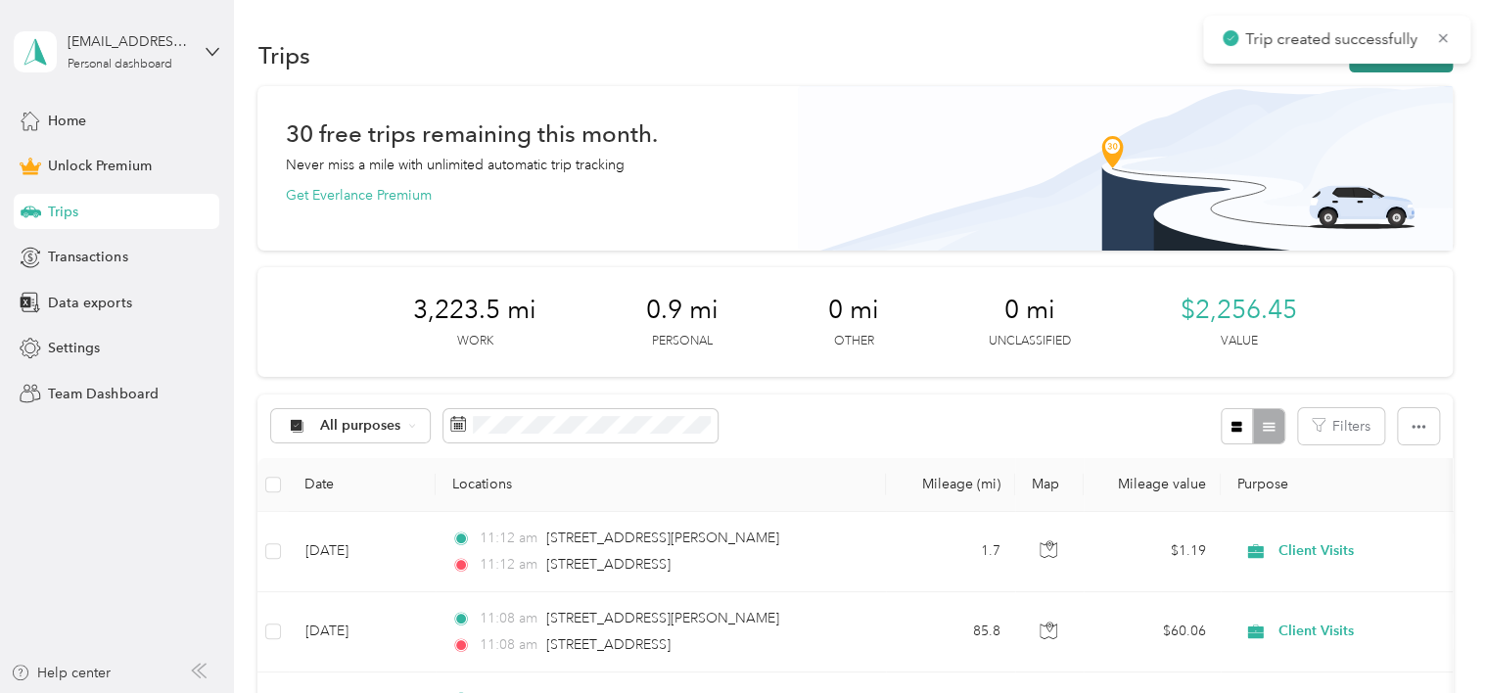
click at [1400, 70] on button "New trip" at bounding box center [1401, 55] width 104 height 34
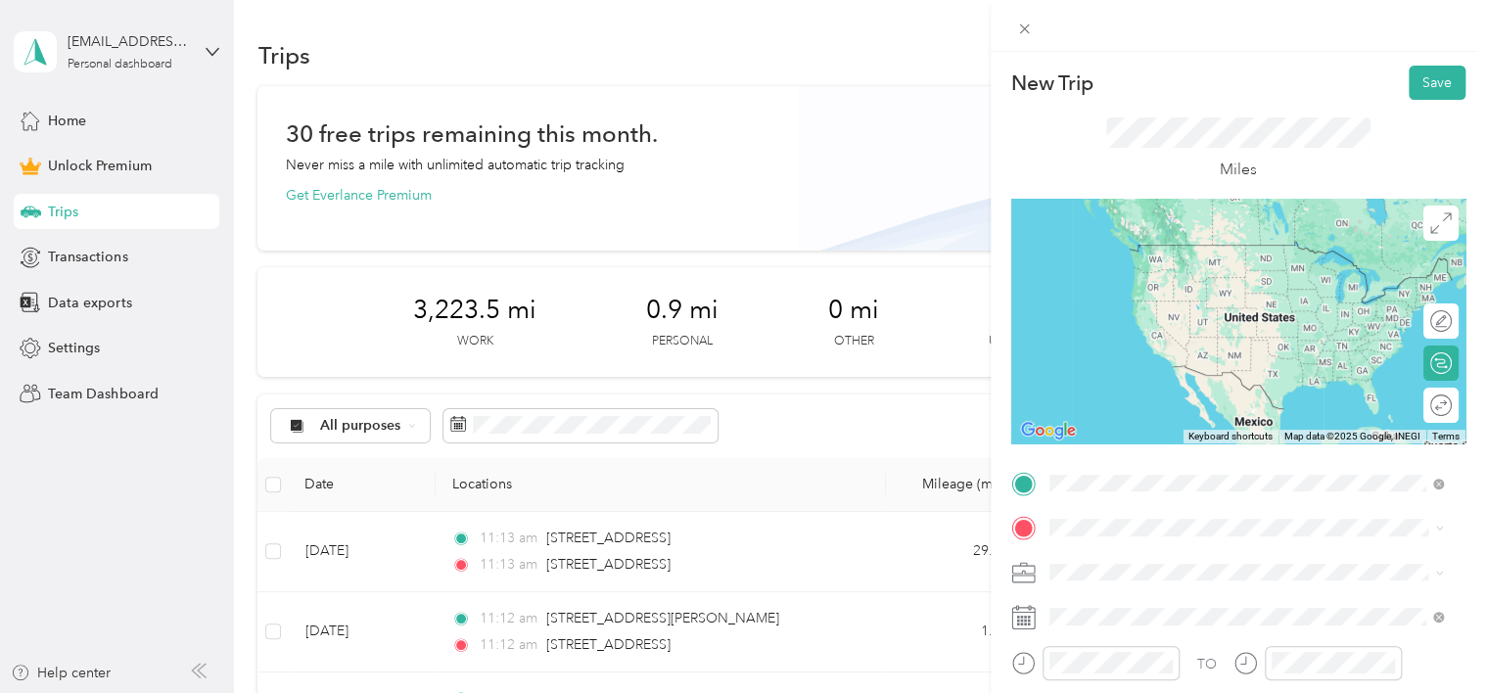
click at [1167, 374] on span "[STREET_ADDRESS][US_STATE]" at bounding box center [1184, 365] width 196 height 18
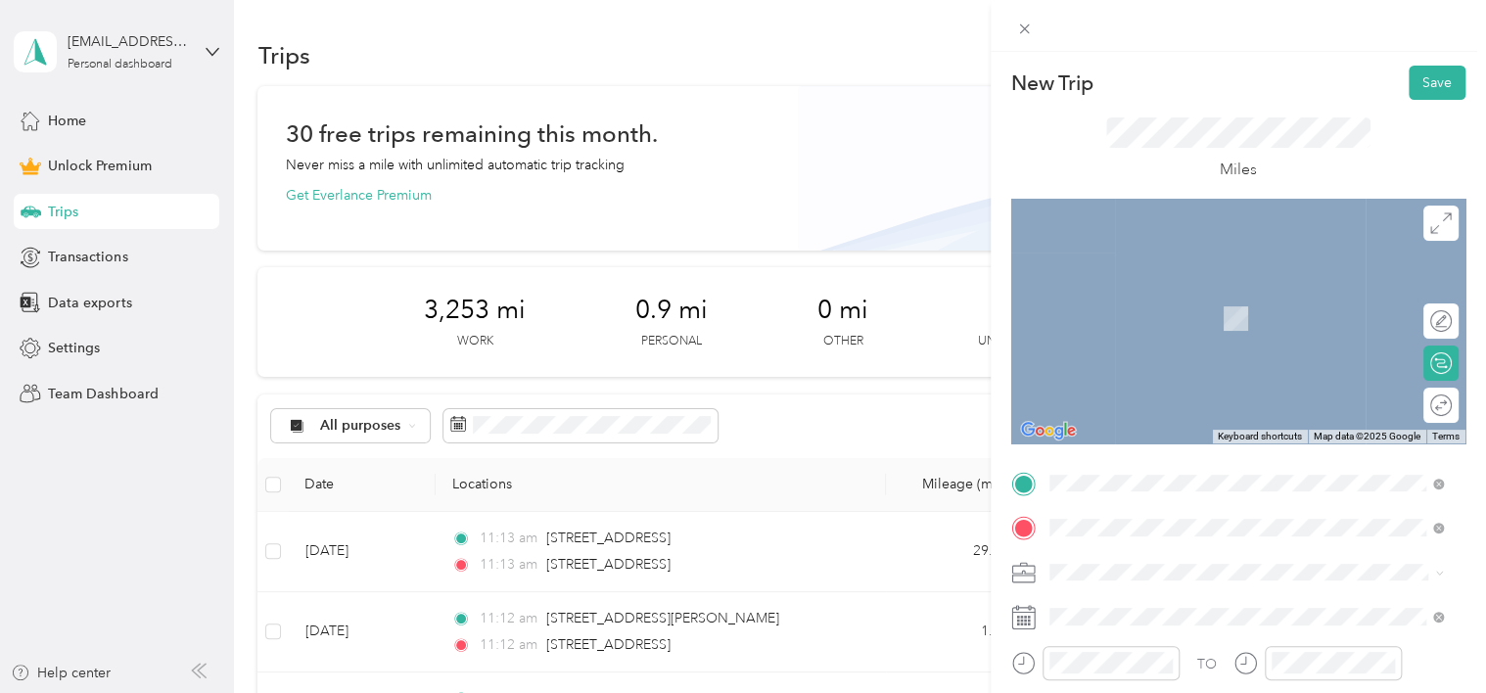
click at [1164, 293] on span "[STREET_ADDRESS][US_STATE]" at bounding box center [1184, 290] width 196 height 18
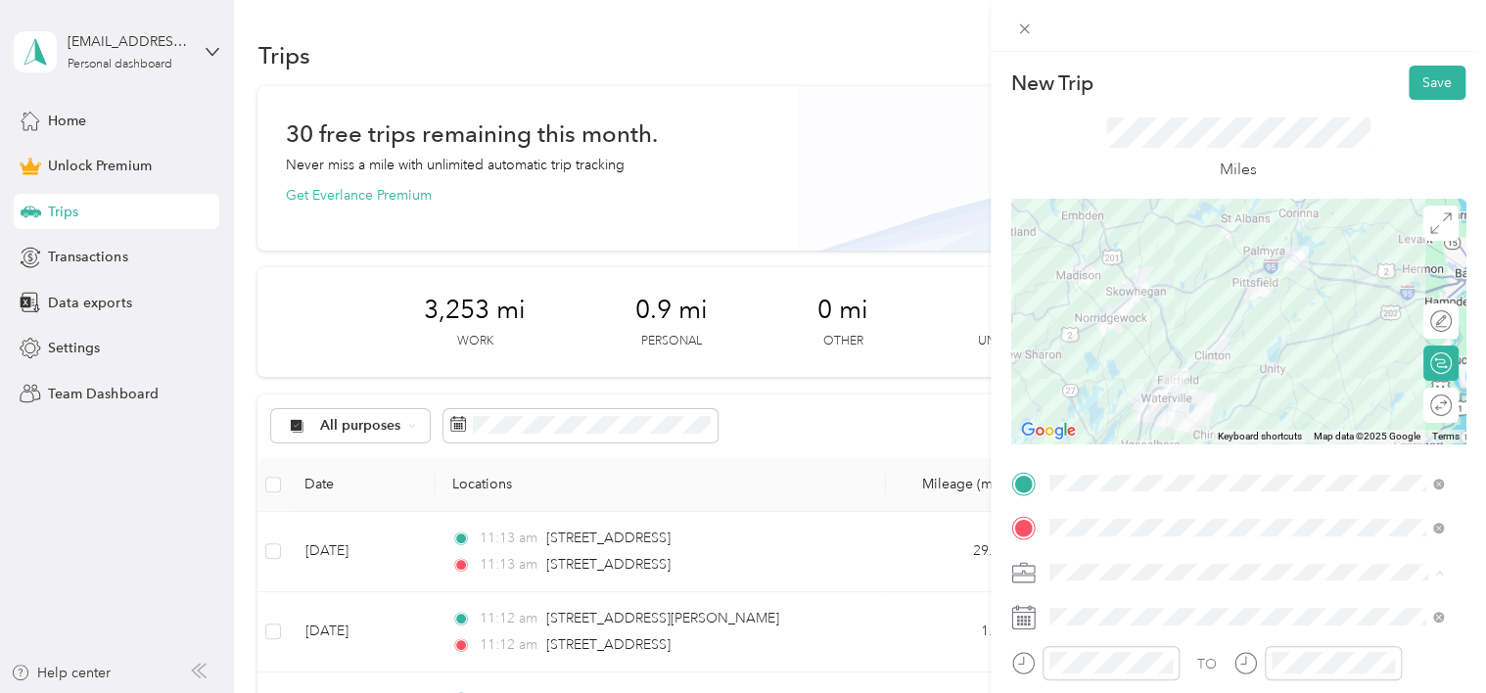
click at [1087, 370] on div "Client Visits" at bounding box center [1246, 366] width 381 height 21
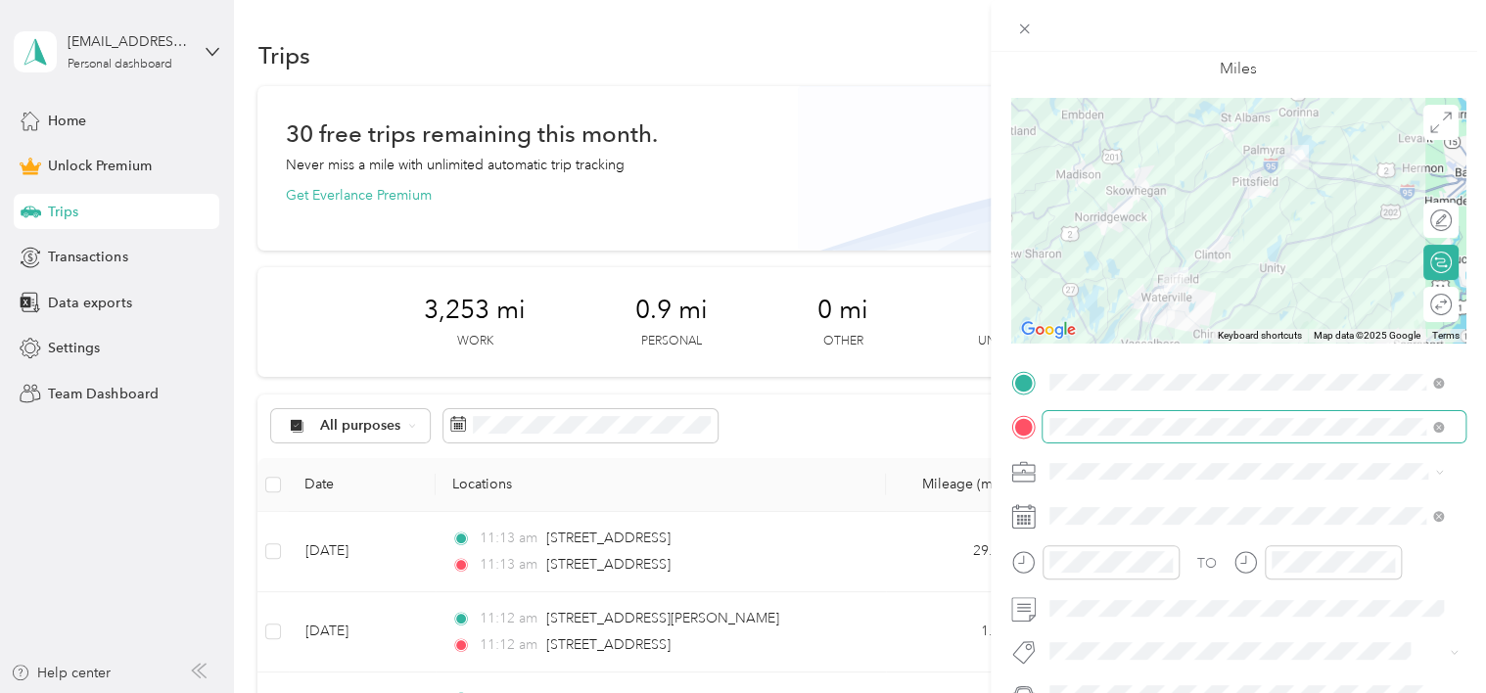
scroll to position [116, 0]
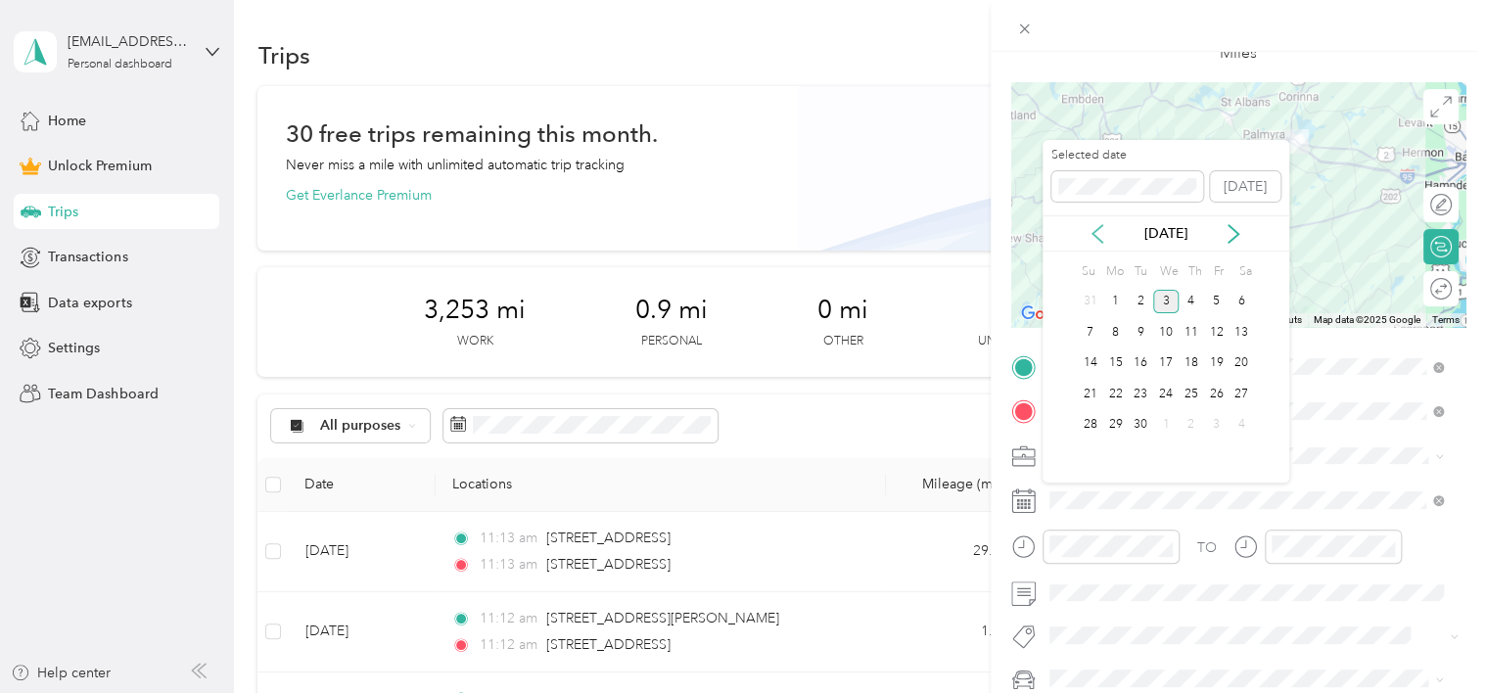
click at [1091, 236] on icon at bounding box center [1098, 234] width 20 height 20
click at [1194, 424] on div "28" at bounding box center [1191, 425] width 25 height 24
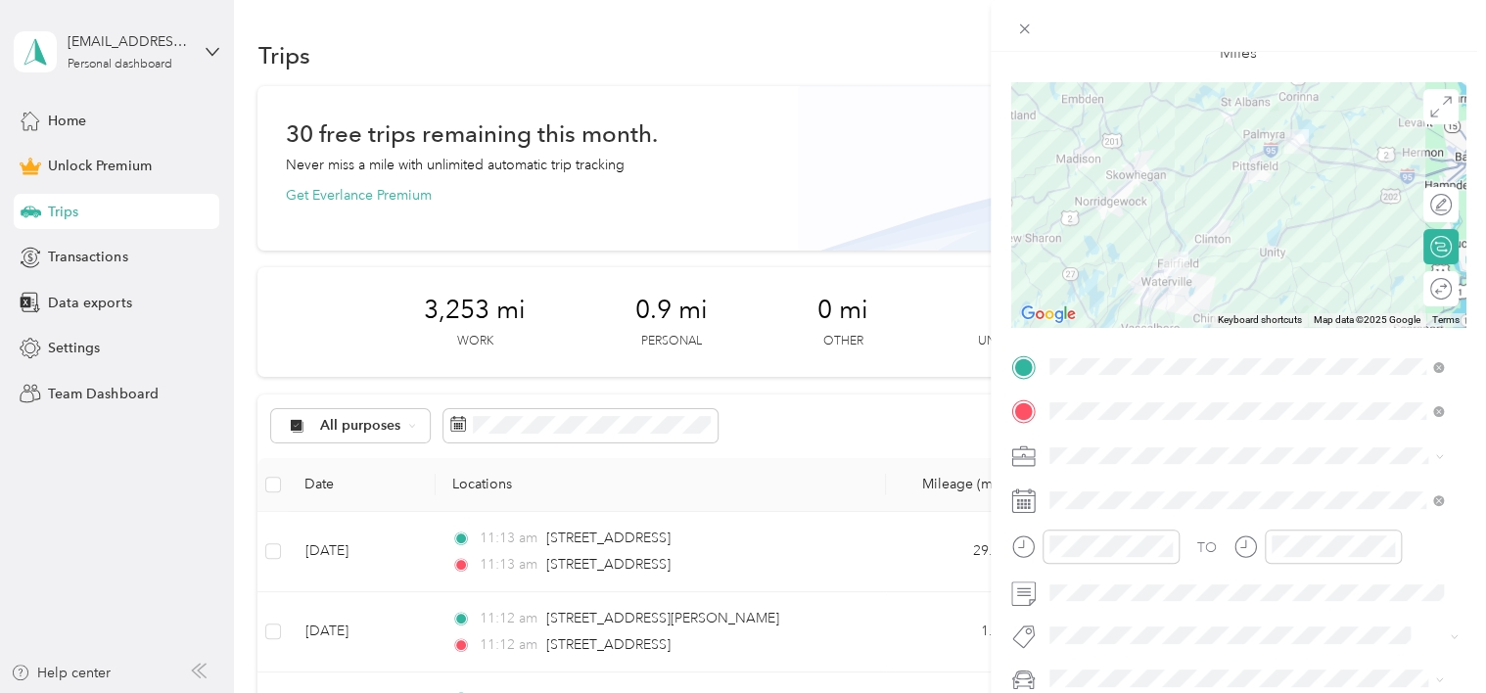
scroll to position [0, 0]
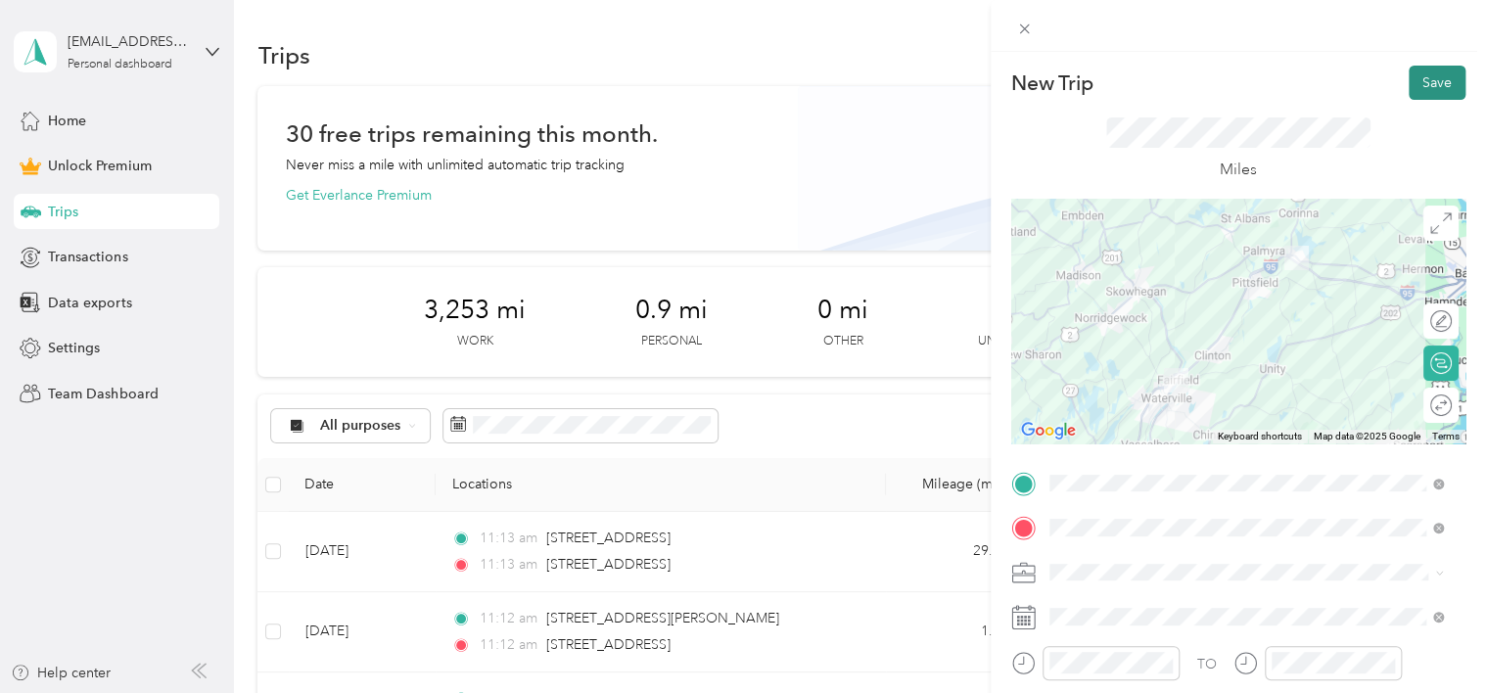
click at [1418, 92] on button "Save" at bounding box center [1437, 83] width 57 height 34
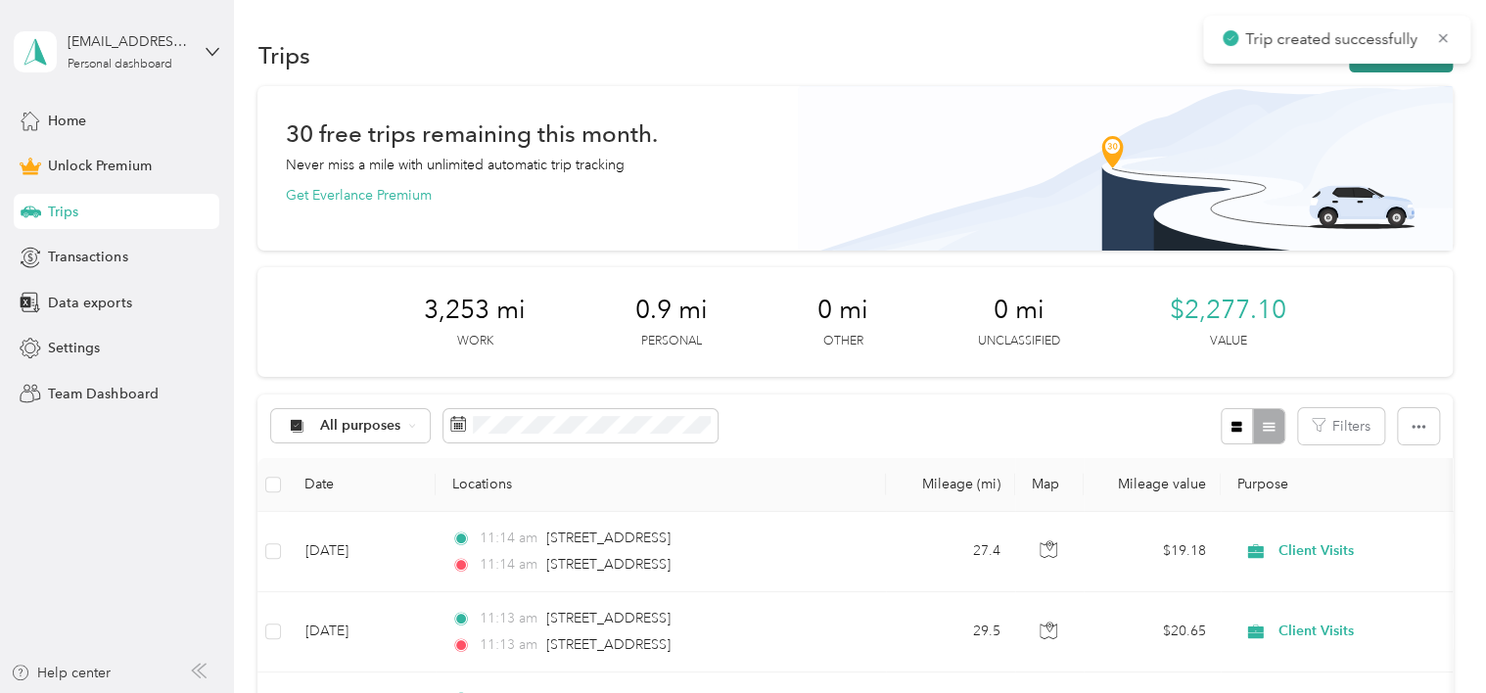
click at [1394, 66] on button "New trip" at bounding box center [1401, 55] width 104 height 34
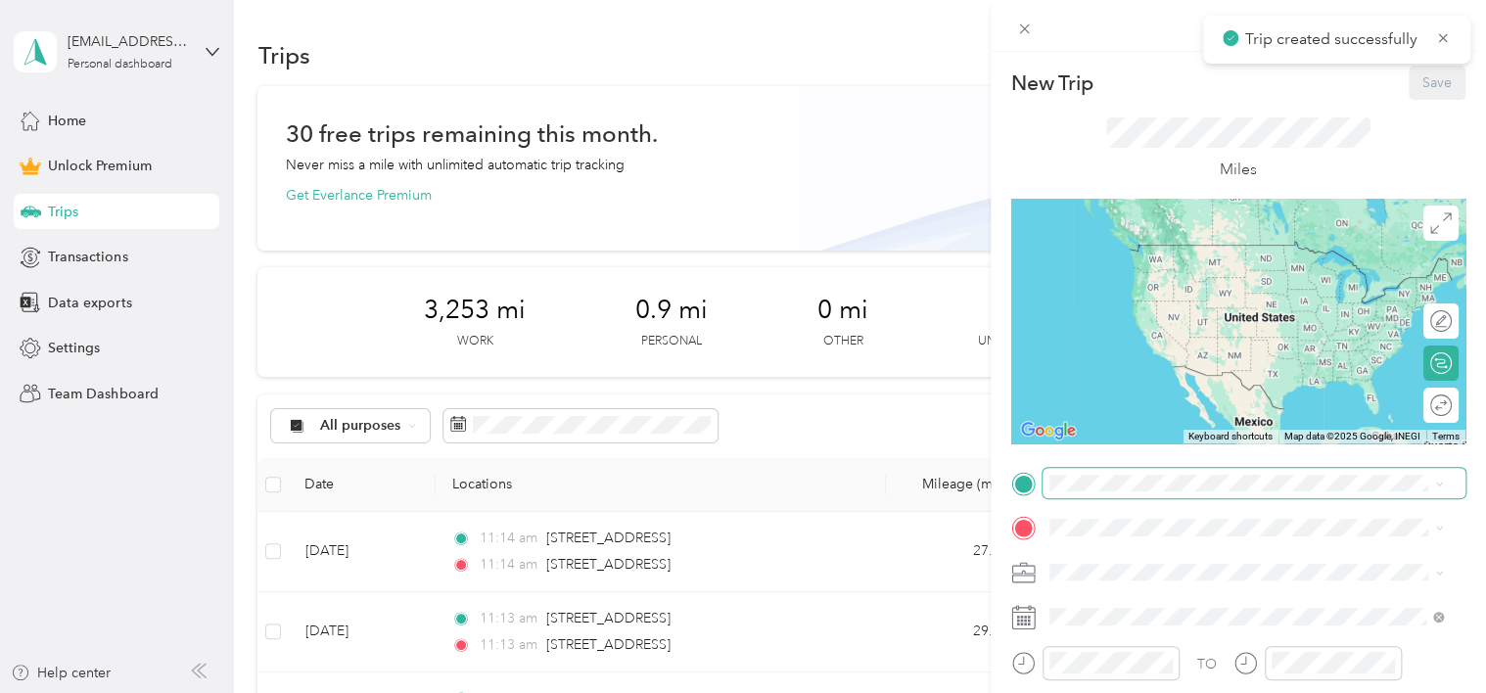
click at [1100, 492] on span at bounding box center [1254, 483] width 423 height 31
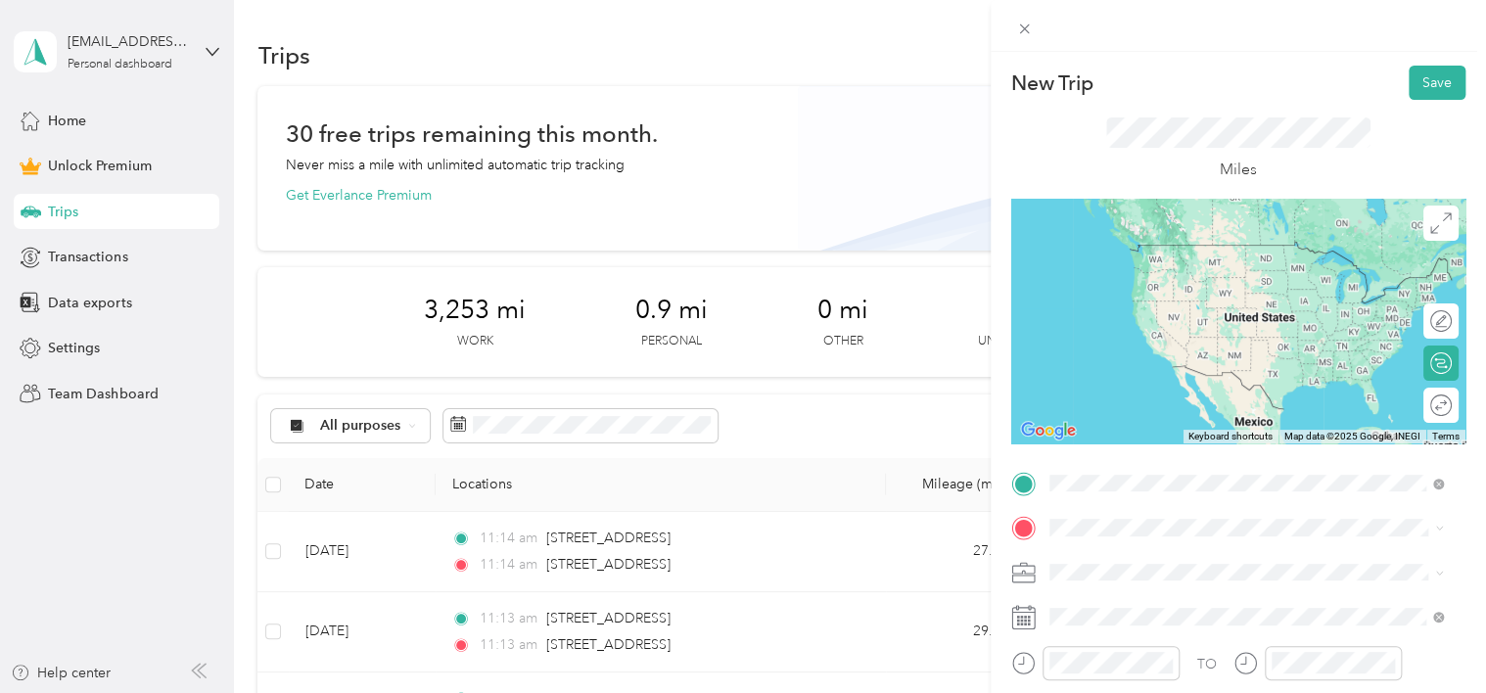
click at [1126, 254] on span "[STREET_ADDRESS][US_STATE]" at bounding box center [1184, 245] width 196 height 18
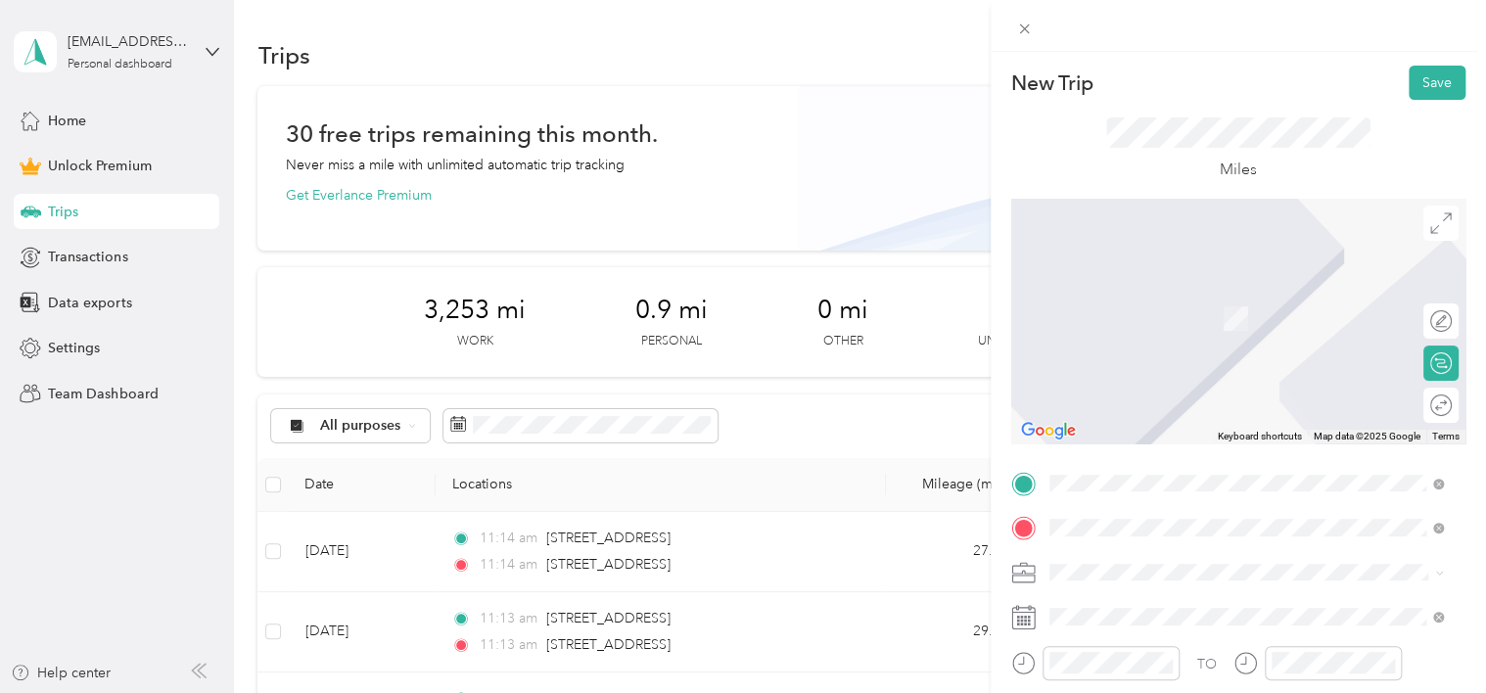
click at [1166, 315] on span "[STREET_ADDRESS][PERSON_NAME][US_STATE]" at bounding box center [1238, 311] width 304 height 18
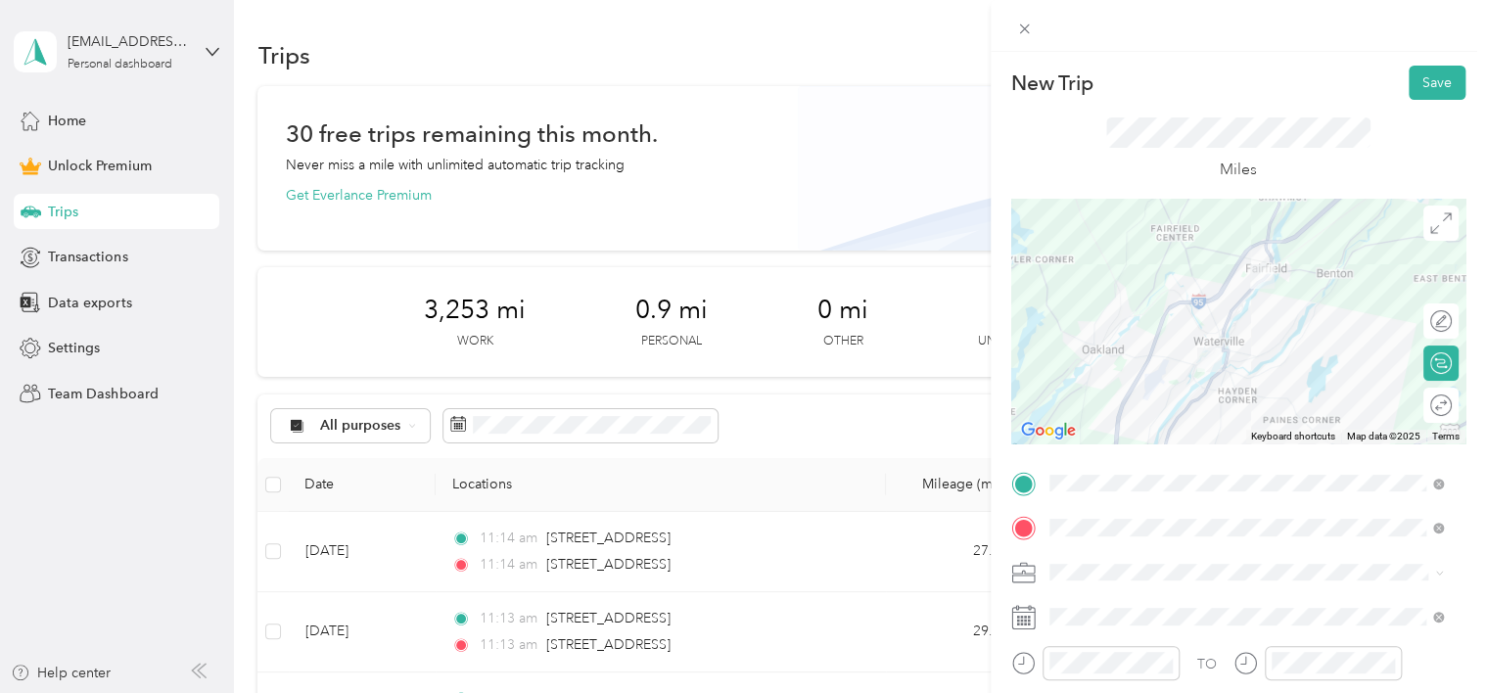
click at [1090, 370] on div "Client Visits" at bounding box center [1246, 363] width 381 height 21
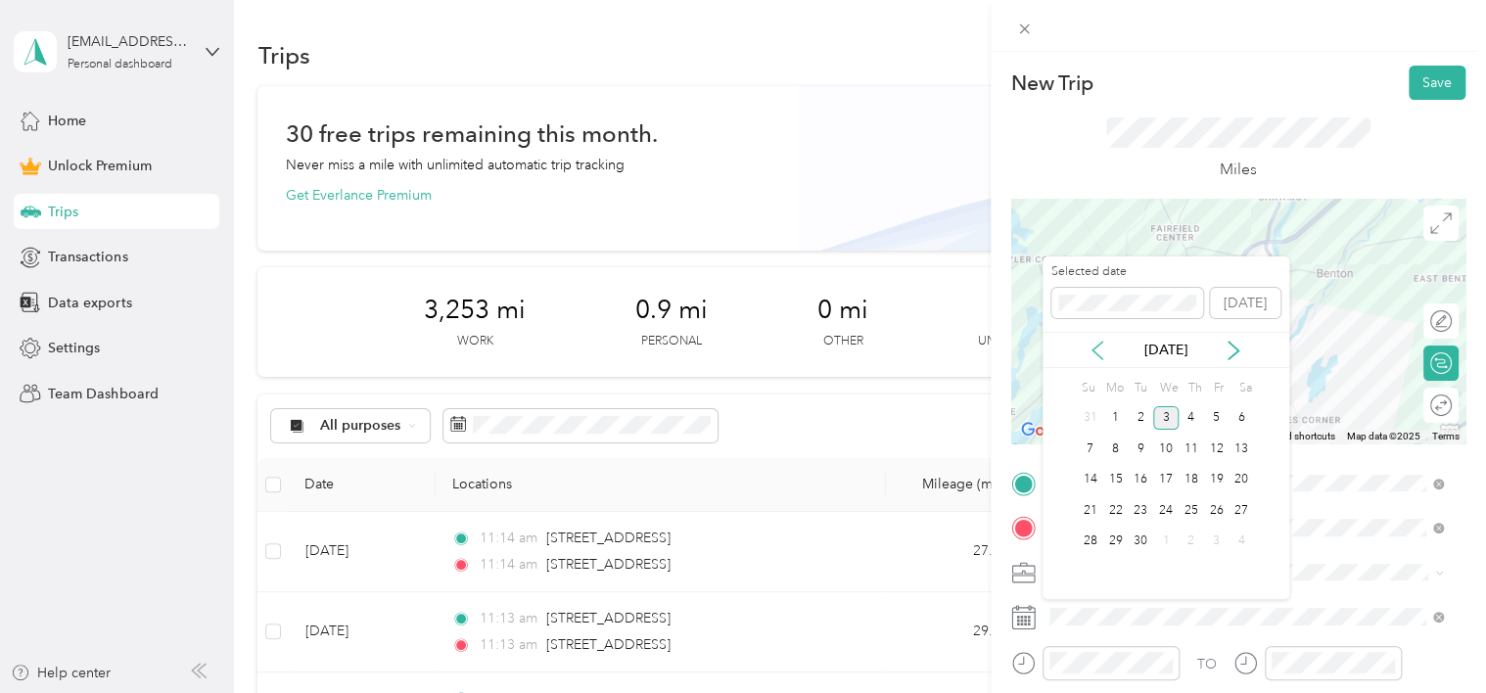
click at [1102, 342] on icon at bounding box center [1098, 351] width 10 height 18
click at [1185, 548] on div "28" at bounding box center [1191, 542] width 25 height 24
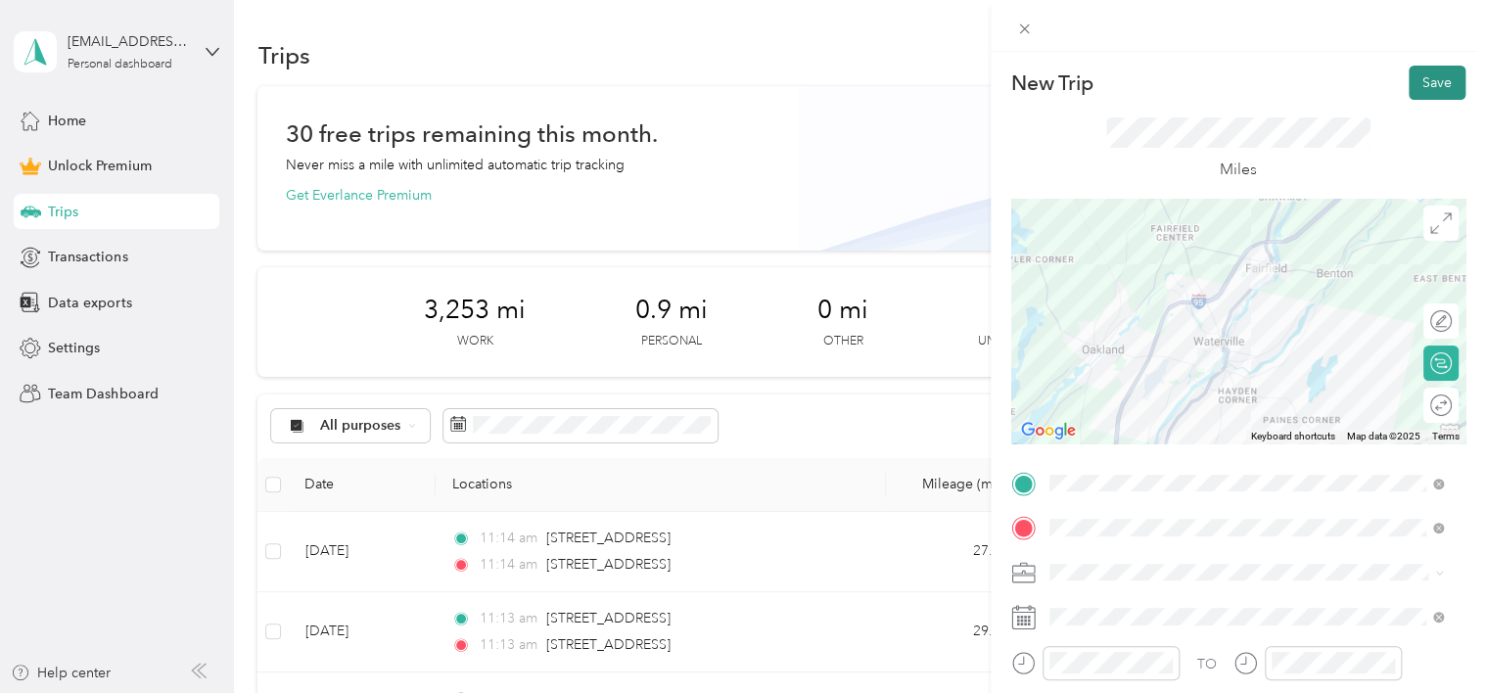
click at [1422, 89] on button "Save" at bounding box center [1437, 83] width 57 height 34
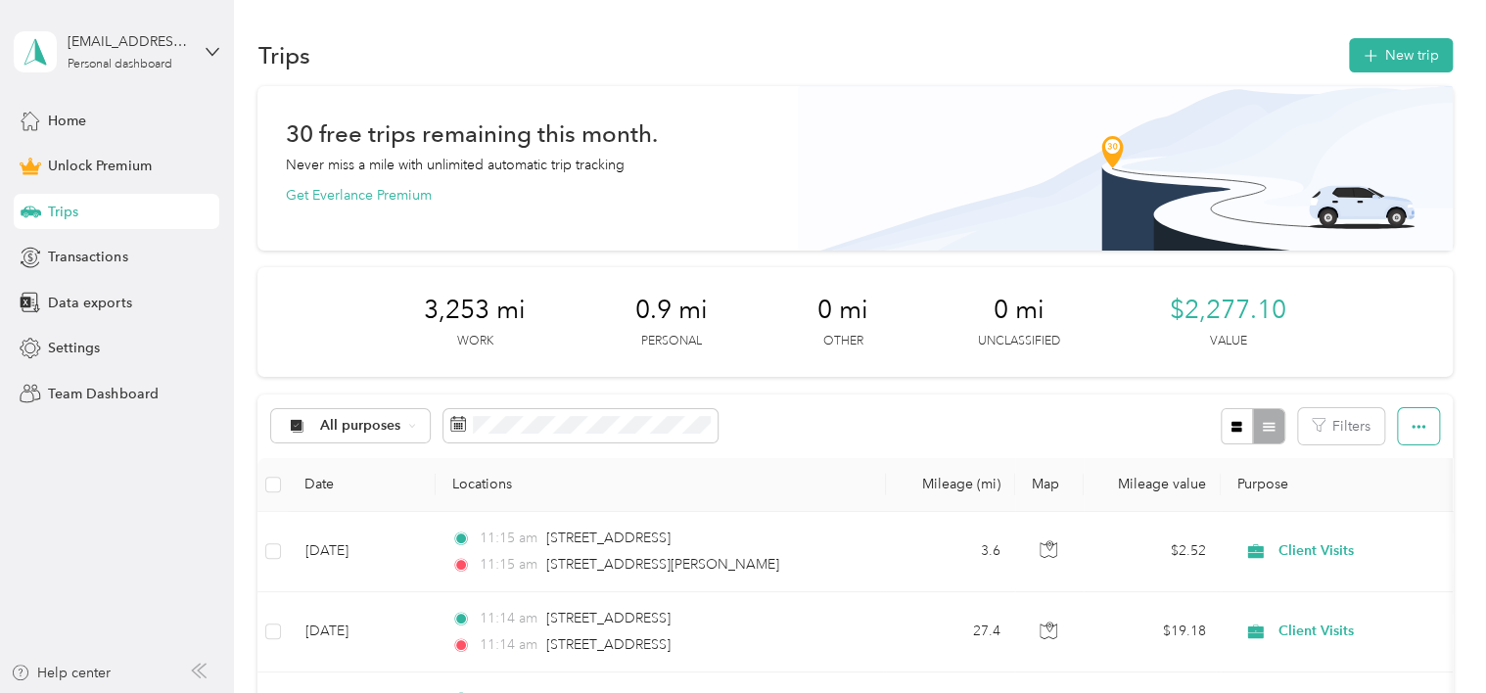
click at [1418, 426] on icon "button" at bounding box center [1419, 427] width 14 height 4
click at [1406, 490] on div "Export" at bounding box center [1392, 497] width 54 height 21
click at [1379, 497] on span "Export" at bounding box center [1385, 497] width 41 height 17
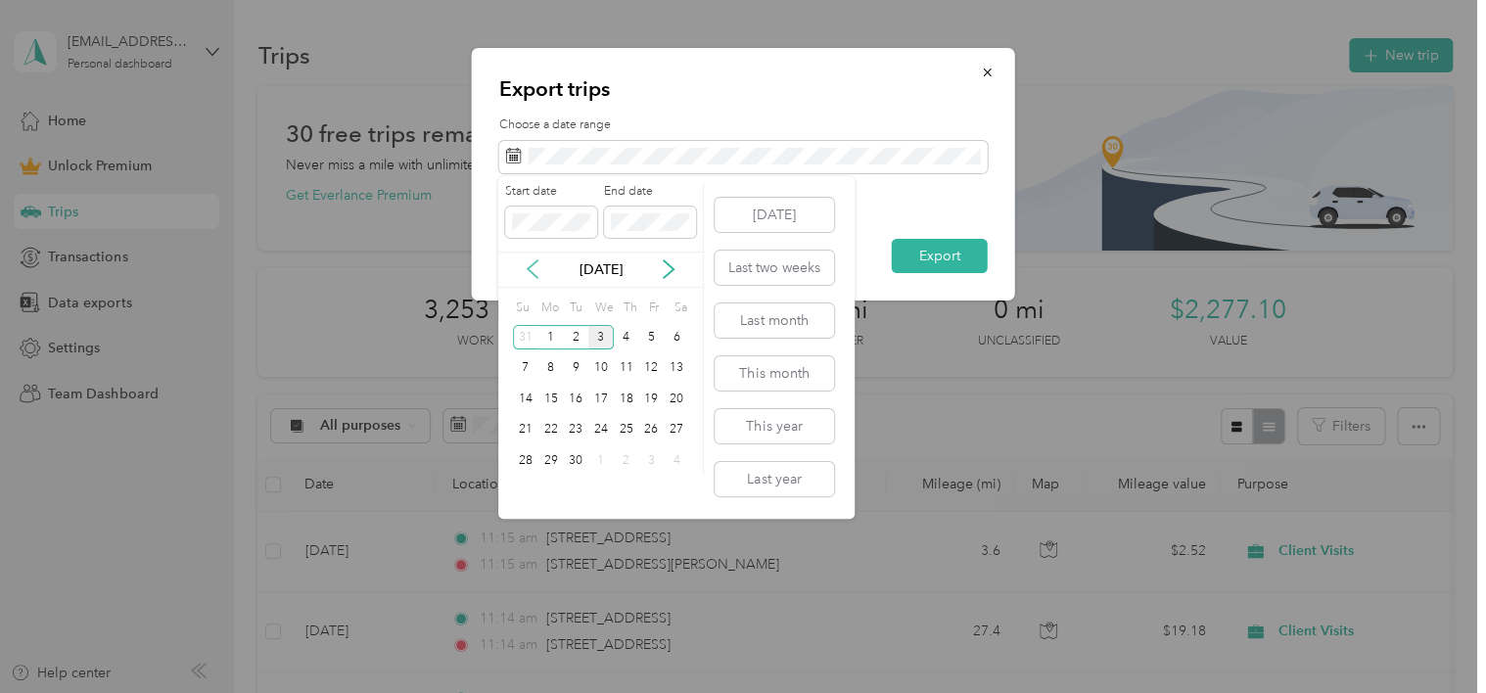
click at [524, 267] on icon at bounding box center [533, 269] width 20 height 20
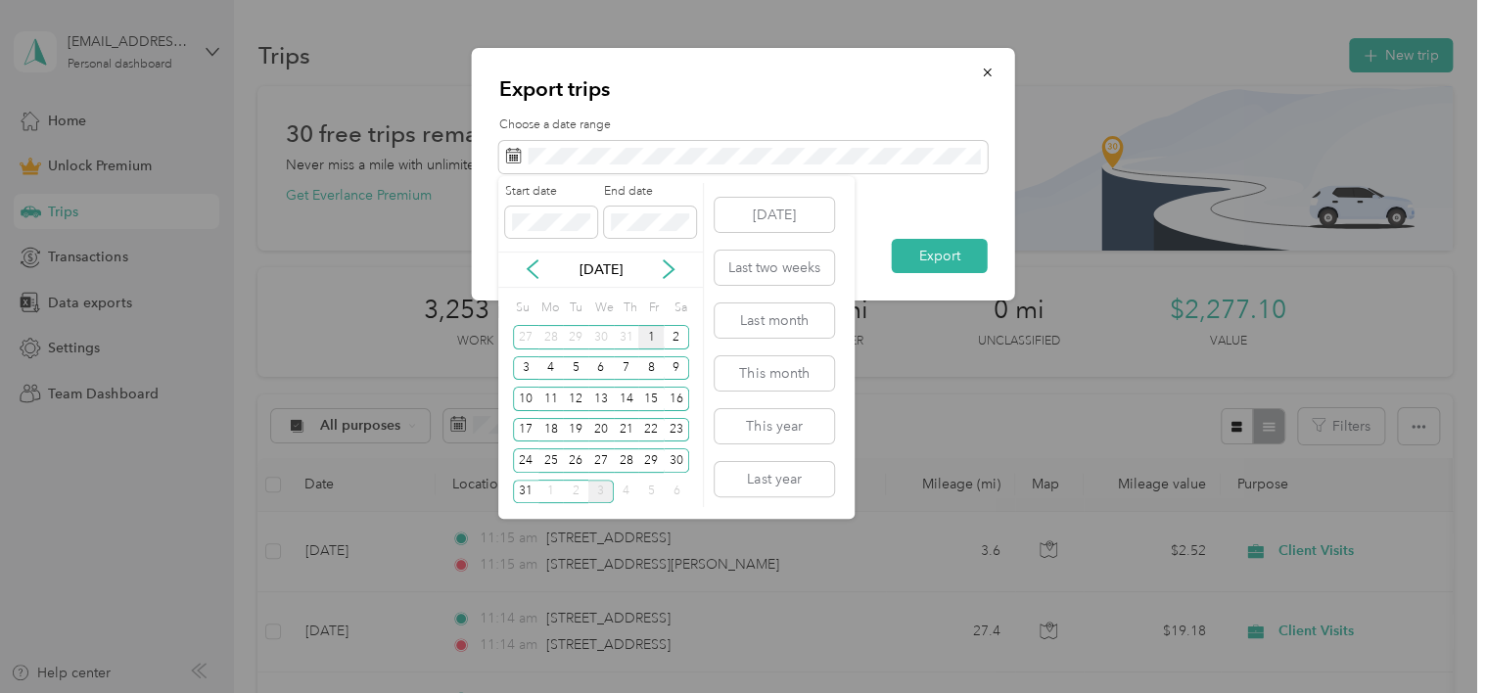
click at [651, 341] on div "1" at bounding box center [650, 337] width 25 height 24
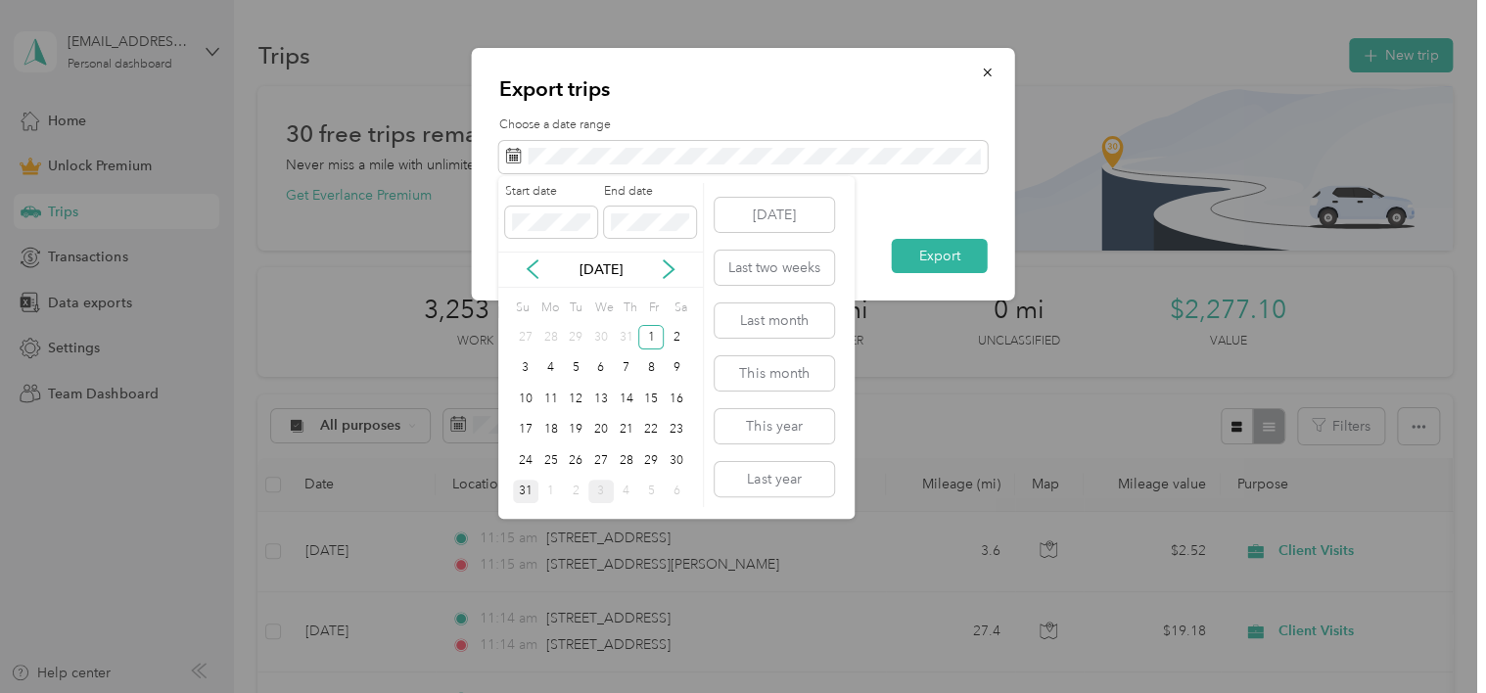
click at [523, 493] on div "31" at bounding box center [525, 492] width 25 height 24
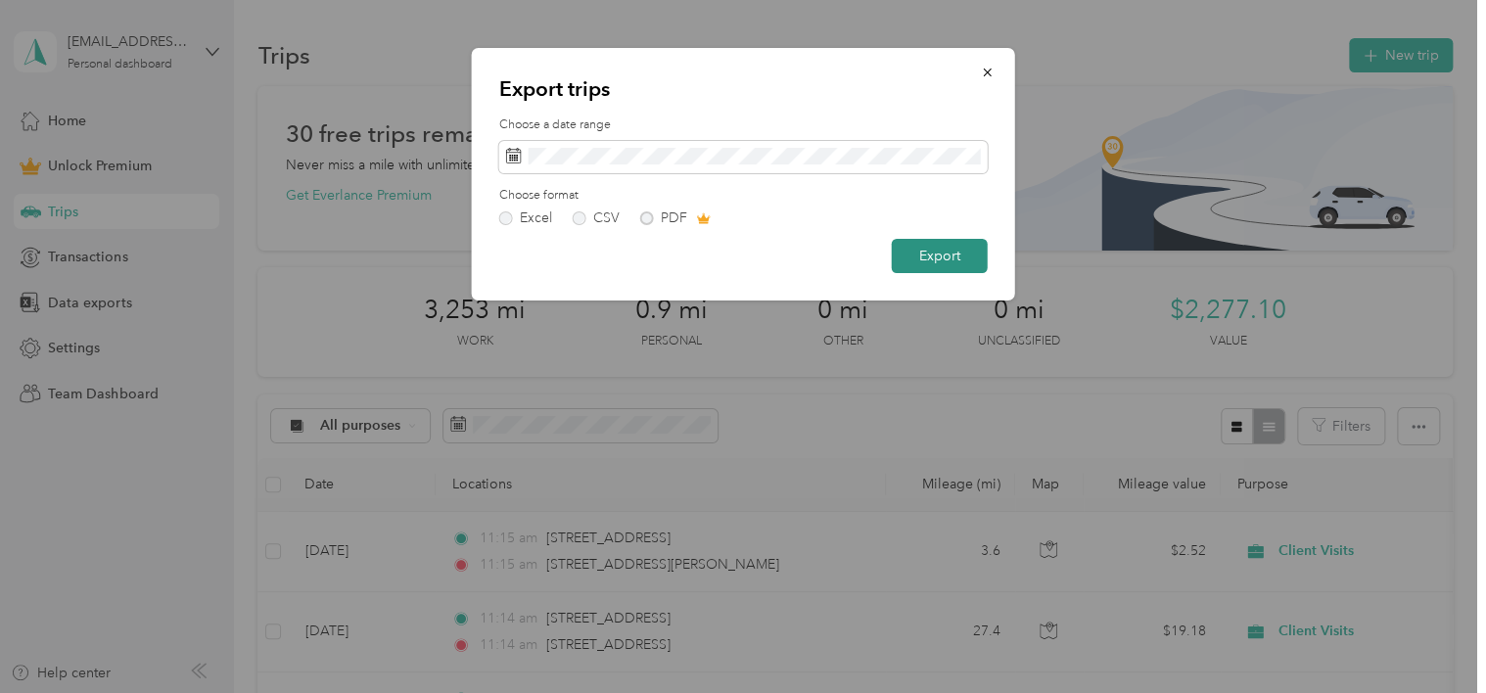
click at [945, 258] on button "Export" at bounding box center [940, 256] width 96 height 34
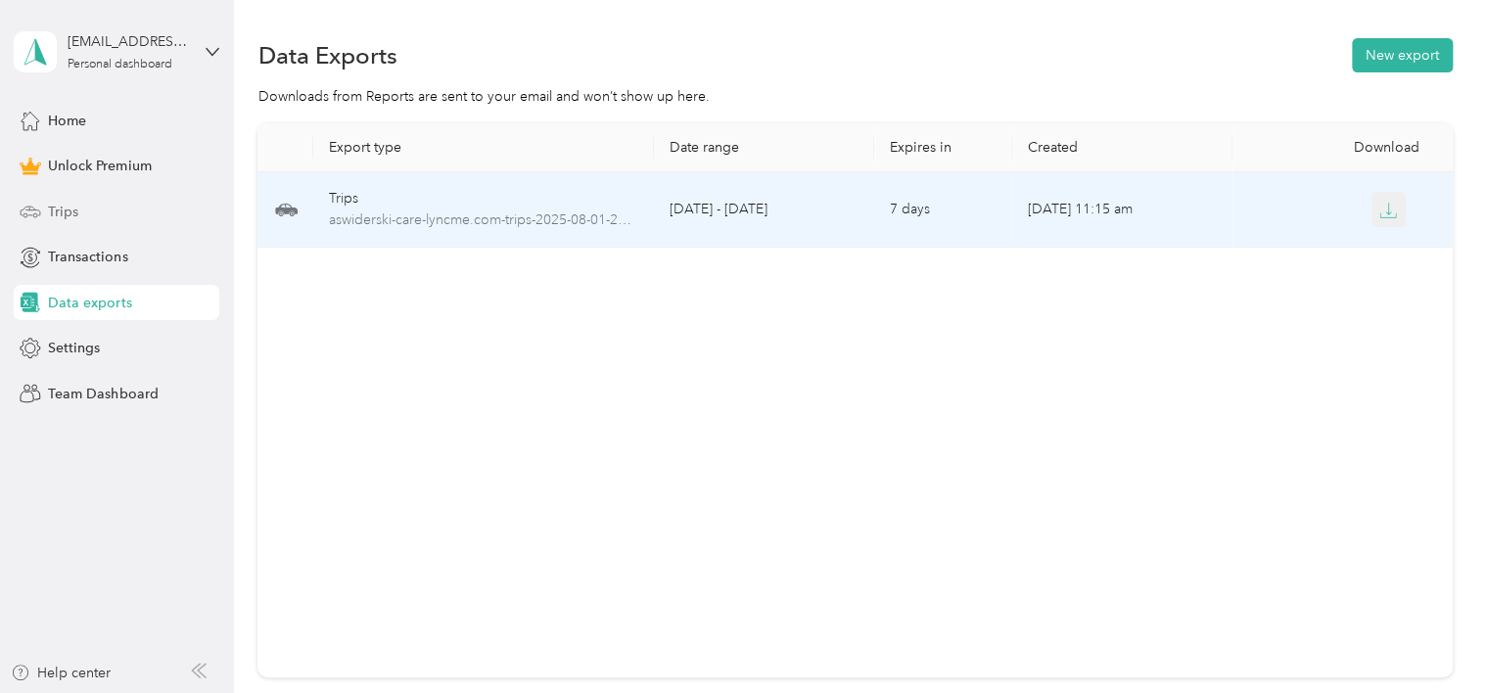
click at [1383, 219] on icon "button" at bounding box center [1388, 211] width 18 height 18
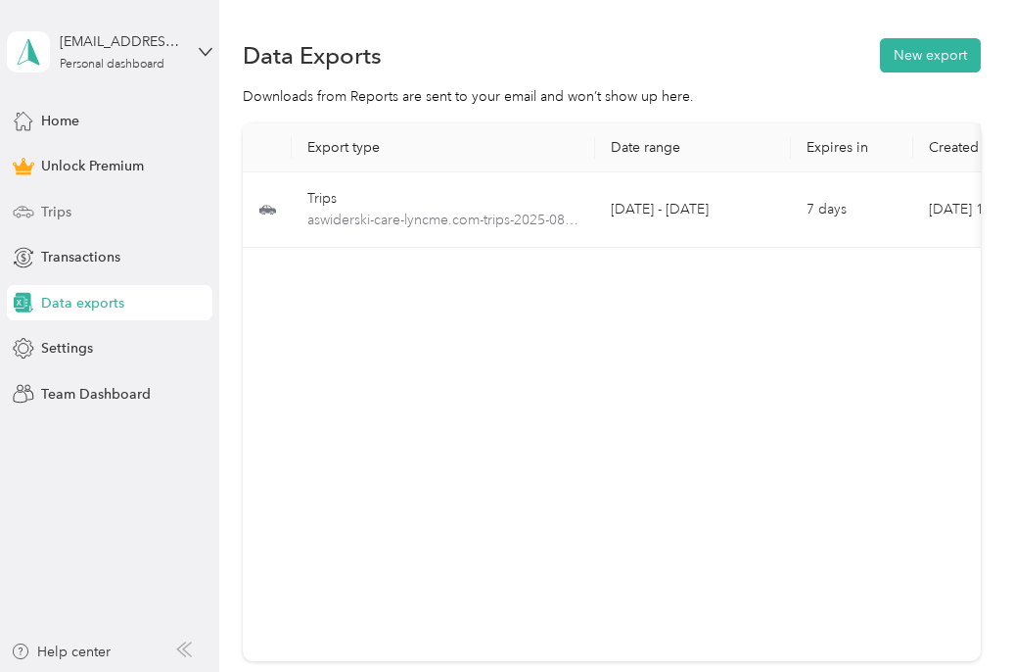
click at [356, 385] on div "Export type Date range Expires in Created Download Trips aswiderski-care-lyncme…" at bounding box center [611, 391] width 737 height 537
